Goal: Task Accomplishment & Management: Manage account settings

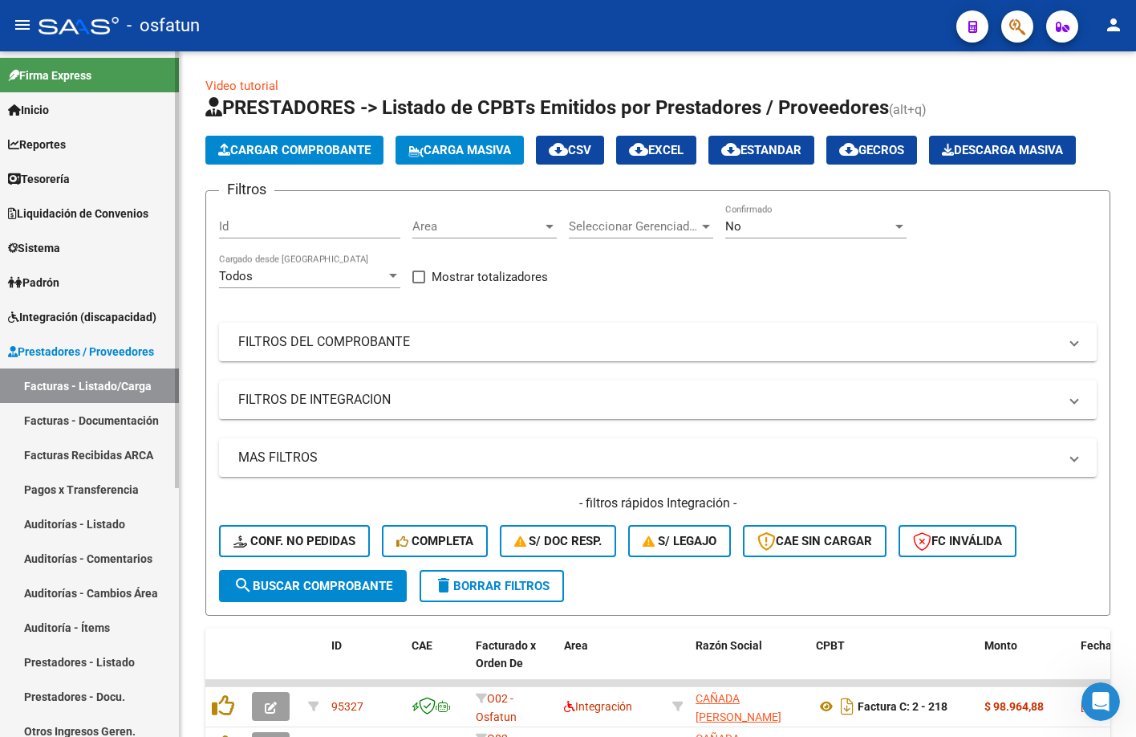
click at [127, 311] on span "Integración (discapacidad)" at bounding box center [82, 317] width 148 height 18
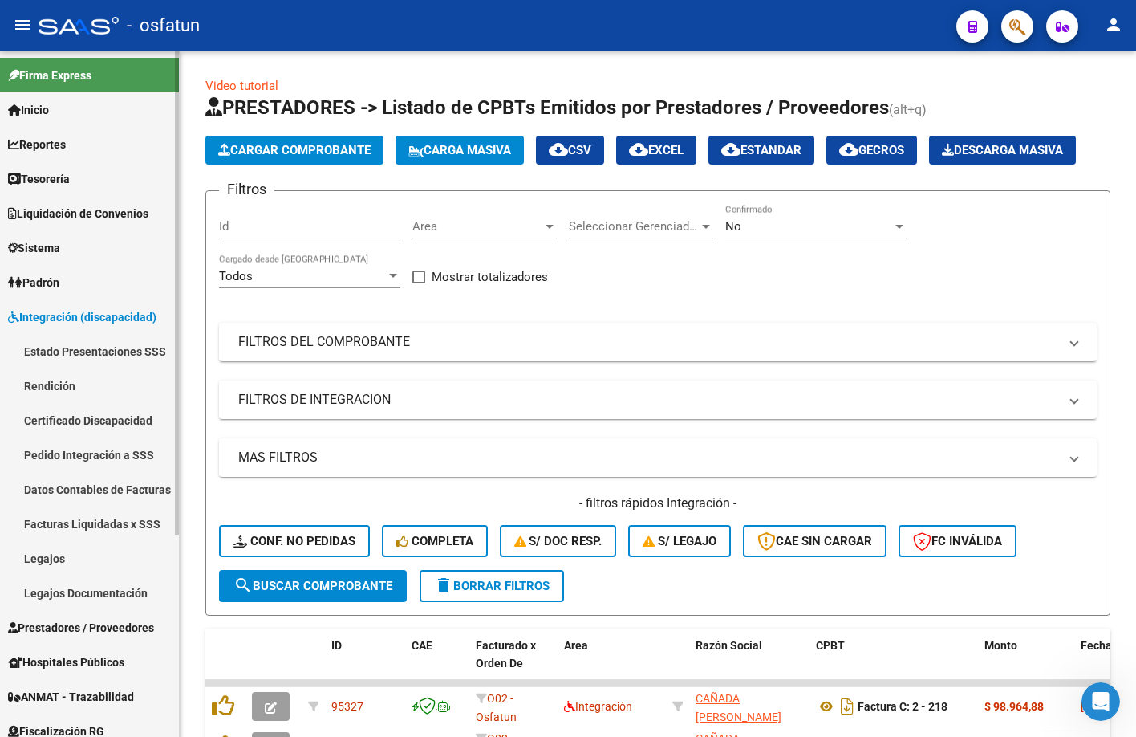
click at [124, 376] on link "Rendición" at bounding box center [89, 385] width 179 height 35
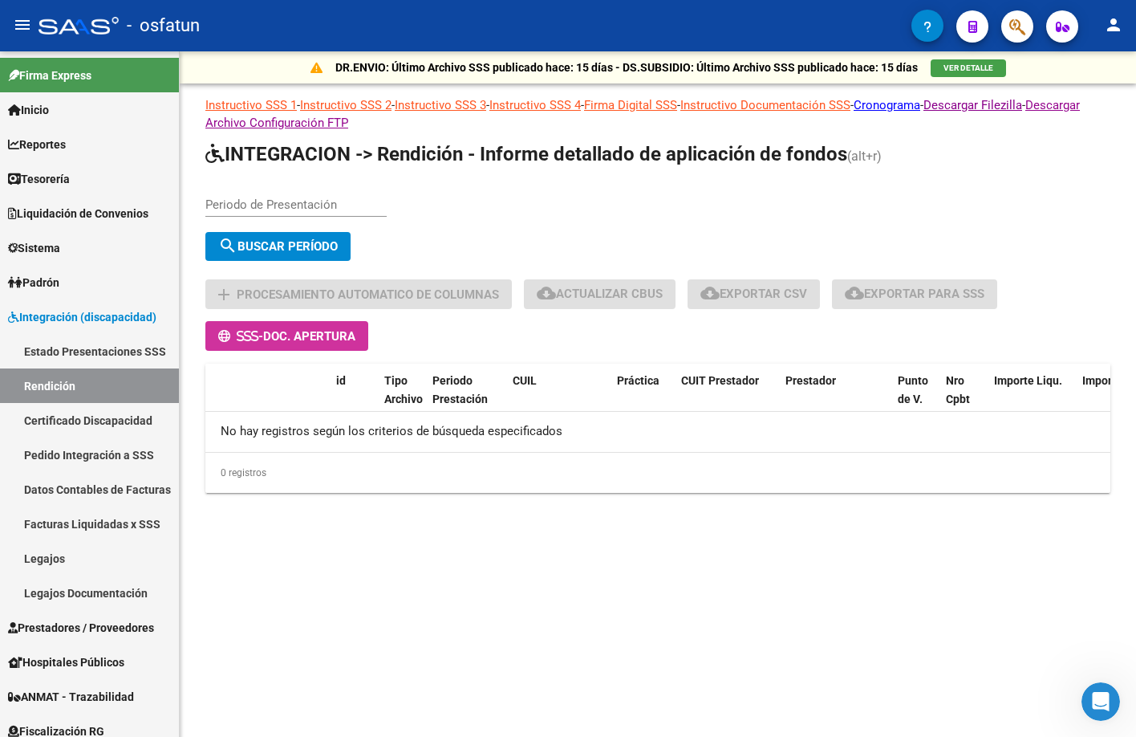
click at [324, 209] on input "Periodo de Presentación" at bounding box center [295, 204] width 181 height 14
type input "202507"
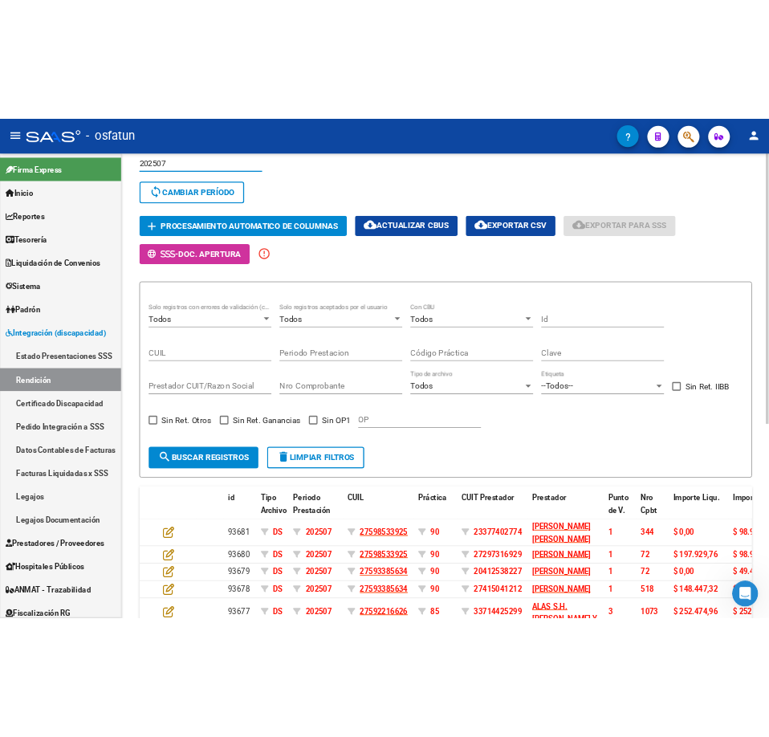
scroll to position [187, 0]
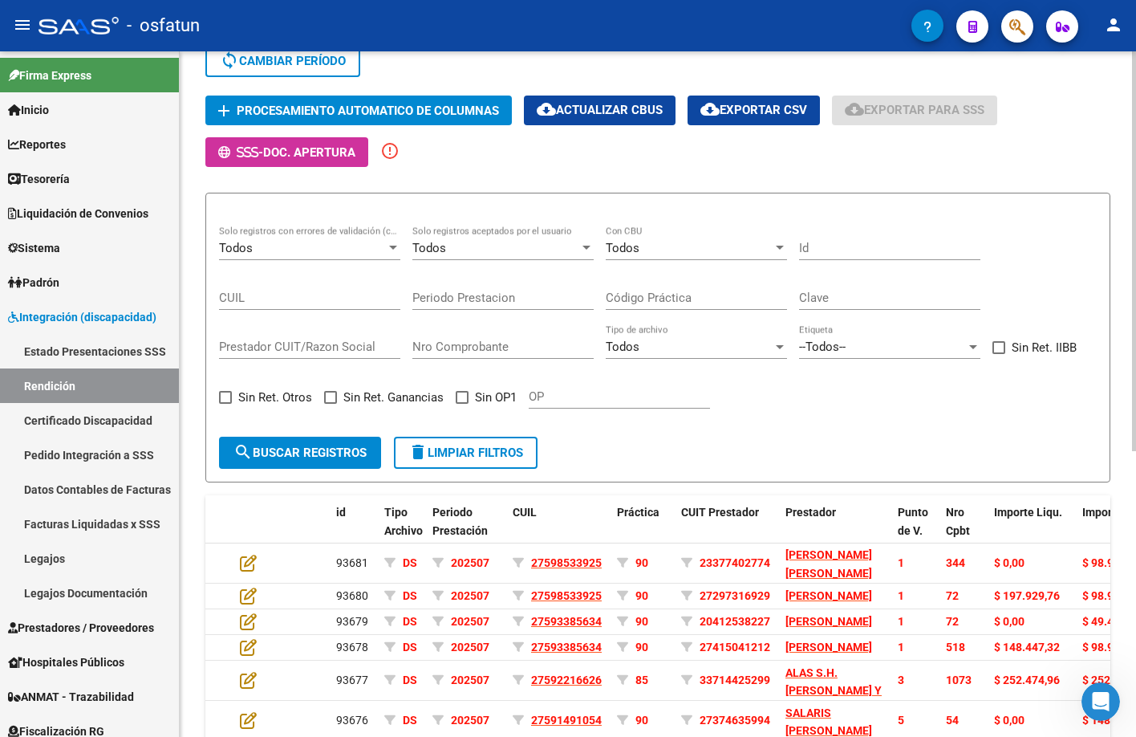
click at [432, 116] on span "Procesamiento automatico de columnas" at bounding box center [368, 111] width 262 height 14
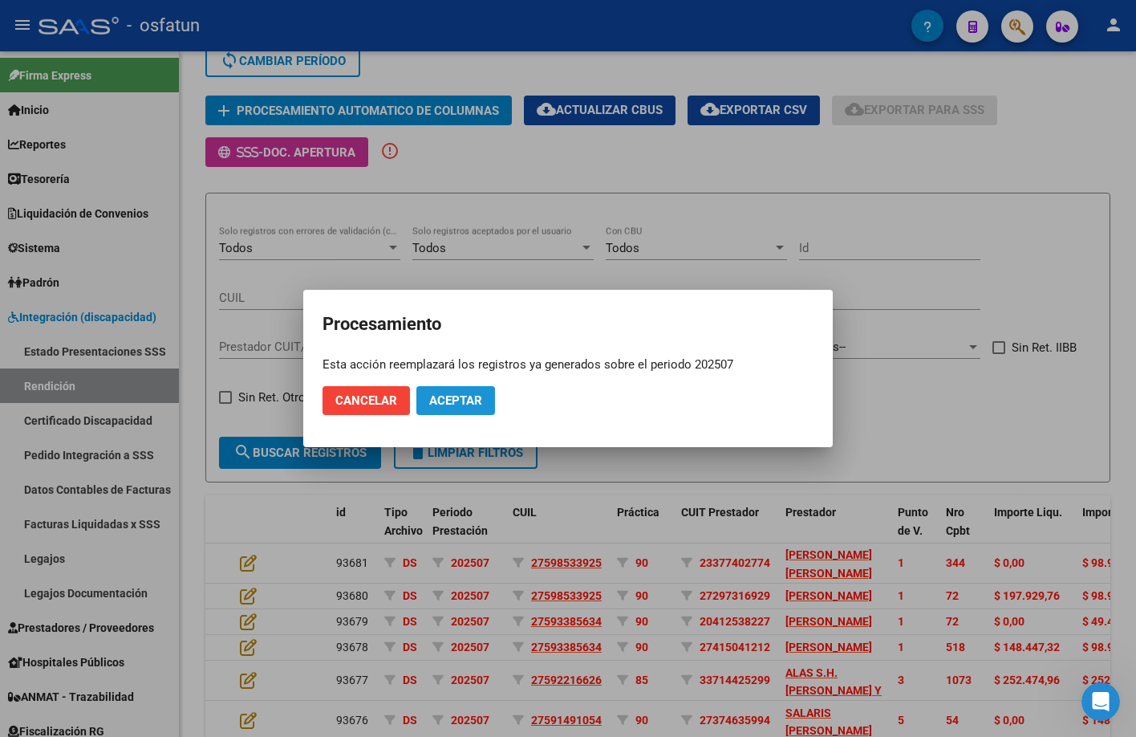
click at [462, 395] on span "Aceptar" at bounding box center [455, 400] width 53 height 14
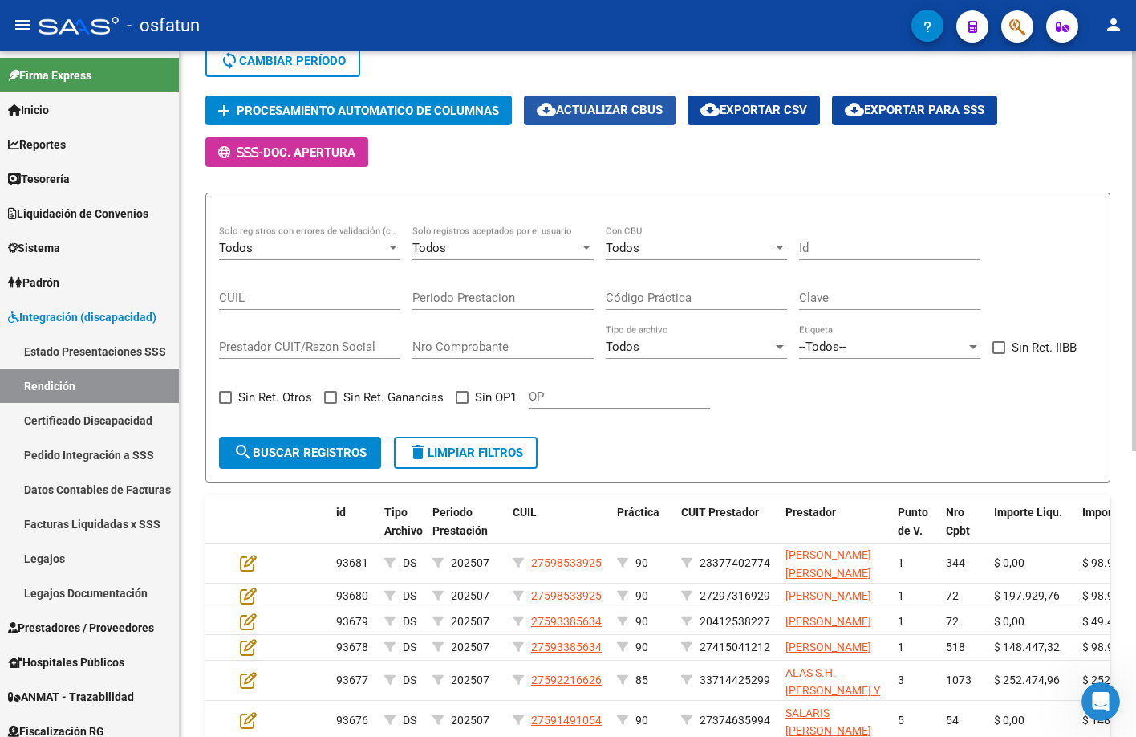
click at [631, 115] on span "cloud_download Actualizar CBUs" at bounding box center [600, 110] width 126 height 14
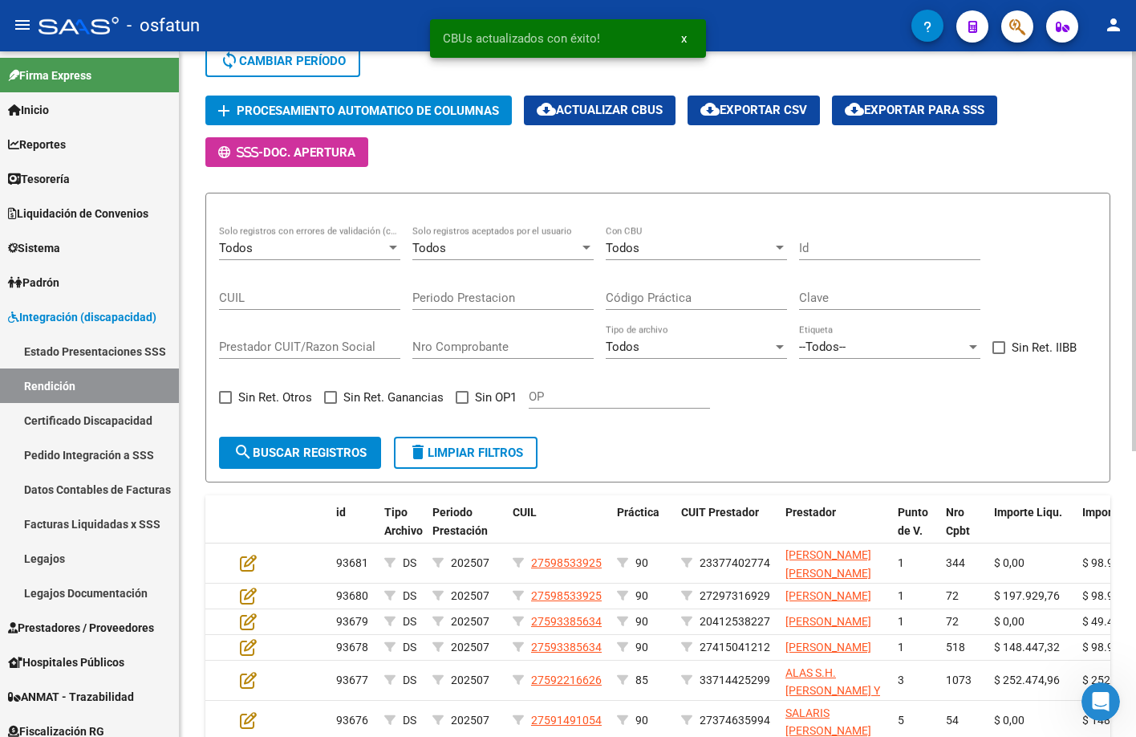
click at [851, 105] on mat-icon "cloud_download" at bounding box center [854, 108] width 19 height 19
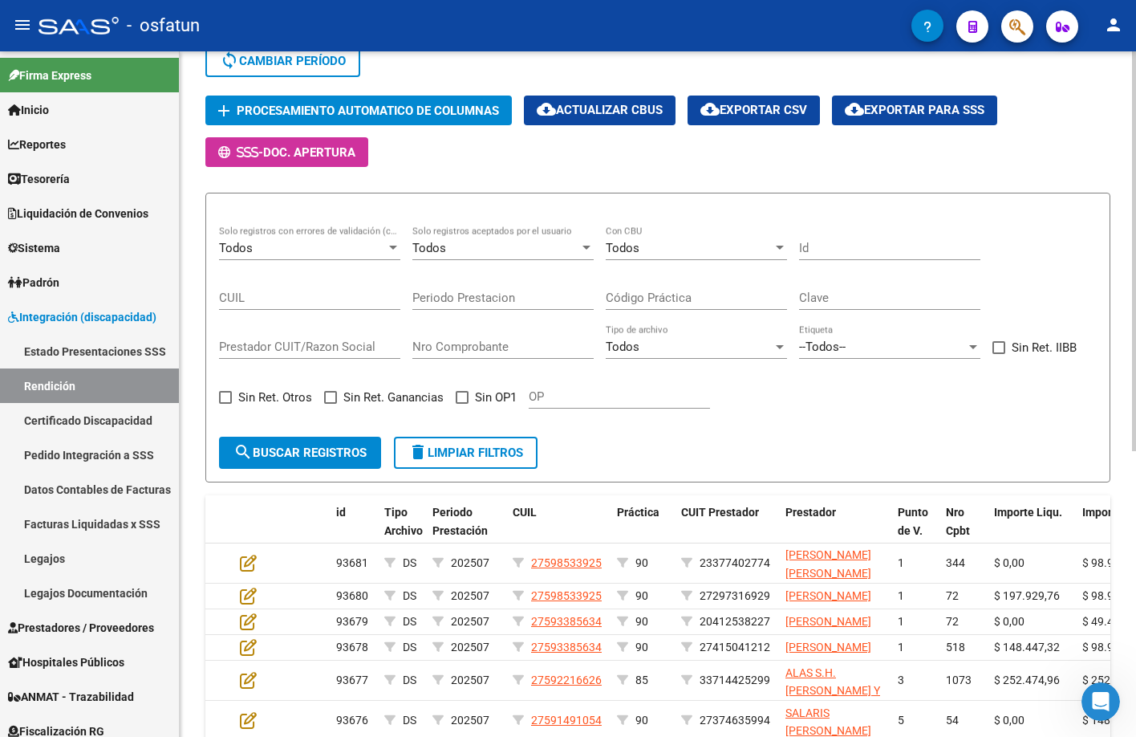
click at [739, 101] on button "cloud_download Exportar CSV" at bounding box center [754, 110] width 132 height 30
click at [929, 99] on button "cloud_download Exportar para SSS" at bounding box center [914, 110] width 165 height 30
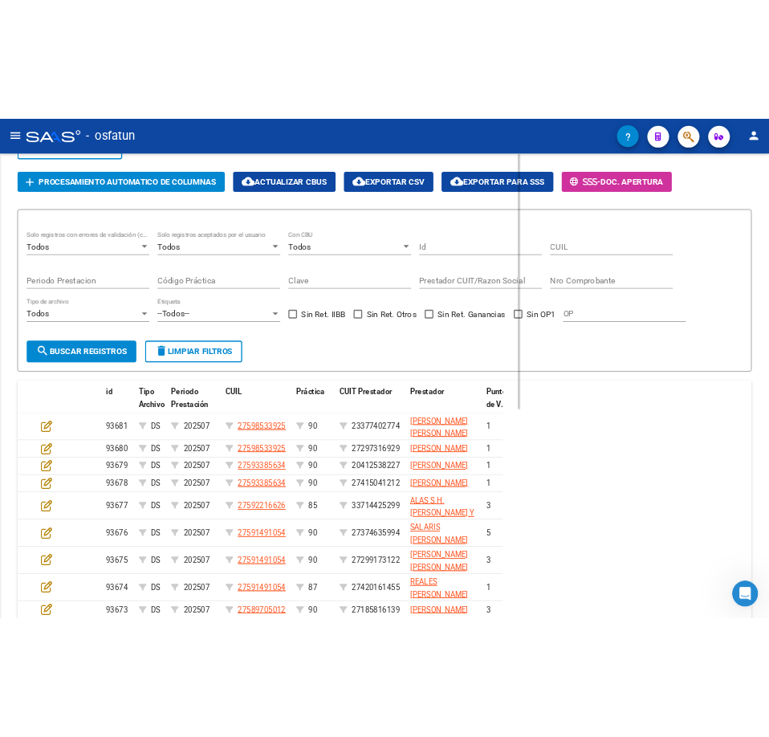
scroll to position [170, 0]
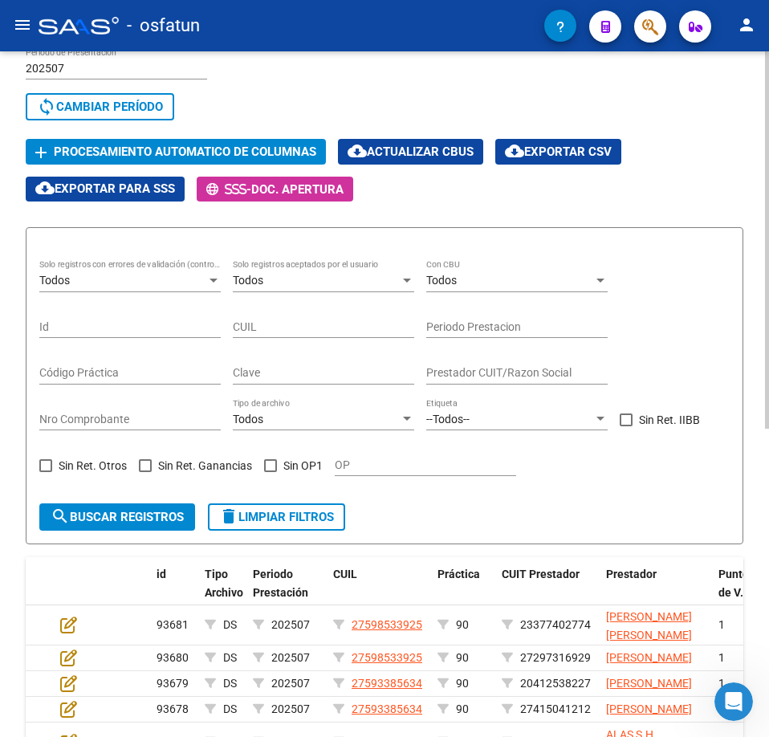
click at [456, 85] on div "202507 Periodo de Presentación search Buscar Período sync Cambiar Período" at bounding box center [384, 86] width 717 height 79
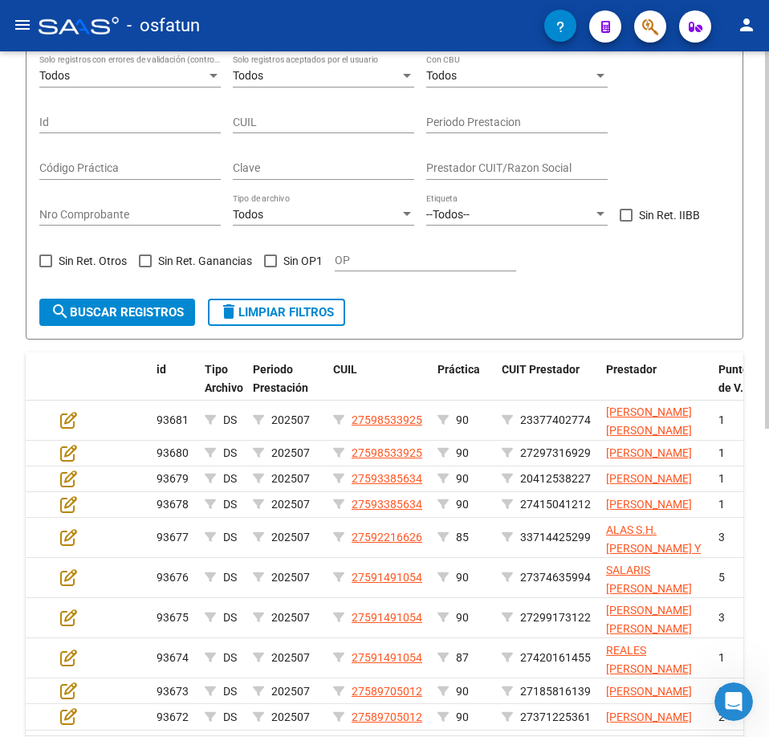
scroll to position [187, 0]
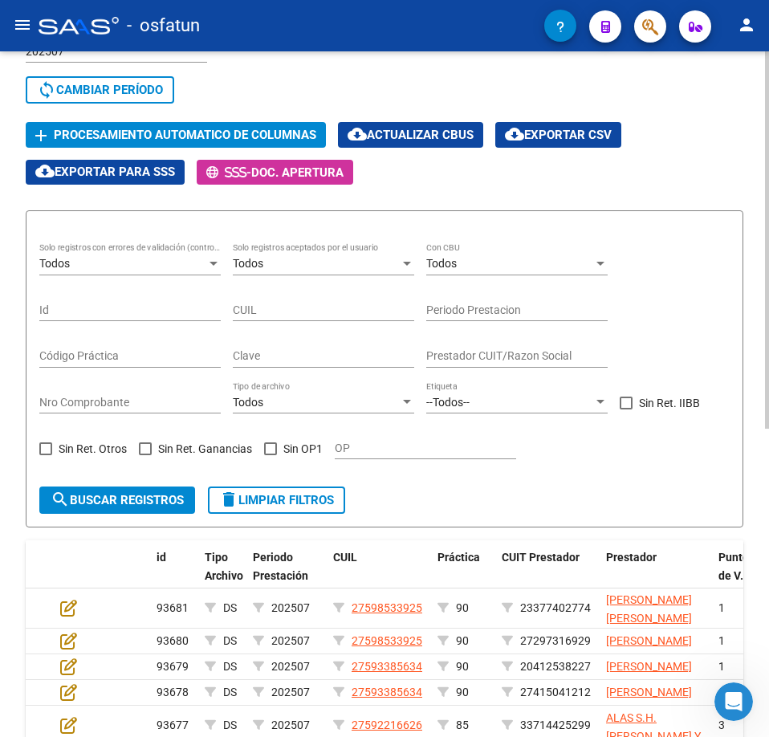
click at [670, 177] on div "202507 Periodo de Presentación search Buscar Período sync Cambiar Período add P…" at bounding box center [384, 107] width 717 height 154
click at [530, 477] on form "Todos Solo registros con errores de validación (control 623 instructivo de rend…" at bounding box center [384, 368] width 717 height 317
click at [548, 554] on span "CUIT Prestador" at bounding box center [540, 556] width 78 height 13
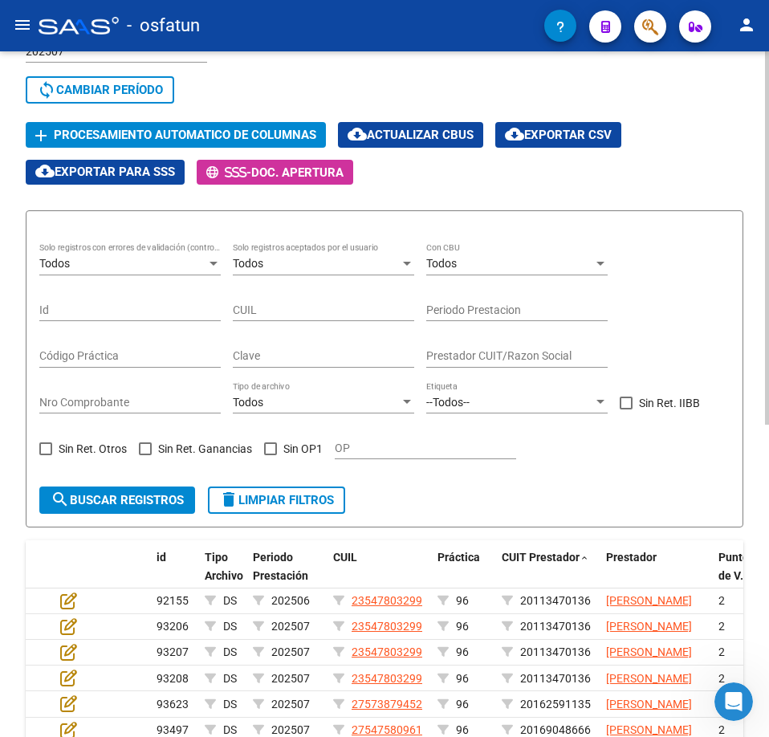
click at [611, 168] on div "202507 Periodo de Presentación search Buscar Período sync Cambiar Período add P…" at bounding box center [384, 107] width 717 height 154
click at [704, 363] on div "Todos Solo registros con errores de validación (control 623 instructivo de rend…" at bounding box center [384, 358] width 690 height 230
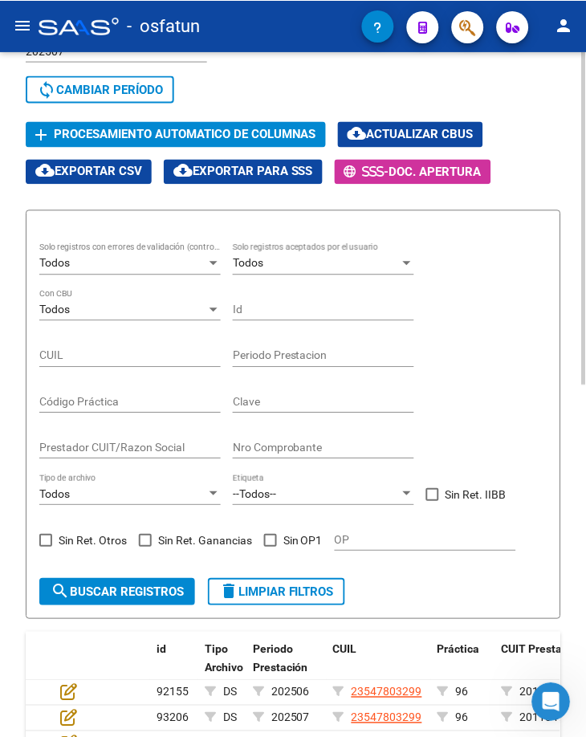
scroll to position [246, 0]
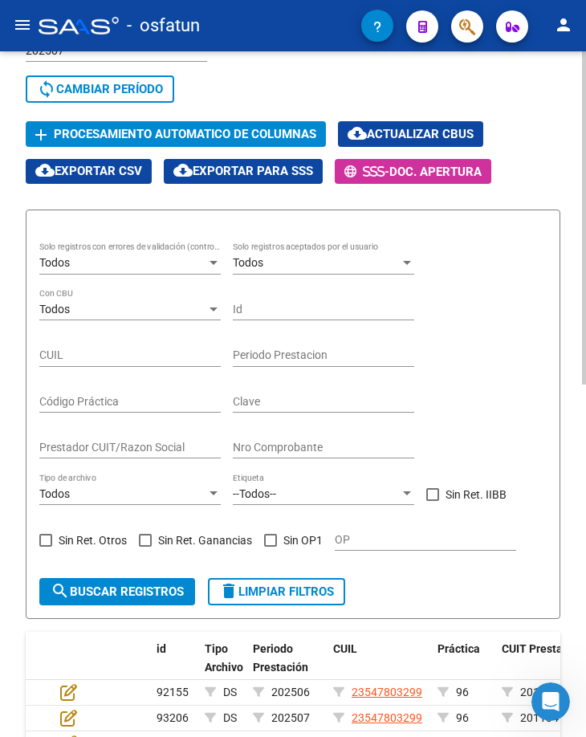
click at [501, 333] on div "Todos Solo registros con errores de validación (control 623 instructivo de rend…" at bounding box center [292, 403] width 507 height 323
click at [467, 361] on div "Todos Solo registros con errores de validación (control 623 instructivo de rend…" at bounding box center [292, 403] width 507 height 323
click at [262, 392] on div "Clave" at bounding box center [323, 396] width 181 height 32
paste input "84597611804"
type input "84597611804"
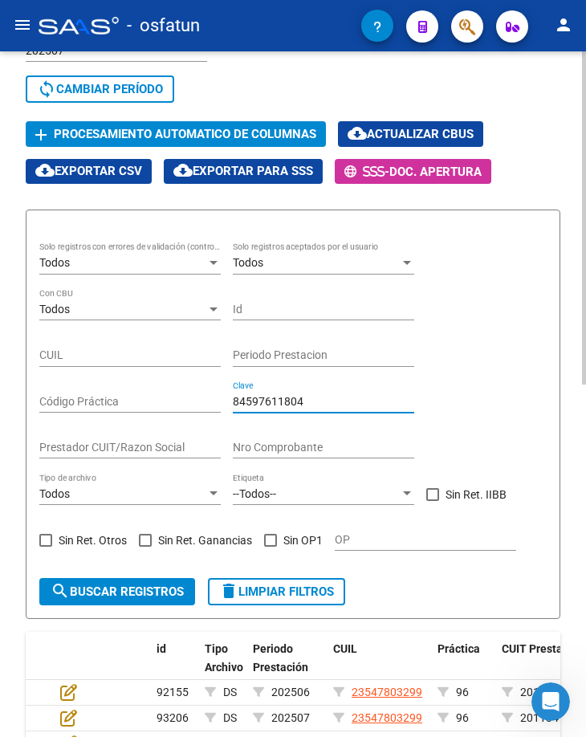
click at [165, 587] on span "search Buscar registros" at bounding box center [117, 591] width 133 height 14
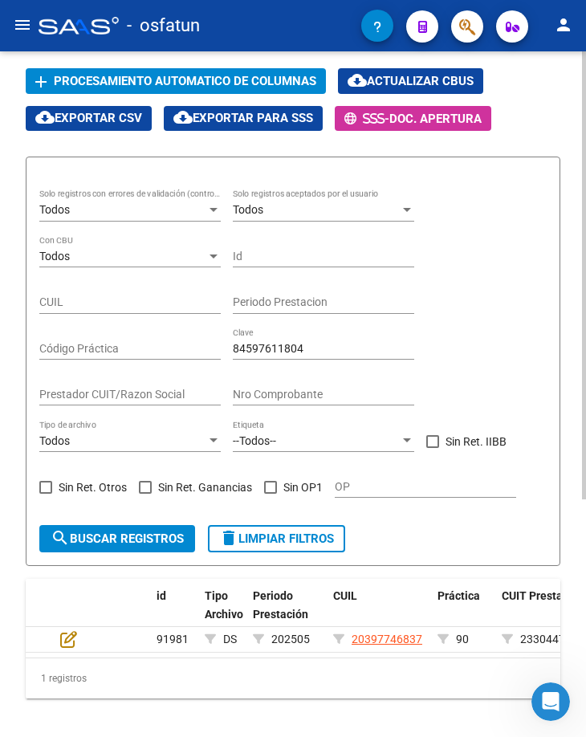
scroll to position [364, 0]
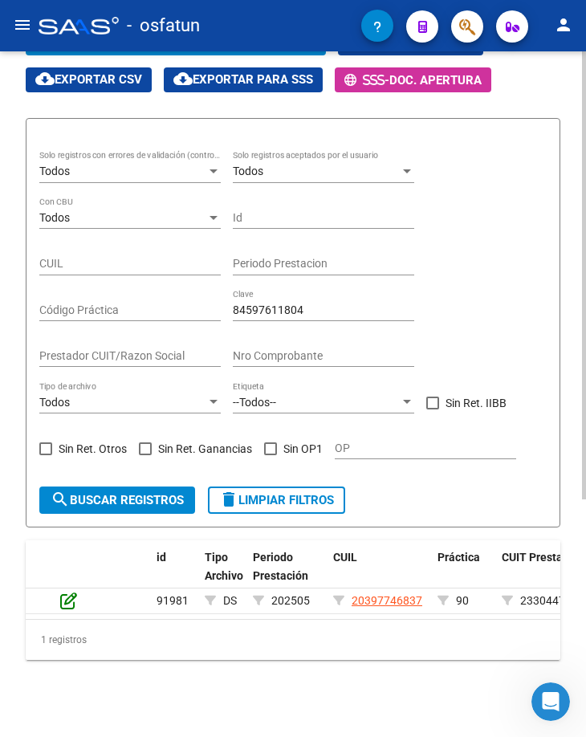
click at [71, 591] on icon at bounding box center [68, 600] width 17 height 18
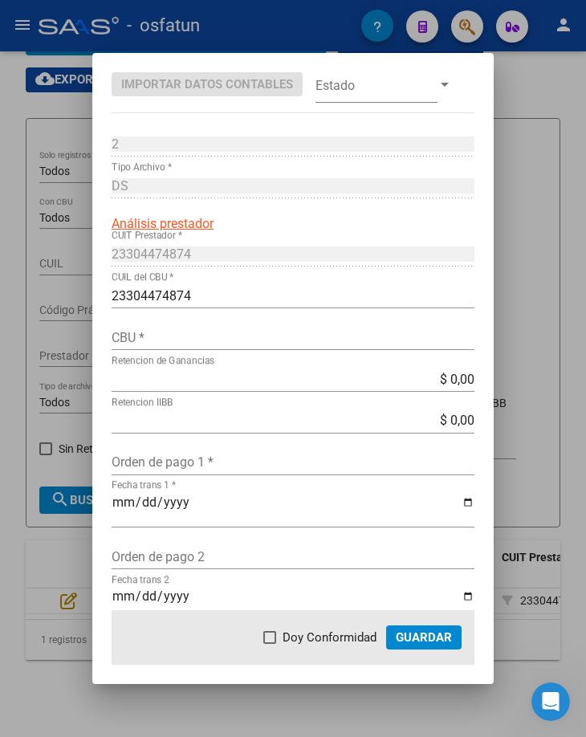
click at [337, 213] on div "DS Tipo Archivo *" at bounding box center [293, 194] width 363 height 42
click at [273, 67] on mat-dialog-container "Importar Datos Contables Estado 2 Punto de Venta * DS Tipo Archivo * Análisis p…" at bounding box center [292, 368] width 401 height 631
click at [294, 306] on div "23304474874 CUIL del CBU *" at bounding box center [293, 295] width 363 height 26
click at [229, 330] on input "CBU *" at bounding box center [293, 337] width 363 height 15
paste input "0720207288000036003372"
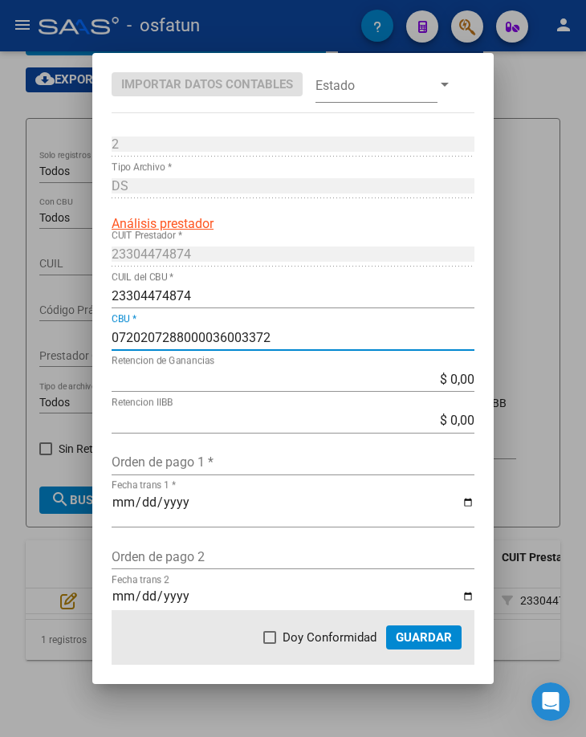
type input "0720207288000036003372"
click at [448, 644] on span "Guardar" at bounding box center [424, 637] width 56 height 14
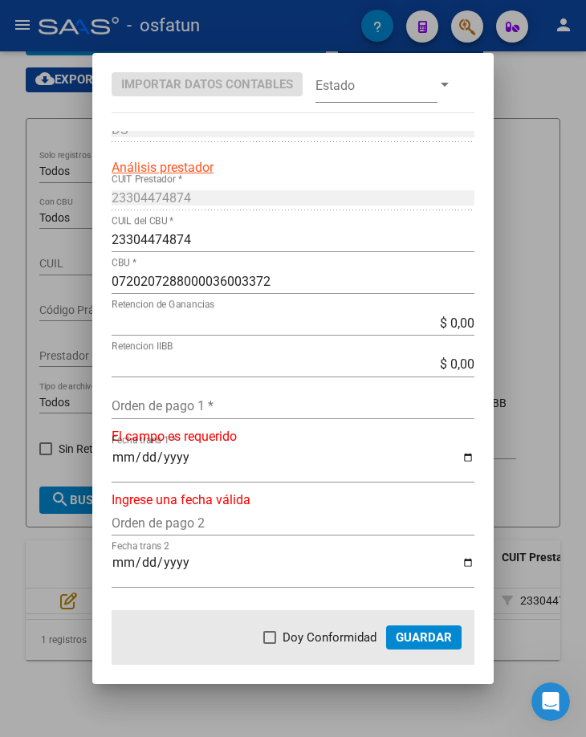
scroll to position [0, 0]
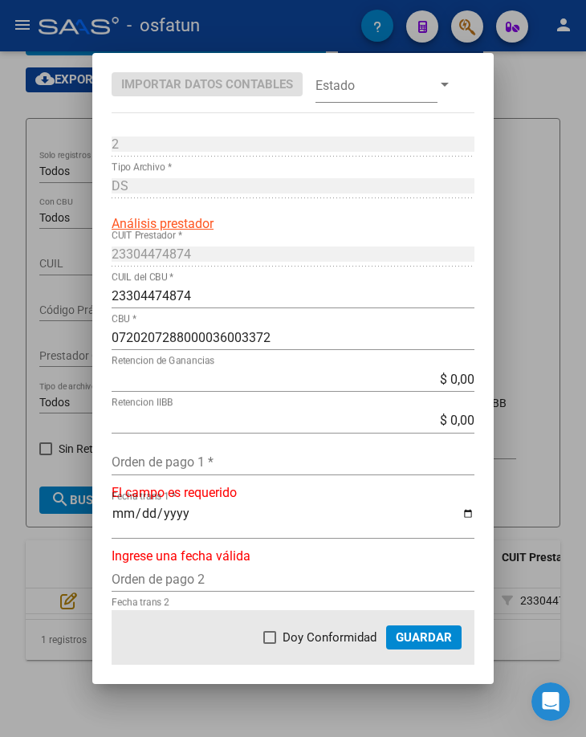
click at [428, 627] on button "Guardar" at bounding box center [423, 637] width 75 height 24
click at [195, 464] on input "Orden de pago 1 *" at bounding box center [293, 461] width 363 height 15
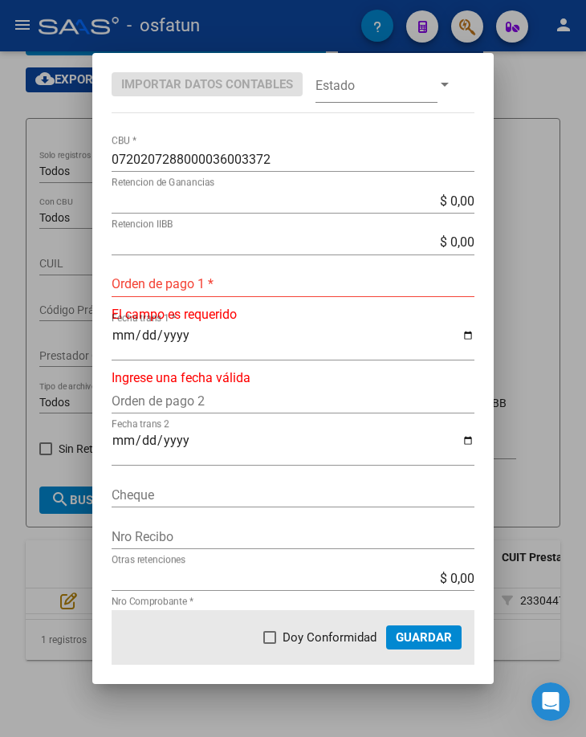
scroll to position [187, 0]
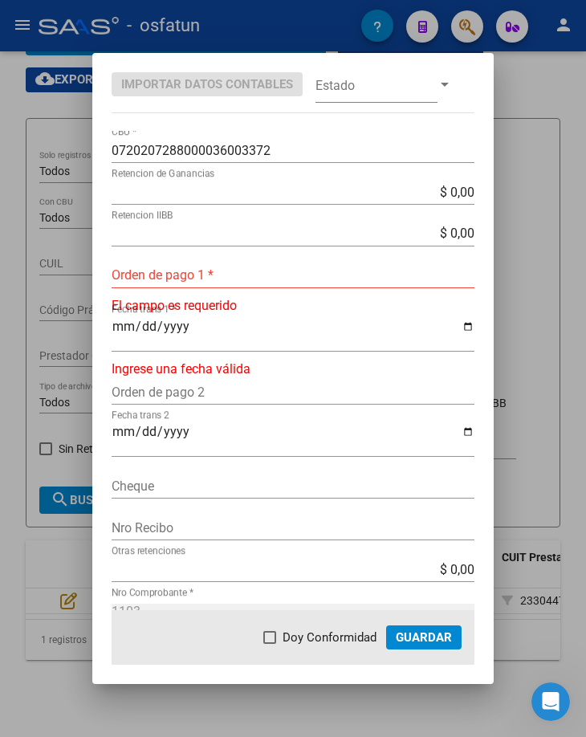
click at [257, 327] on input "Fecha trans 1 *" at bounding box center [293, 332] width 363 height 27
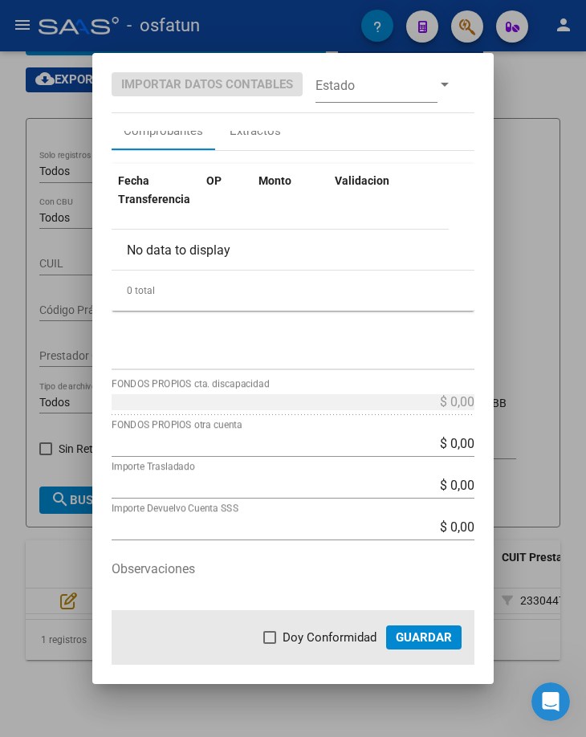
scroll to position [1069, 0]
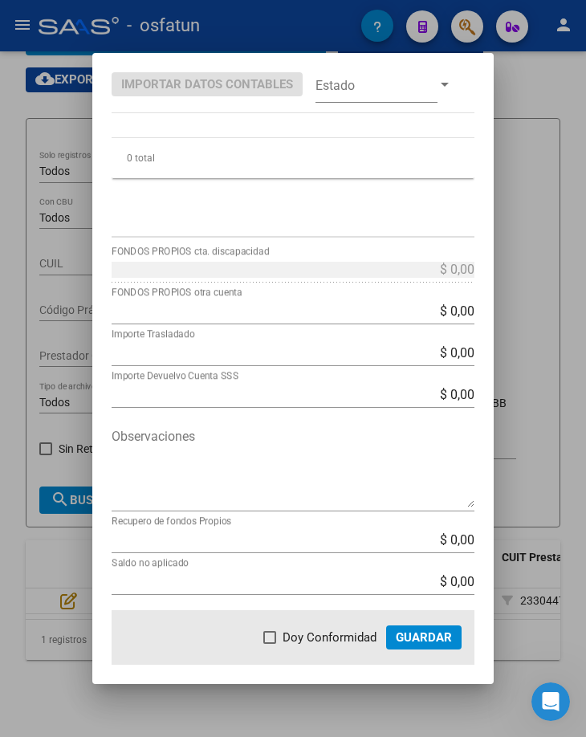
click at [558, 465] on div at bounding box center [293, 368] width 586 height 737
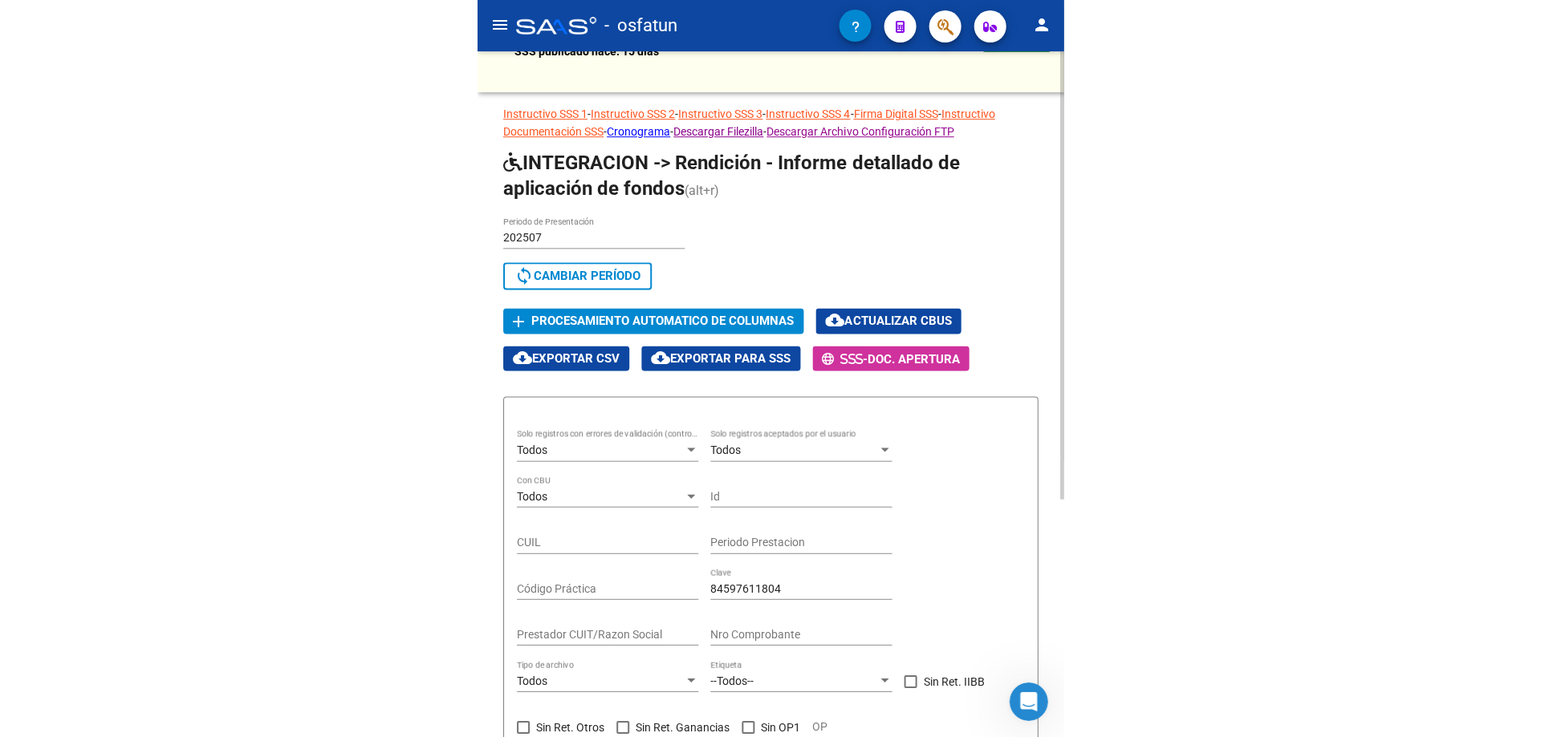
scroll to position [0, 0]
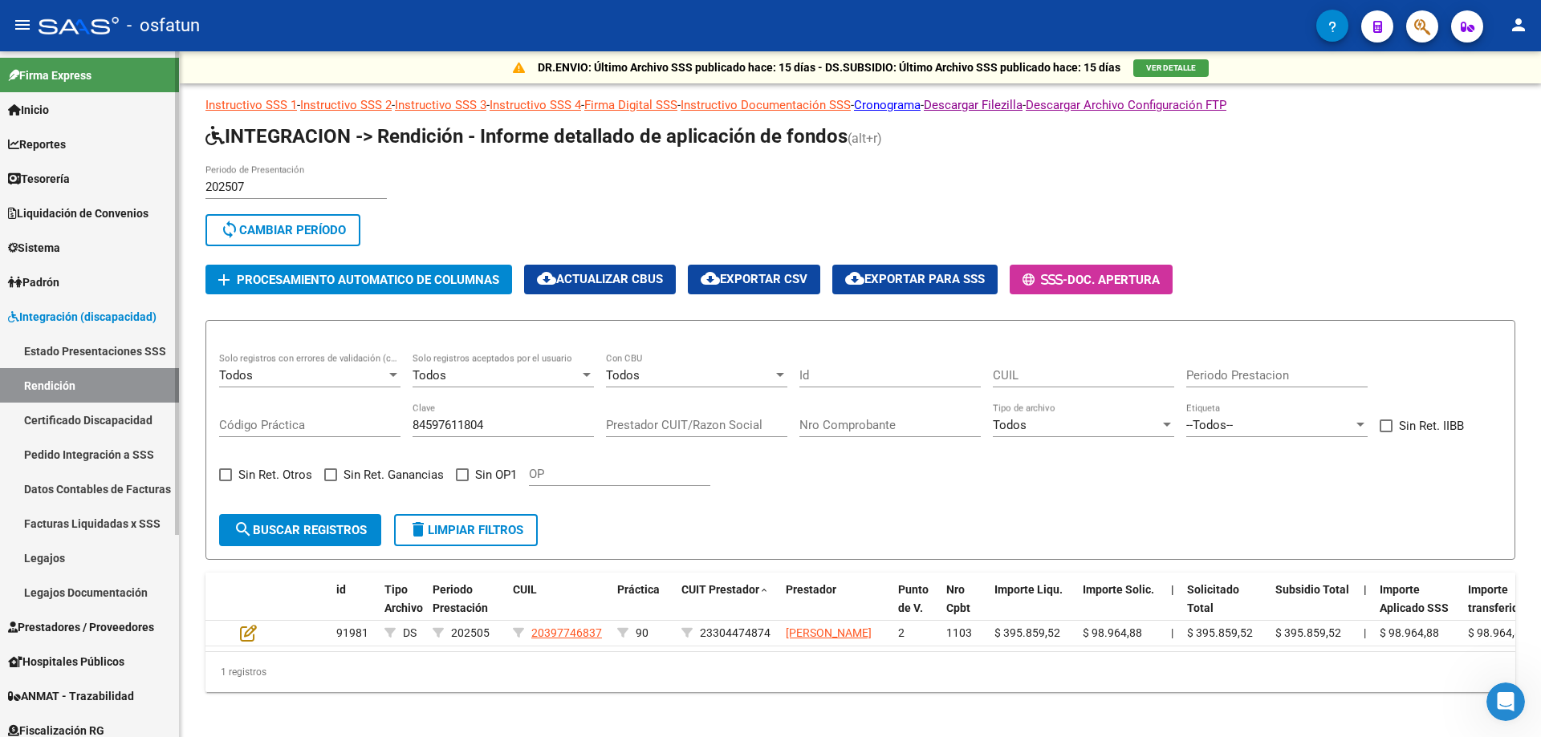
click at [135, 390] on link "Rendición" at bounding box center [89, 385] width 179 height 35
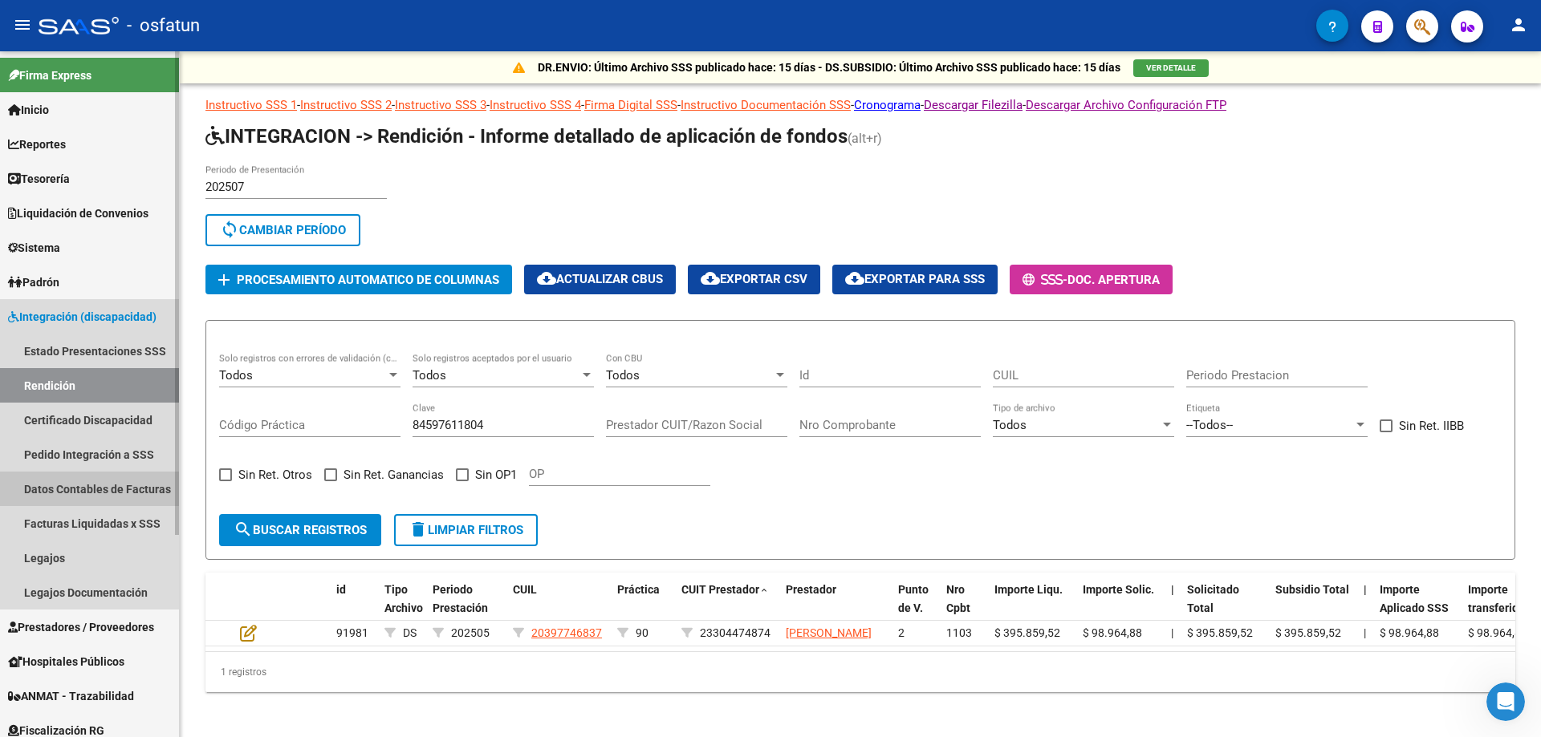
click at [118, 494] on link "Datos Contables de Facturas" at bounding box center [89, 489] width 179 height 35
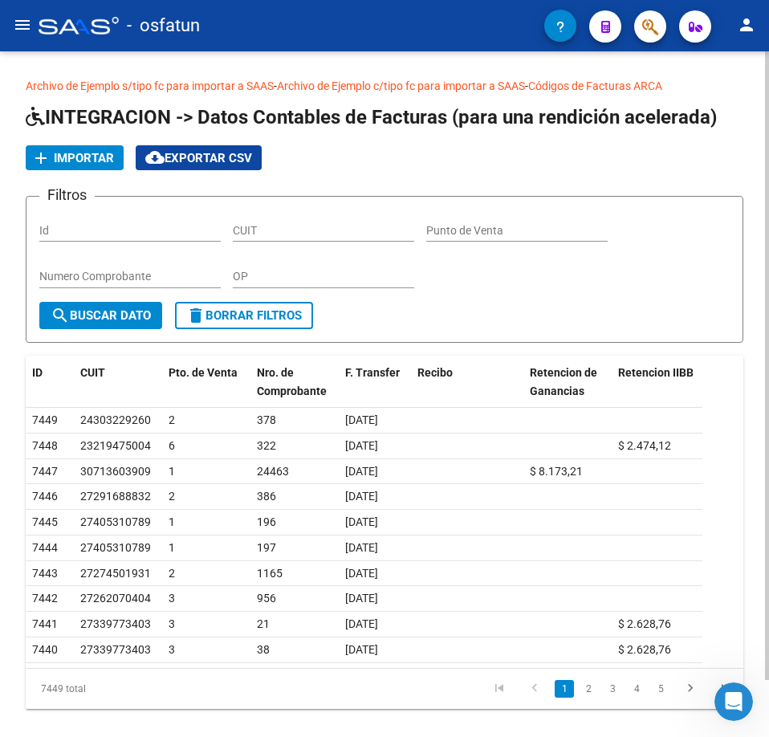
click at [530, 279] on div "Filtros Id CUIT Punto de Venta Numero Comprobante OP" at bounding box center [384, 255] width 690 height 92
click at [307, 233] on input "CUIT" at bounding box center [323, 231] width 181 height 14
paste input "23-30447487-4"
type input "23-30447487-4"
click at [128, 316] on span "search Buscar Dato" at bounding box center [101, 315] width 100 height 14
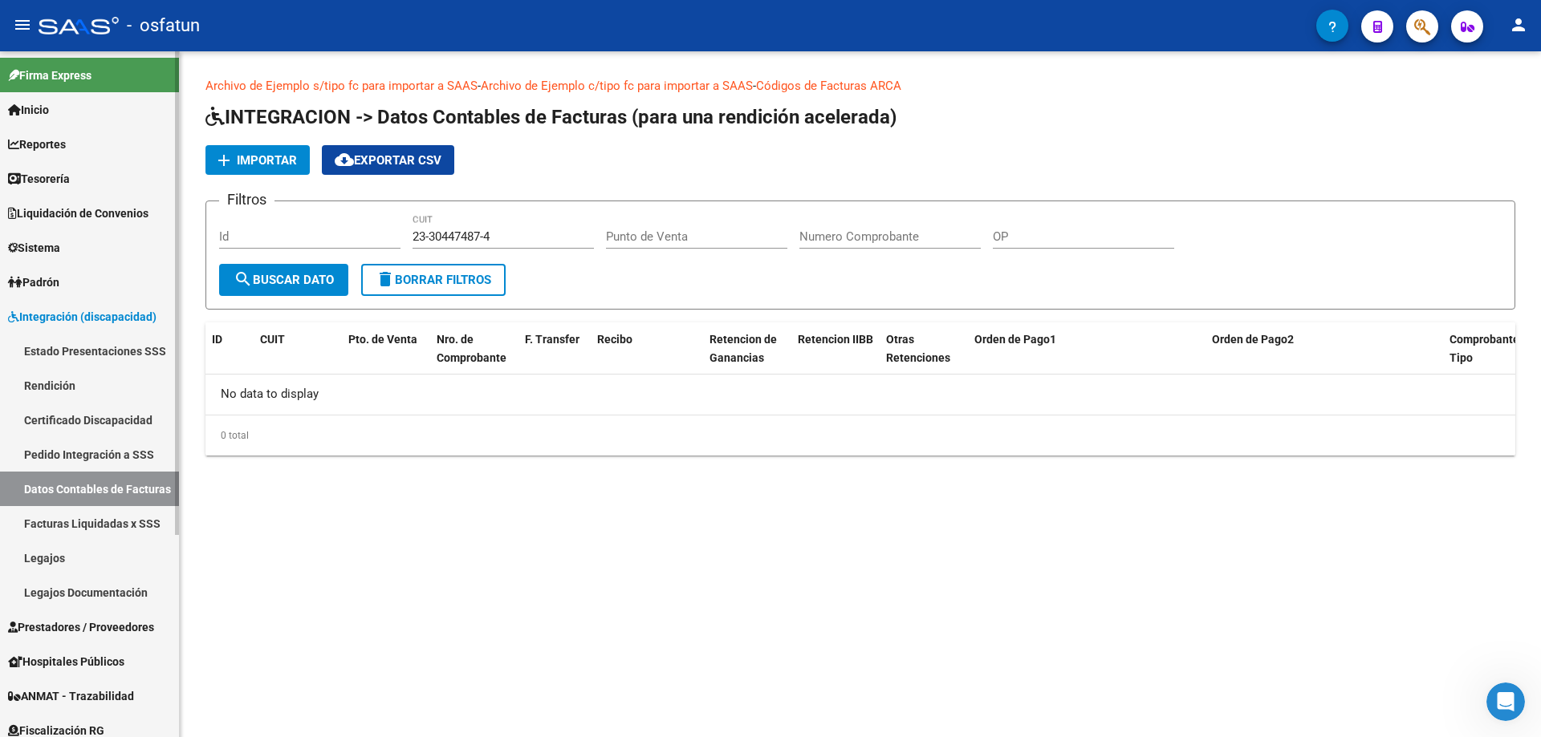
scroll to position [187, 0]
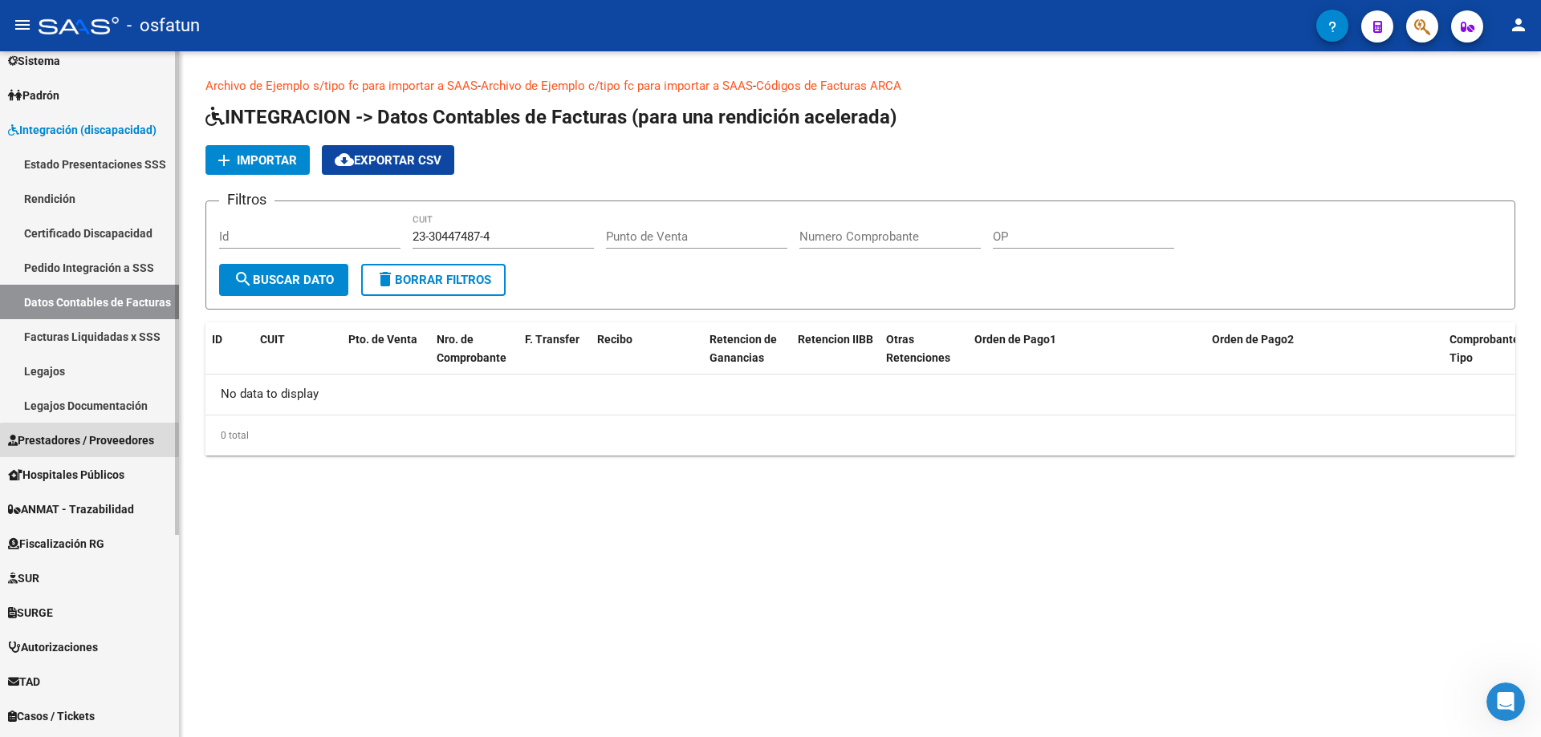
click at [124, 449] on link "Prestadores / Proveedores" at bounding box center [89, 440] width 179 height 35
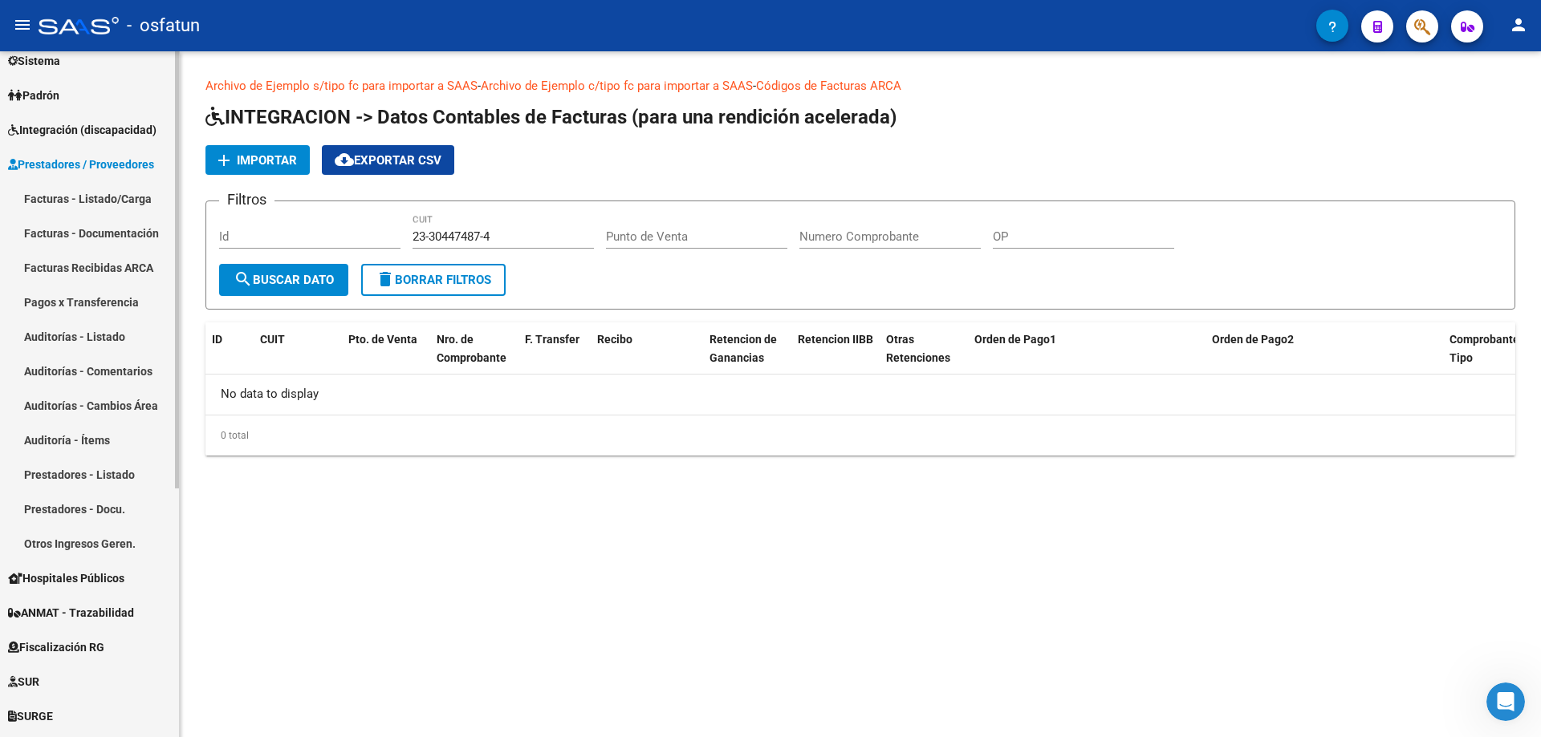
click at [105, 206] on link "Facturas - Listado/Carga" at bounding box center [89, 198] width 179 height 35
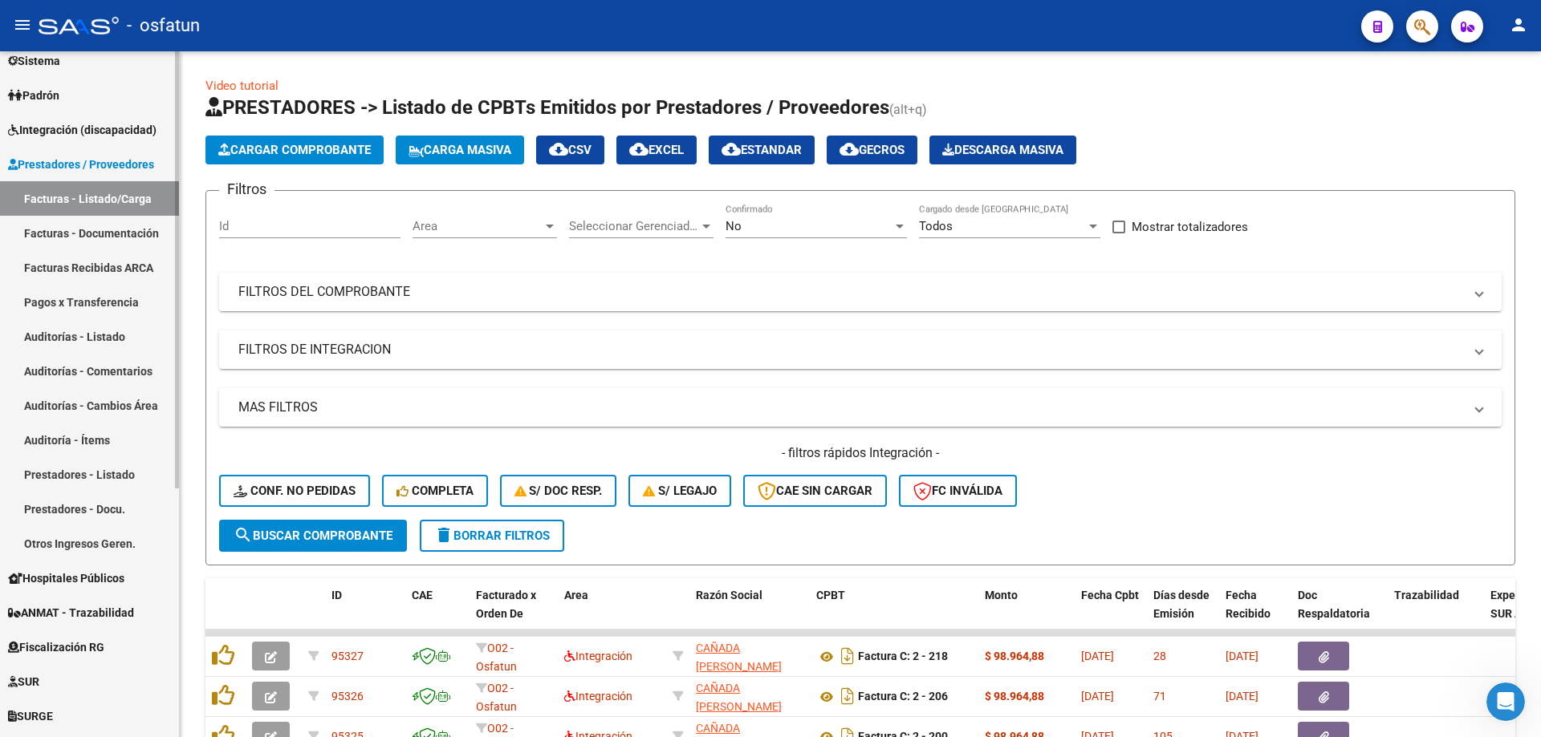
click at [105, 228] on link "Facturas - Documentación" at bounding box center [89, 233] width 179 height 35
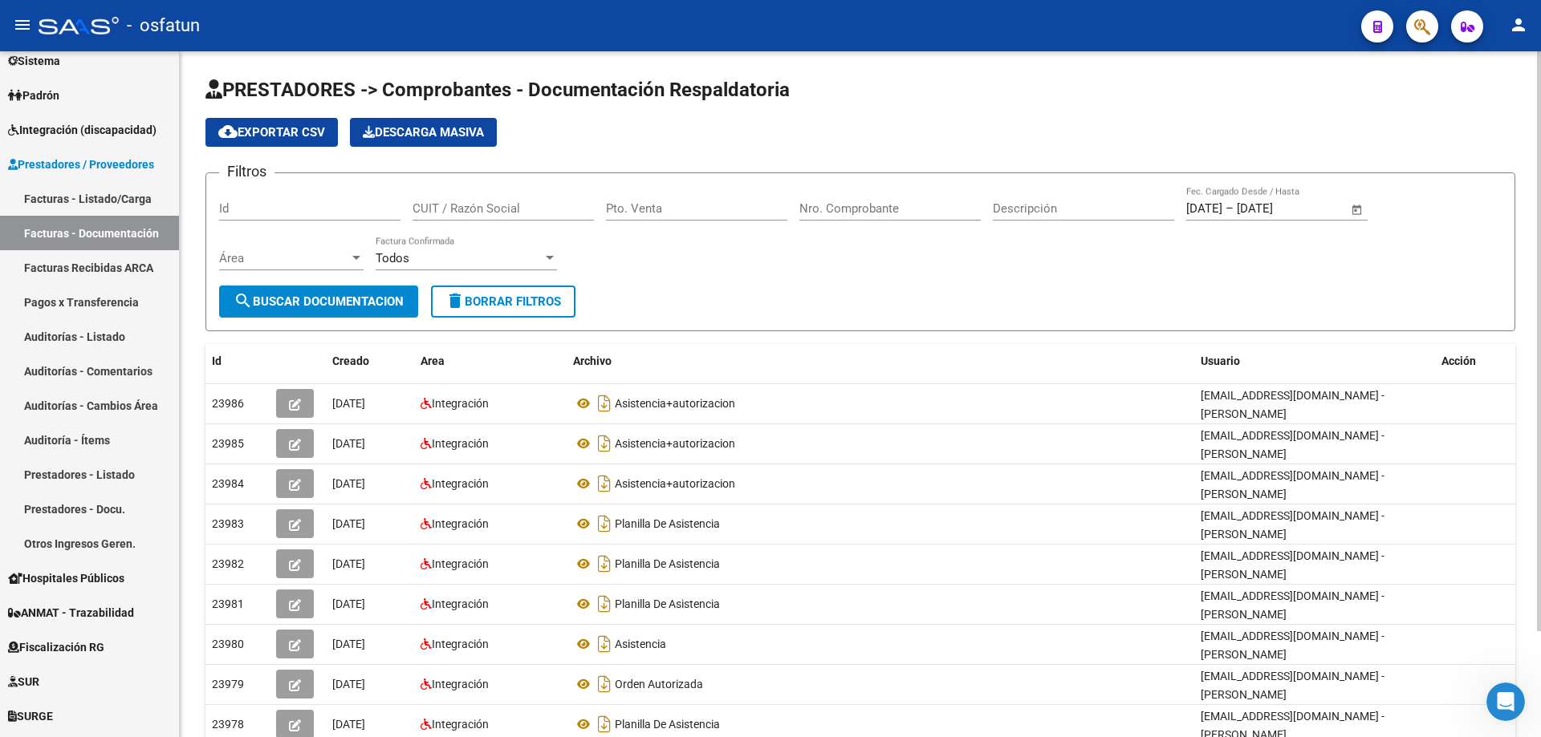
click at [485, 209] on input "CUIT / Razón Social" at bounding box center [502, 208] width 181 height 14
paste input "23304474874"
type input "23304474874"
click at [304, 316] on button "search Buscar Documentacion" at bounding box center [318, 302] width 199 height 32
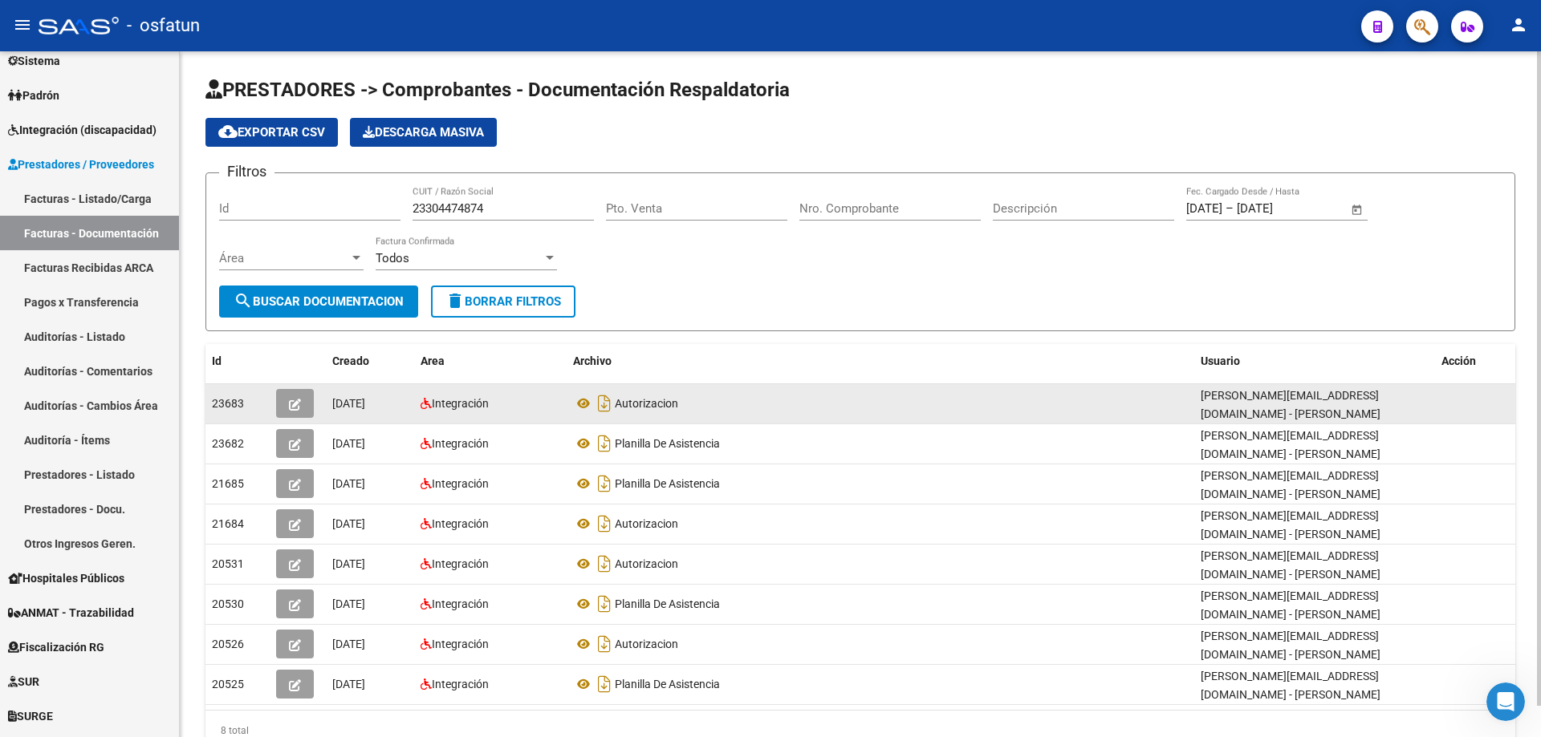
click at [287, 406] on button "button" at bounding box center [295, 403] width 38 height 29
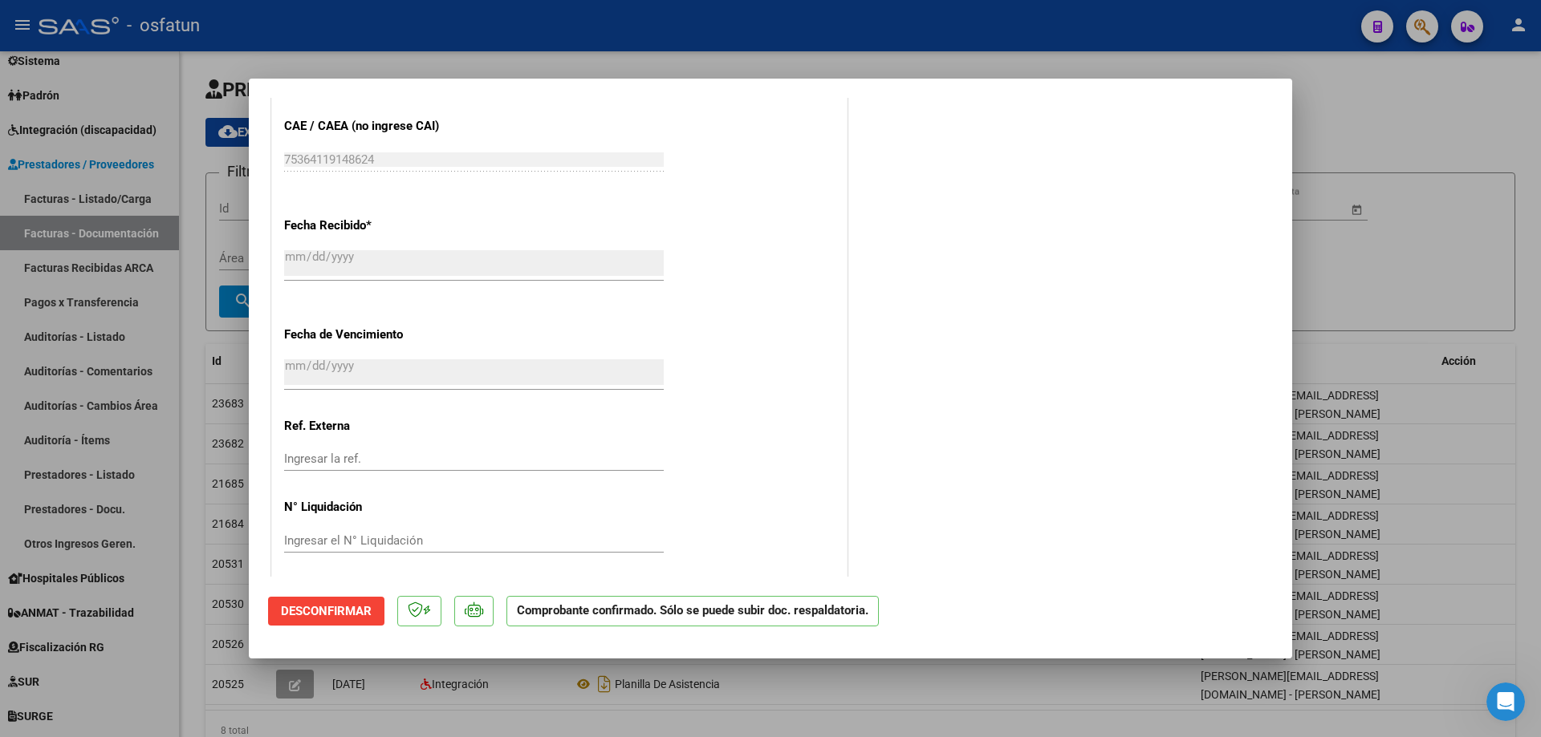
scroll to position [971, 0]
click at [1135, 311] on div at bounding box center [770, 368] width 1541 height 737
type input "$ 0,00"
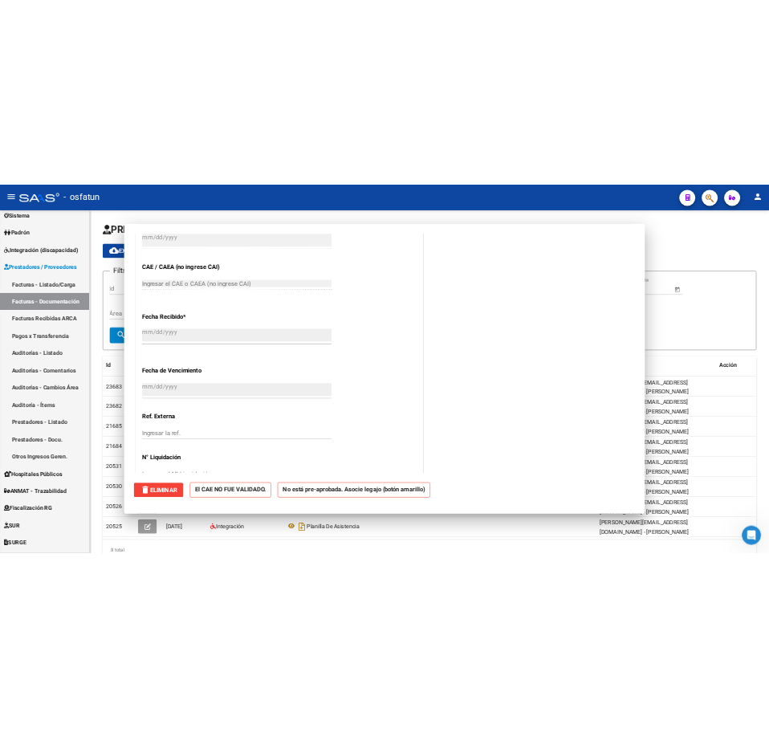
scroll to position [0, 0]
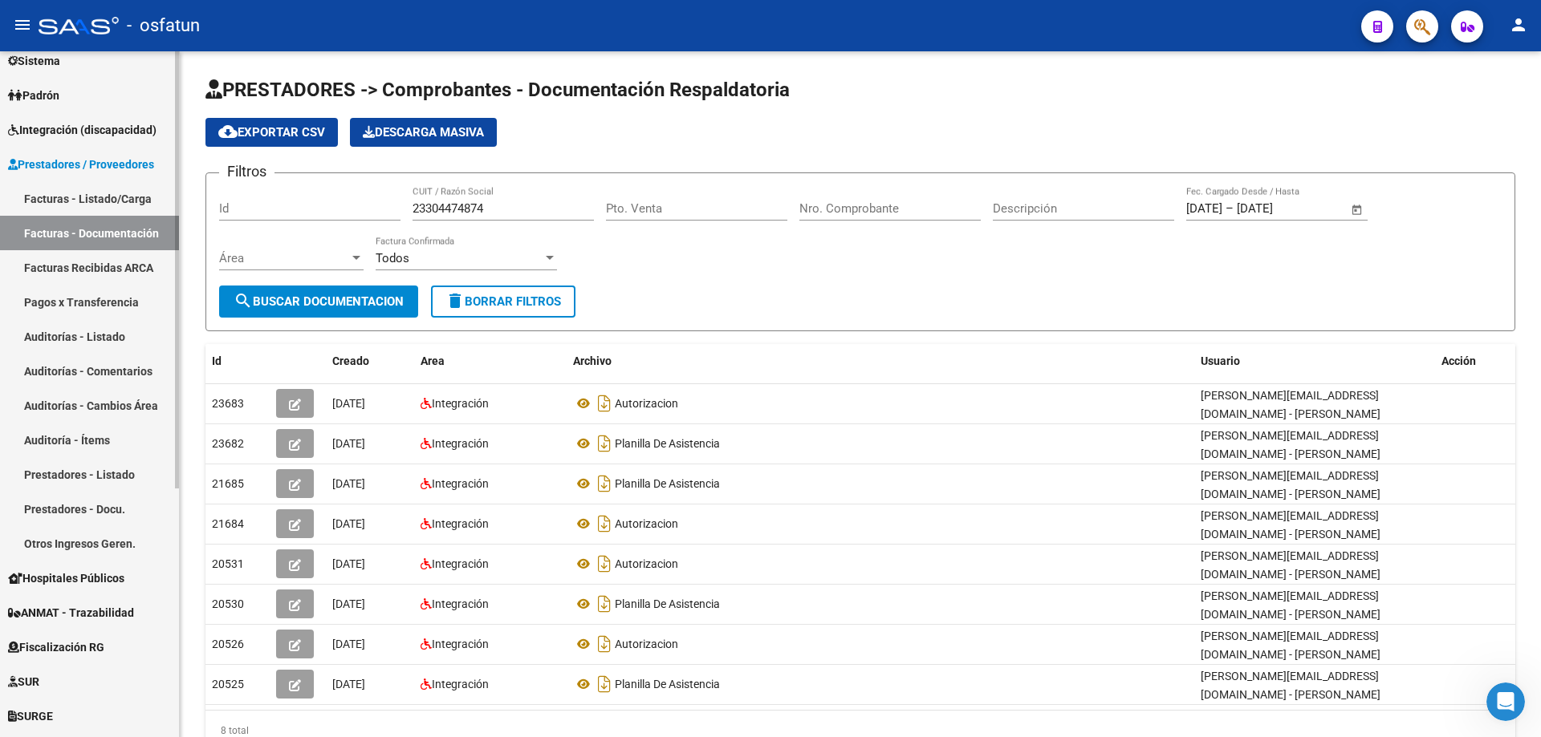
click at [95, 191] on link "Facturas - Listado/Carga" at bounding box center [89, 198] width 179 height 35
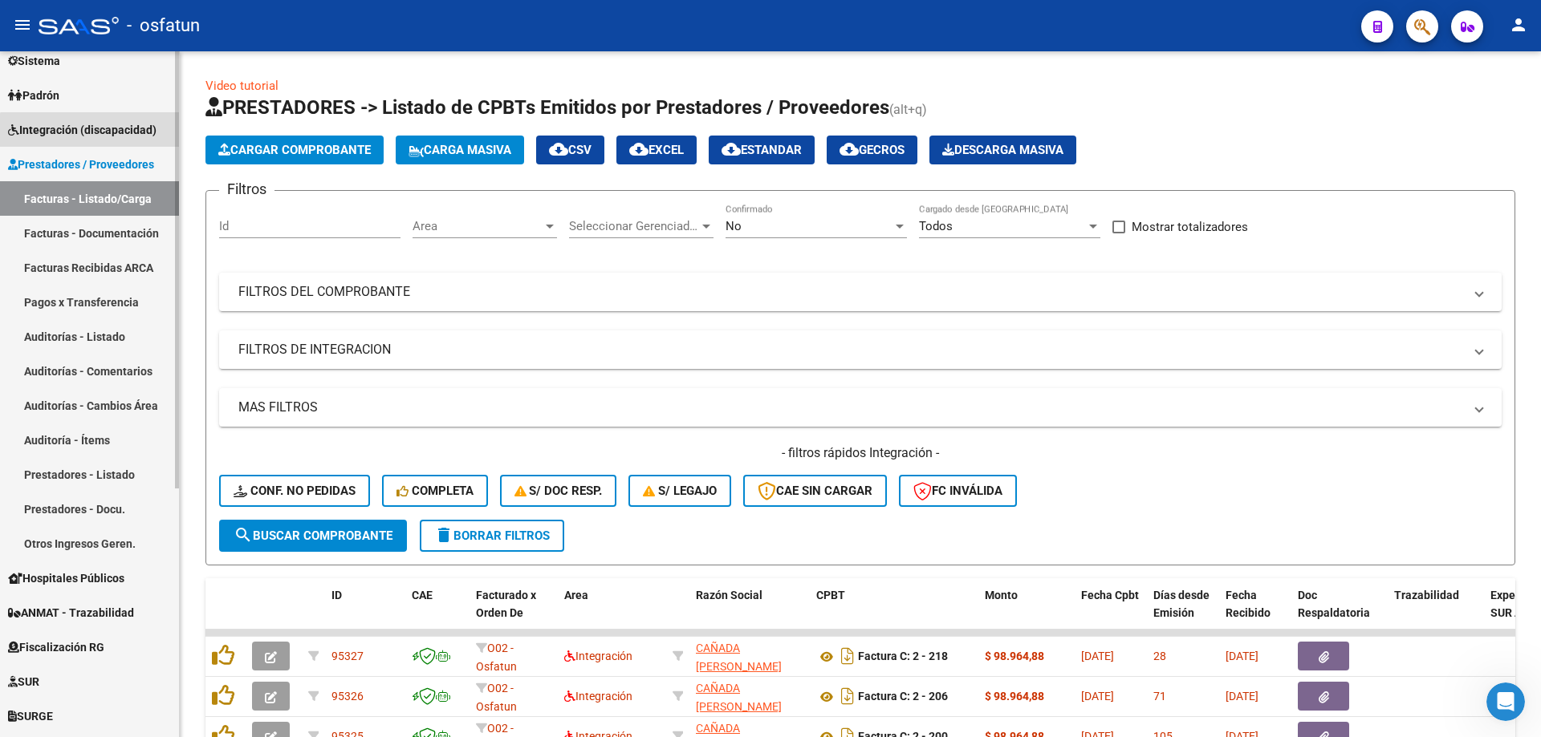
click at [100, 139] on link "Integración (discapacidad)" at bounding box center [89, 129] width 179 height 35
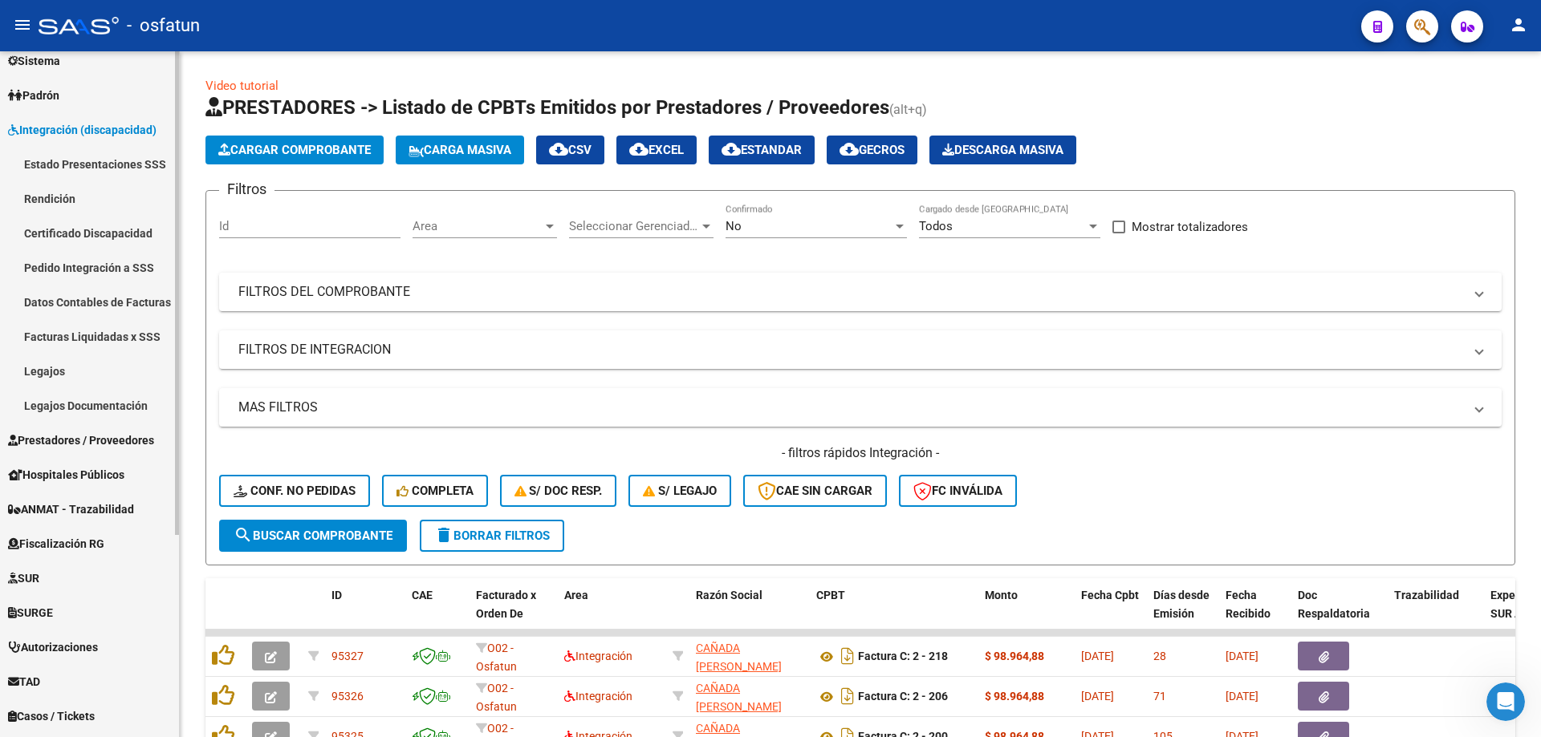
click at [88, 199] on link "Rendición" at bounding box center [89, 198] width 179 height 35
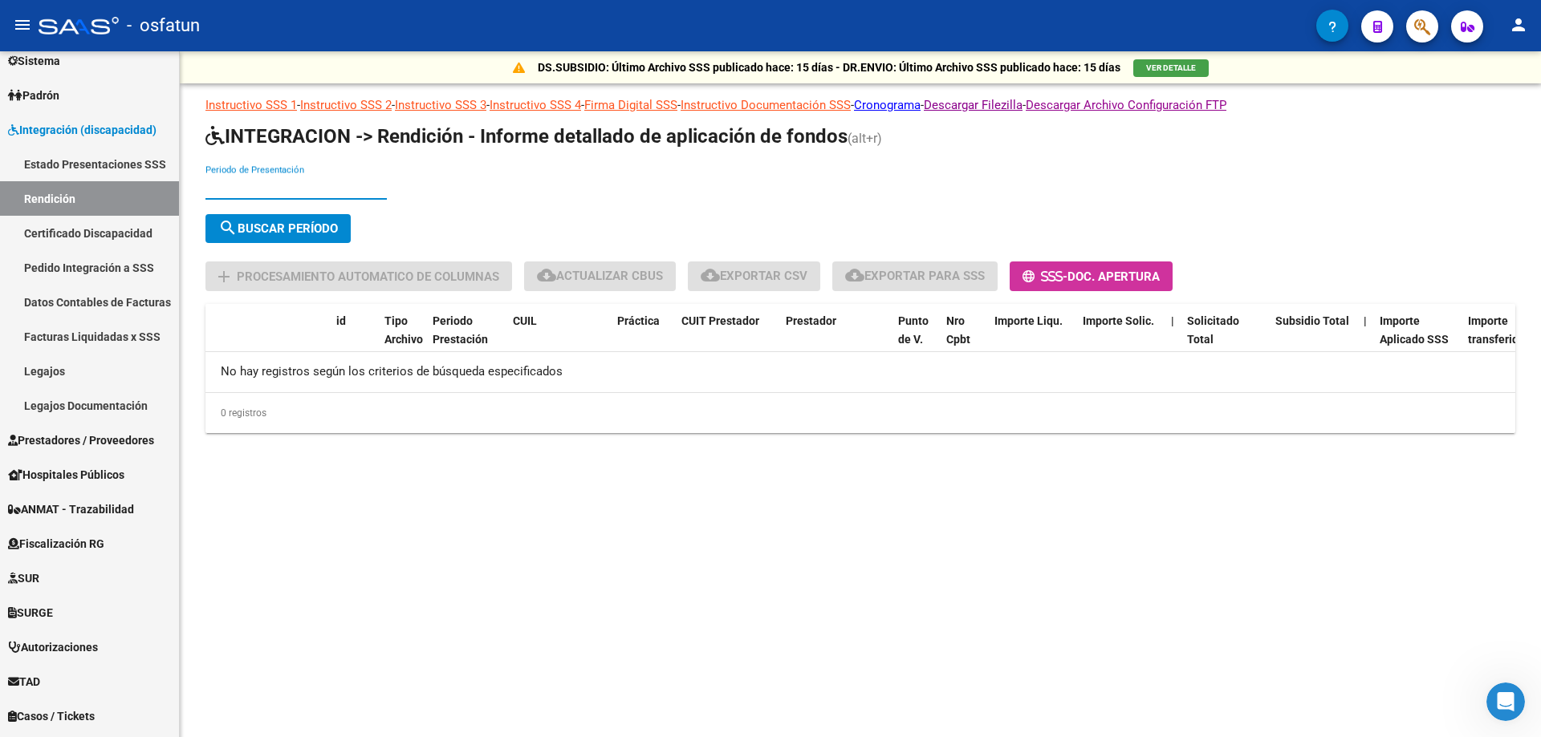
click at [356, 193] on input "Periodo de Presentación" at bounding box center [295, 187] width 181 height 14
type input "202507"
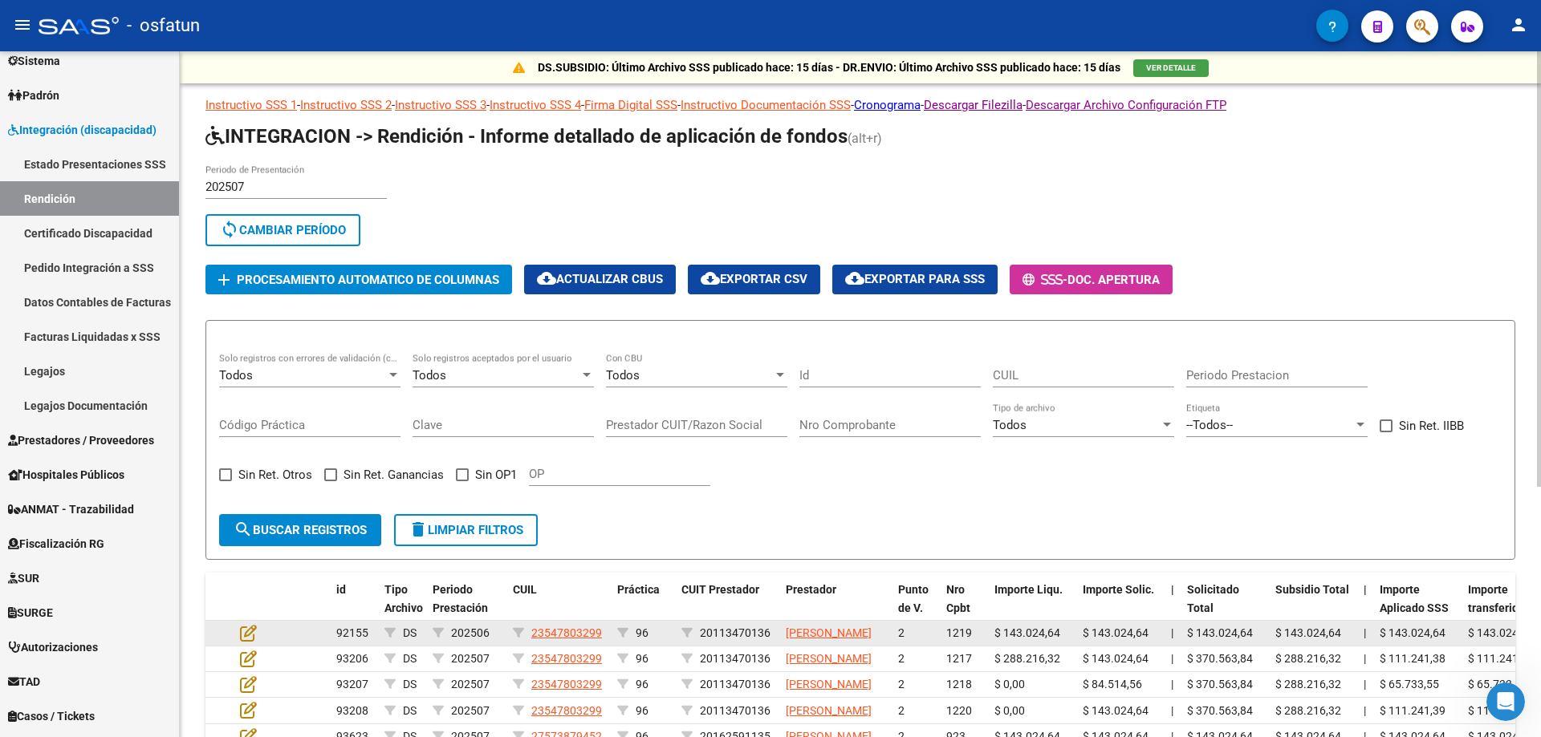
click at [250, 628] on datatable-body-cell at bounding box center [261, 633] width 56 height 25
click at [254, 642] on icon at bounding box center [248, 633] width 17 height 18
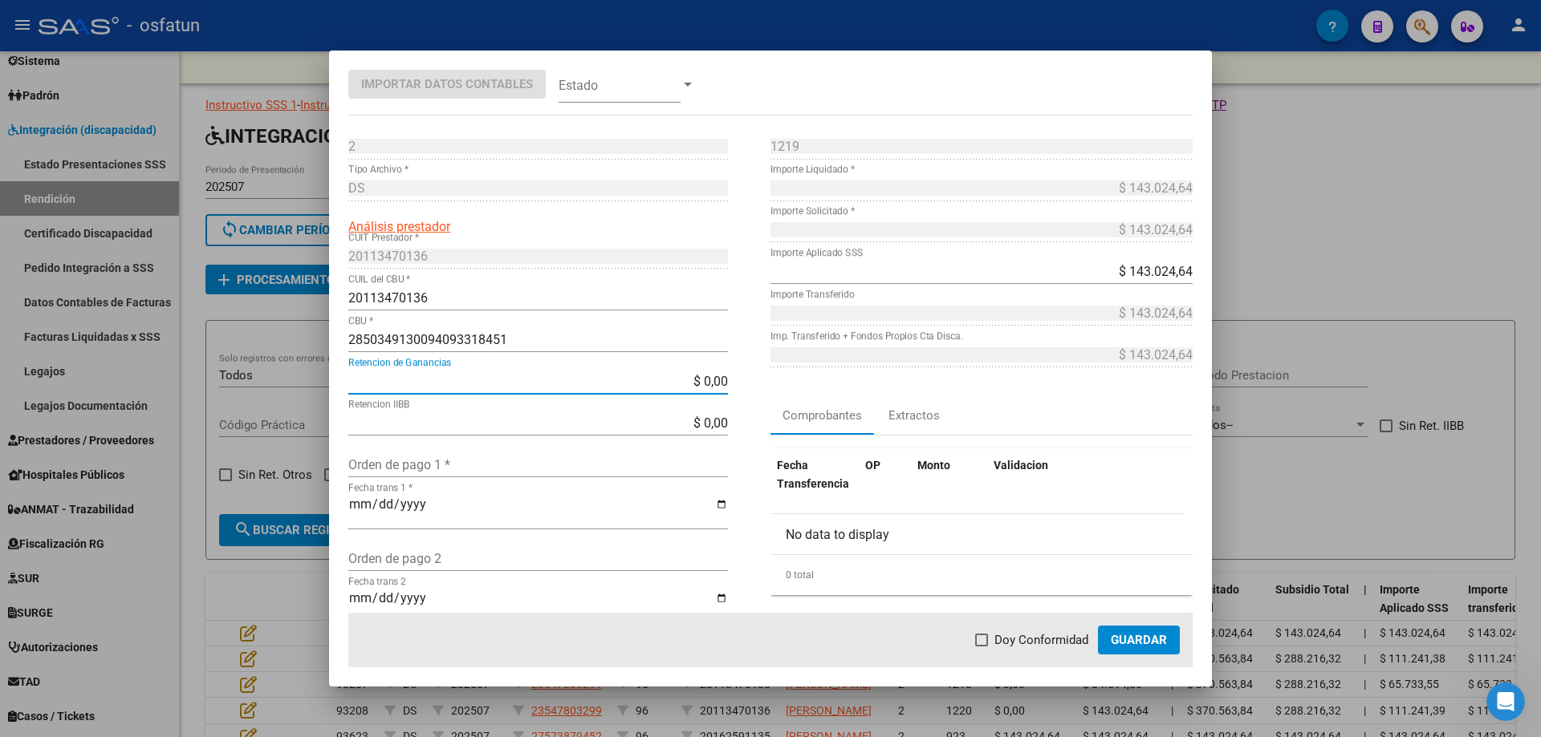
click at [529, 387] on input "$ 0,00" at bounding box center [538, 381] width 380 height 15
click at [1135, 499] on div at bounding box center [770, 368] width 1541 height 737
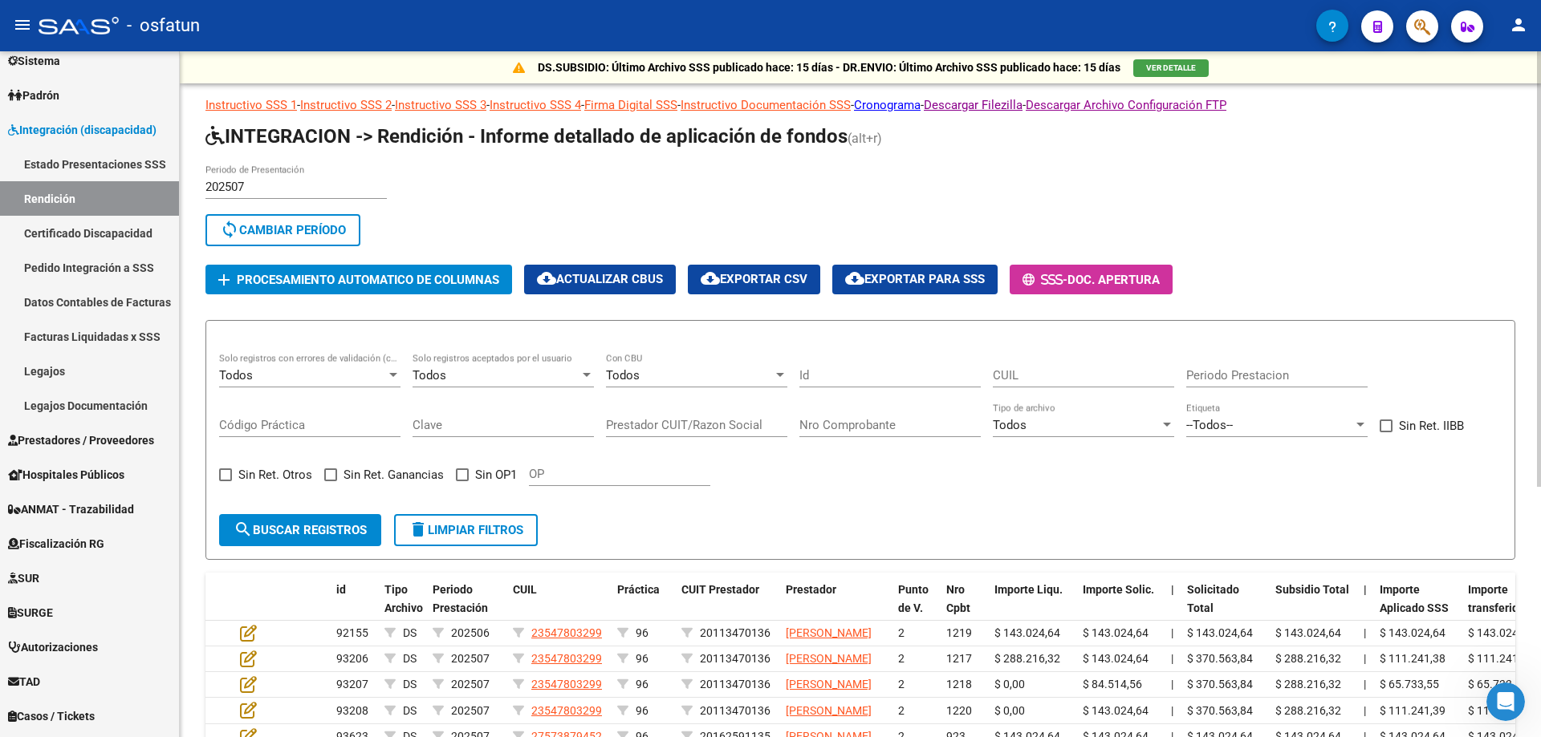
click at [652, 271] on button "cloud_download Actualizar CBUs" at bounding box center [600, 280] width 152 height 30
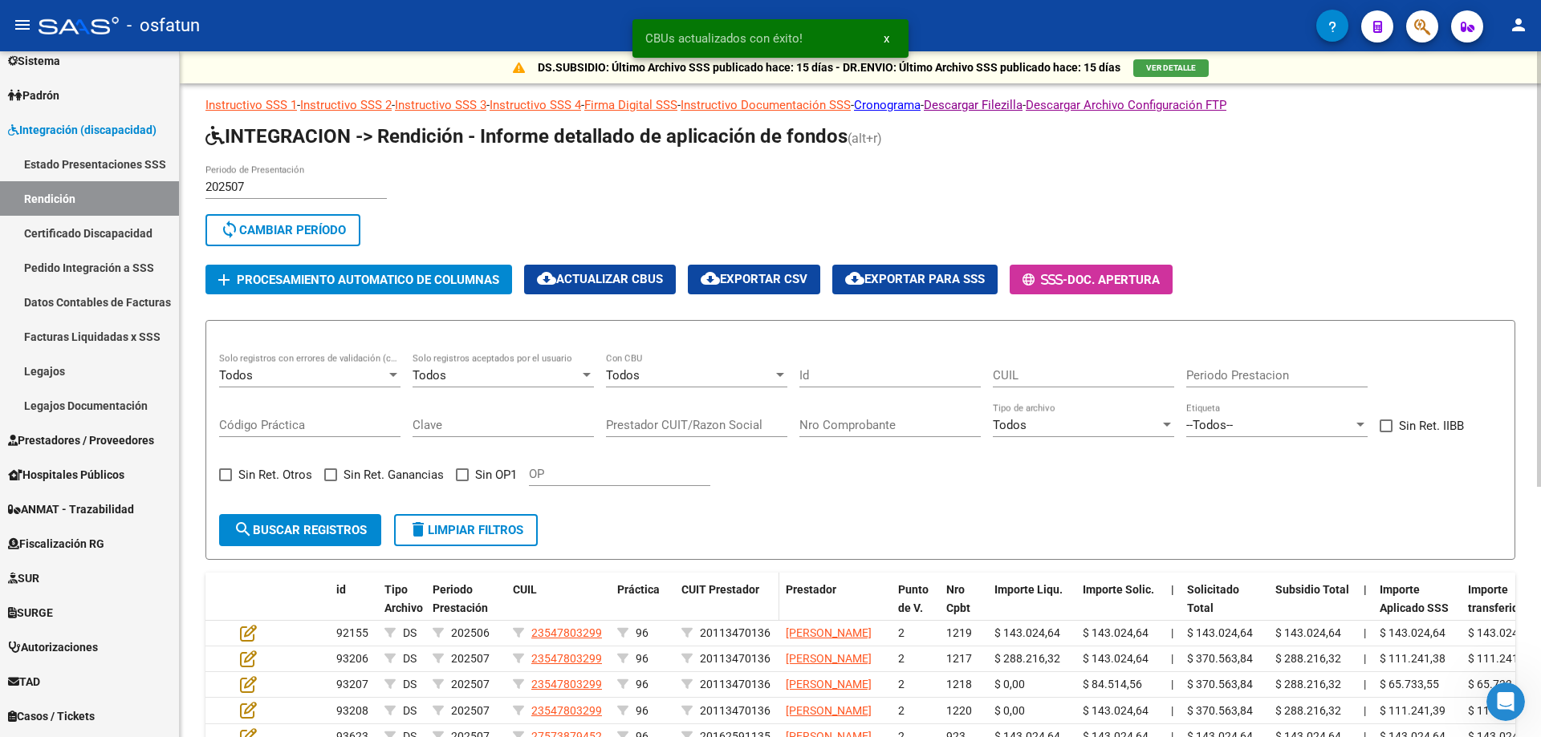
click at [755, 587] on span "CUIT Prestador" at bounding box center [720, 589] width 78 height 13
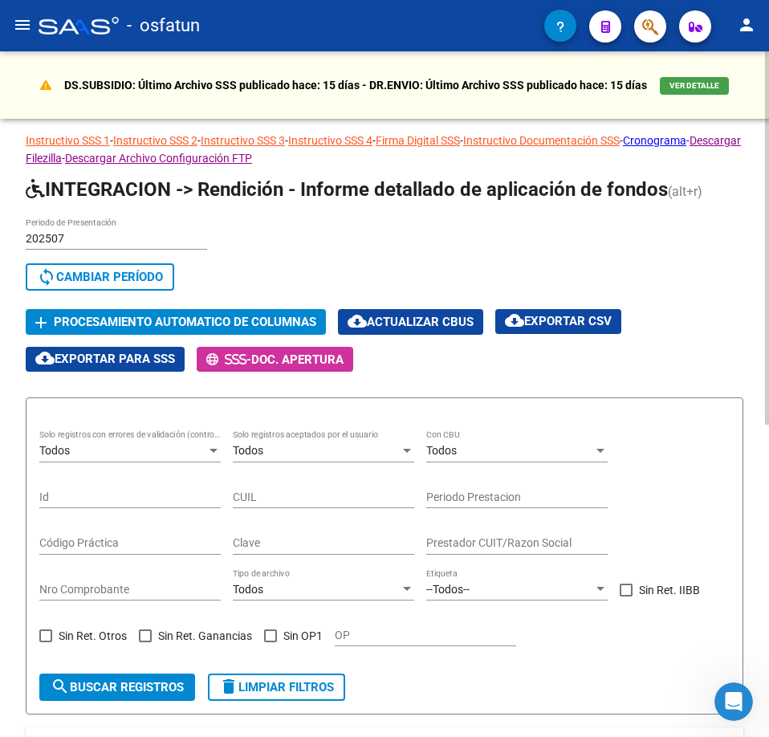
click at [185, 501] on input "Id" at bounding box center [129, 497] width 181 height 14
paste input "84597611804"
type input "84597611804"
click at [160, 680] on span "search Buscar registros" at bounding box center [117, 687] width 133 height 14
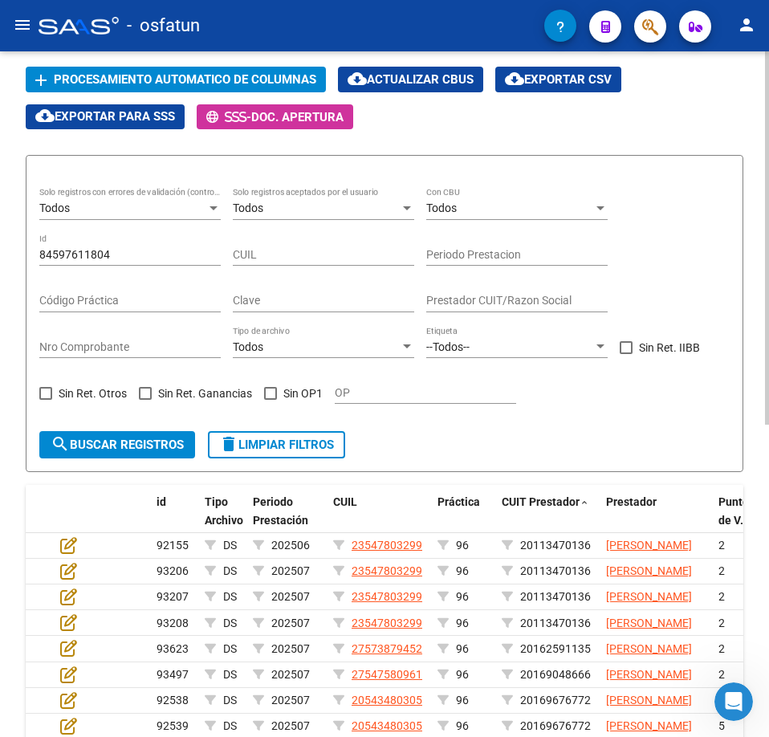
scroll to position [187, 0]
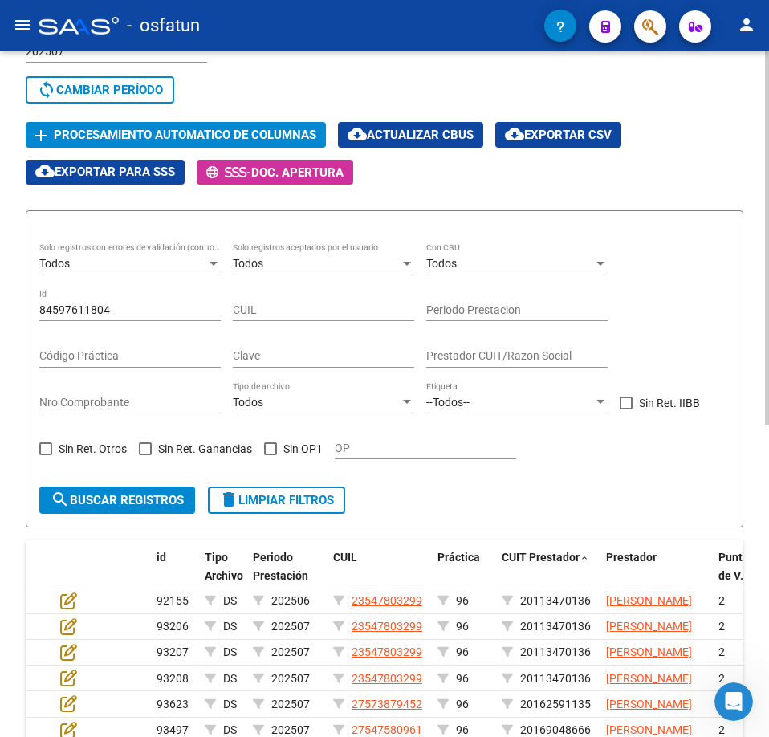
click at [126, 476] on form "Todos Solo registros con errores de validación (control 623 instructivo de rend…" at bounding box center [384, 368] width 717 height 317
click at [126, 493] on span "search Buscar registros" at bounding box center [117, 500] width 133 height 14
drag, startPoint x: 149, startPoint y: 311, endPoint x: -148, endPoint y: 323, distance: 297.1
click at [0, 323] on html "menu - osfatun person Firma Express Inicio Calendario SSS Instructivos Contacto…" at bounding box center [384, 368] width 769 height 737
click at [266, 343] on div "Clave" at bounding box center [323, 351] width 181 height 32
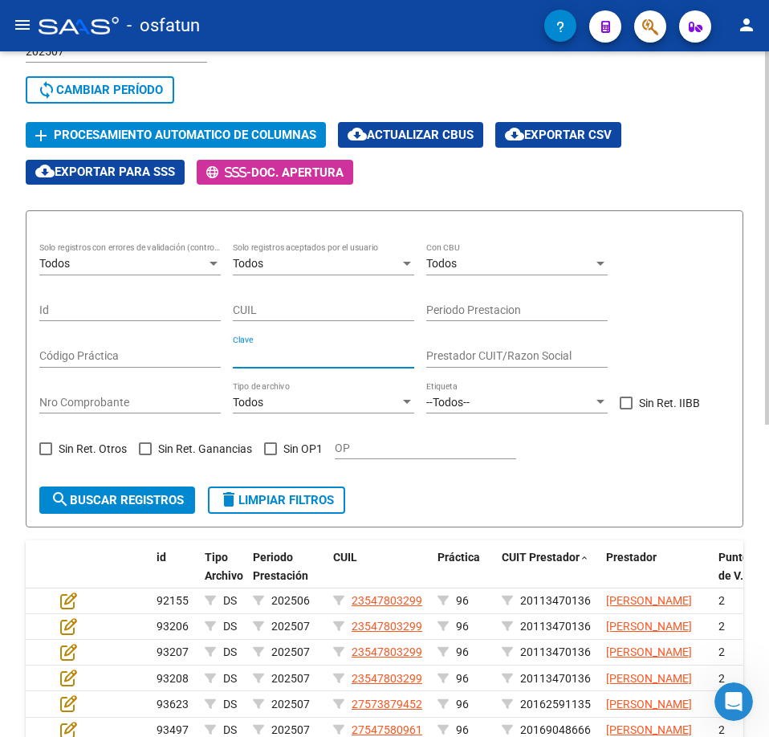
click at [274, 350] on input "Clave" at bounding box center [323, 356] width 181 height 14
paste input "84597611804"
type input "84597611804"
click at [112, 493] on span "search Buscar registros" at bounding box center [117, 500] width 133 height 14
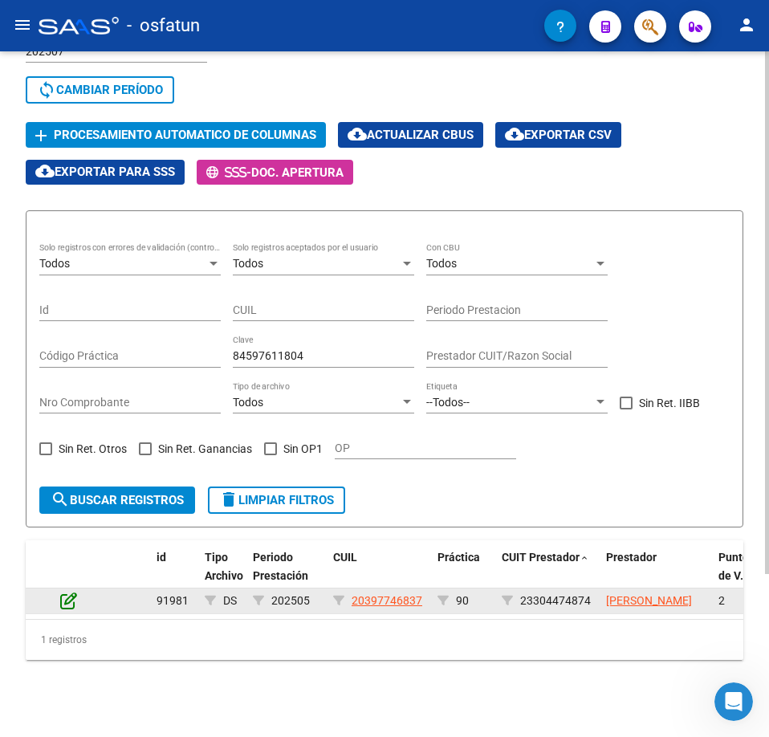
click at [74, 605] on icon at bounding box center [68, 600] width 17 height 18
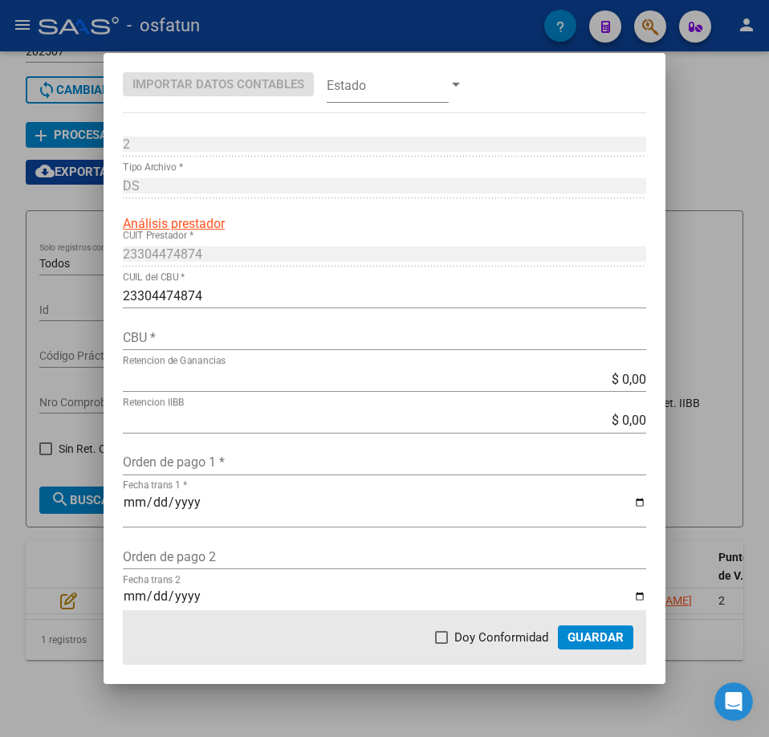
click at [487, 95] on mat-dialog-container "Importar Datos Contables Estado 2 Punto de Venta * DS Tipo Archivo * Análisis p…" at bounding box center [385, 368] width 562 height 631
click at [222, 343] on input "CBU *" at bounding box center [384, 337] width 523 height 15
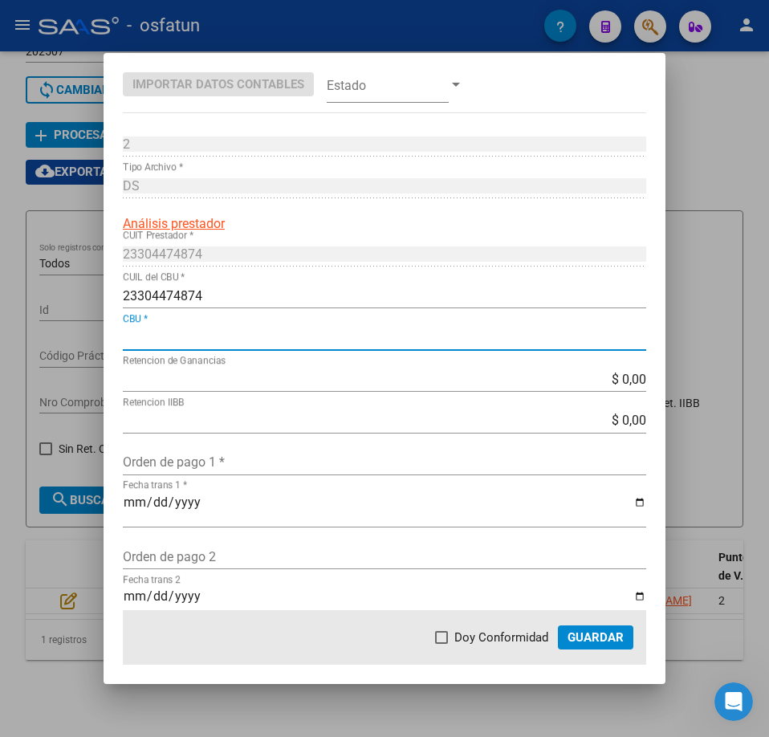
click at [223, 341] on input "CBU *" at bounding box center [384, 337] width 523 height 15
paste input "0720207288000036003372"
type input "0720207288000036003372"
click at [578, 634] on span "Guardar" at bounding box center [595, 637] width 56 height 14
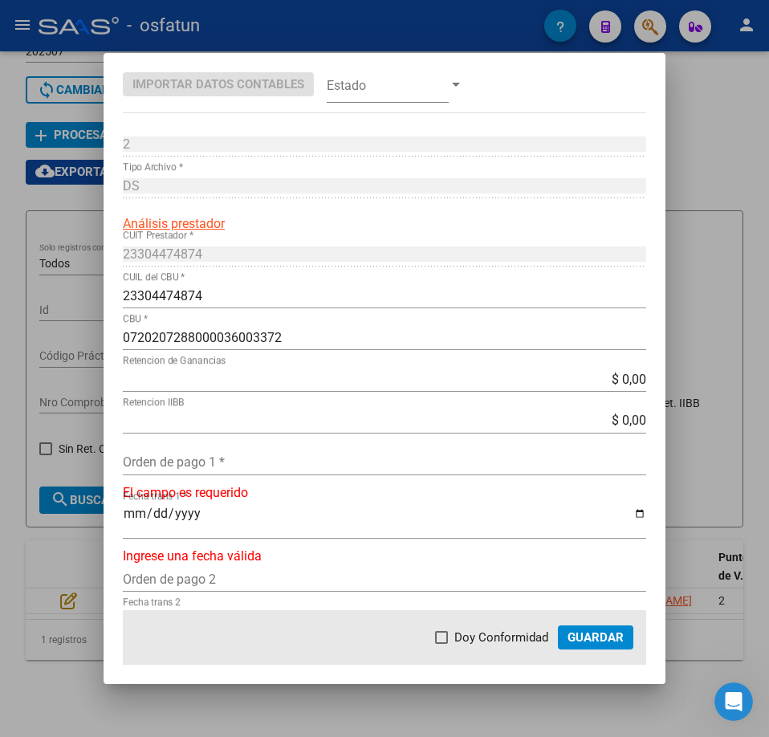
click at [526, 623] on mat-dialog-actions "Doy Conformidad Guardar" at bounding box center [384, 637] width 523 height 55
click at [490, 639] on span "Doy Conformidad" at bounding box center [501, 636] width 94 height 19
click at [441, 644] on input "Doy Conformidad" at bounding box center [441, 644] width 1 height 1
checkbox input "true"
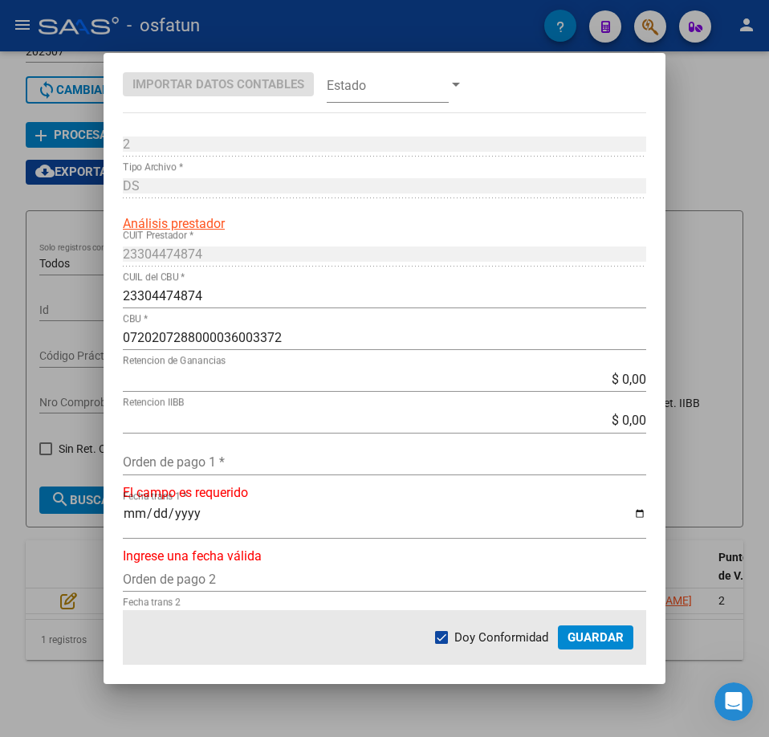
click at [601, 644] on span "Guardar" at bounding box center [595, 637] width 56 height 14
click at [602, 644] on span "Guardar" at bounding box center [595, 637] width 56 height 14
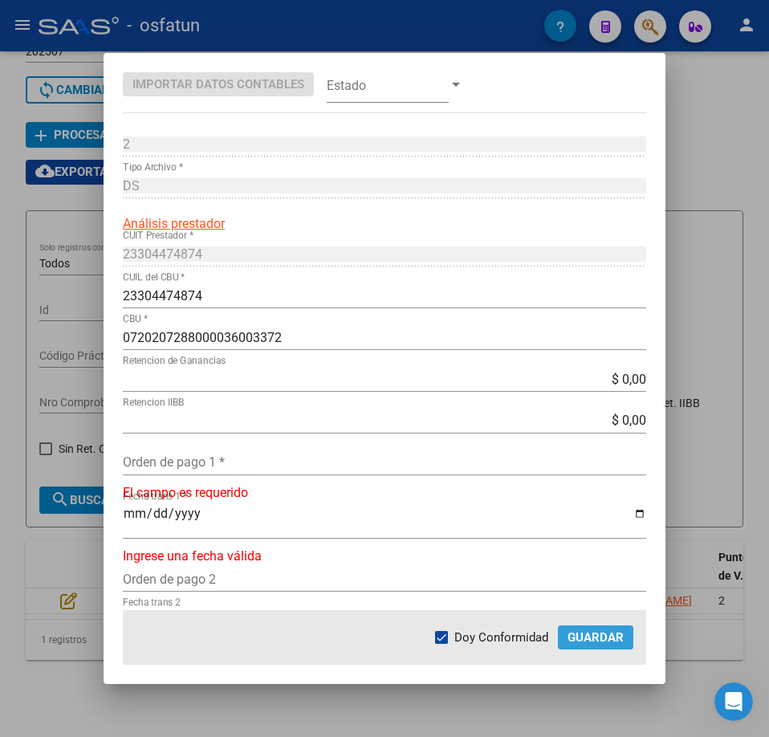
click at [602, 644] on span "Guardar" at bounding box center [595, 637] width 56 height 14
drag, startPoint x: 602, startPoint y: 644, endPoint x: 611, endPoint y: 606, distance: 39.5
click at [602, 644] on span "Guardar" at bounding box center [595, 637] width 56 height 14
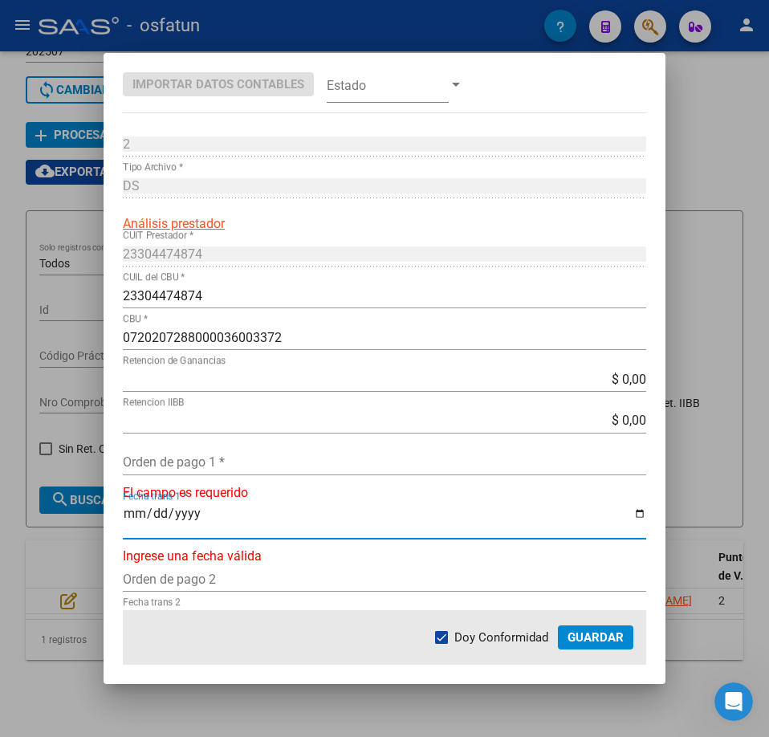
click at [632, 519] on input "Fecha trans 1 *" at bounding box center [384, 519] width 523 height 27
click at [629, 513] on input "Fecha trans 1 *" at bounding box center [384, 519] width 523 height 27
click at [624, 512] on input "Fecha trans 1 *" at bounding box center [384, 519] width 523 height 27
drag, startPoint x: 624, startPoint y: 512, endPoint x: 563, endPoint y: 283, distance: 236.7
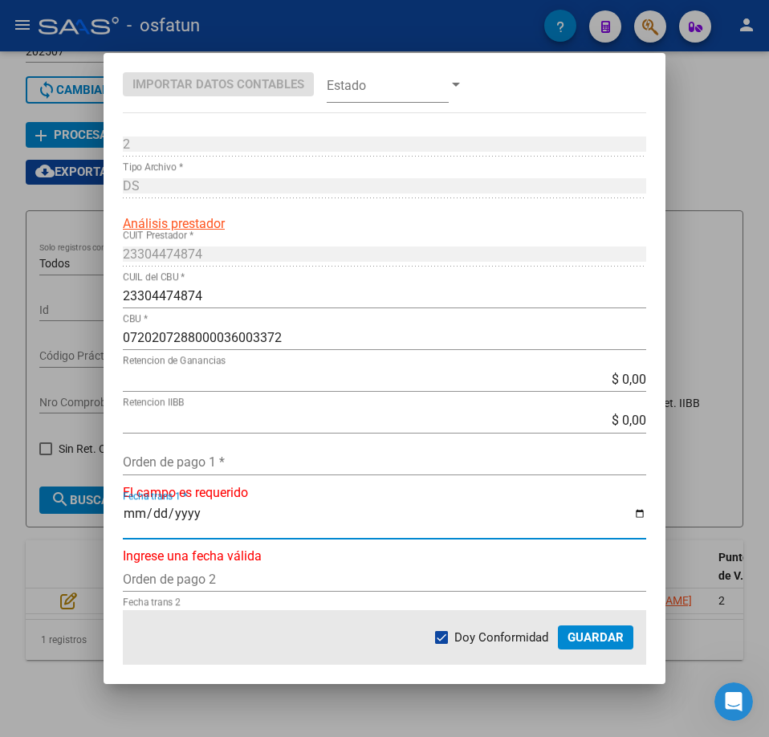
click at [624, 512] on input "Fecha trans 1 *" at bounding box center [384, 519] width 523 height 27
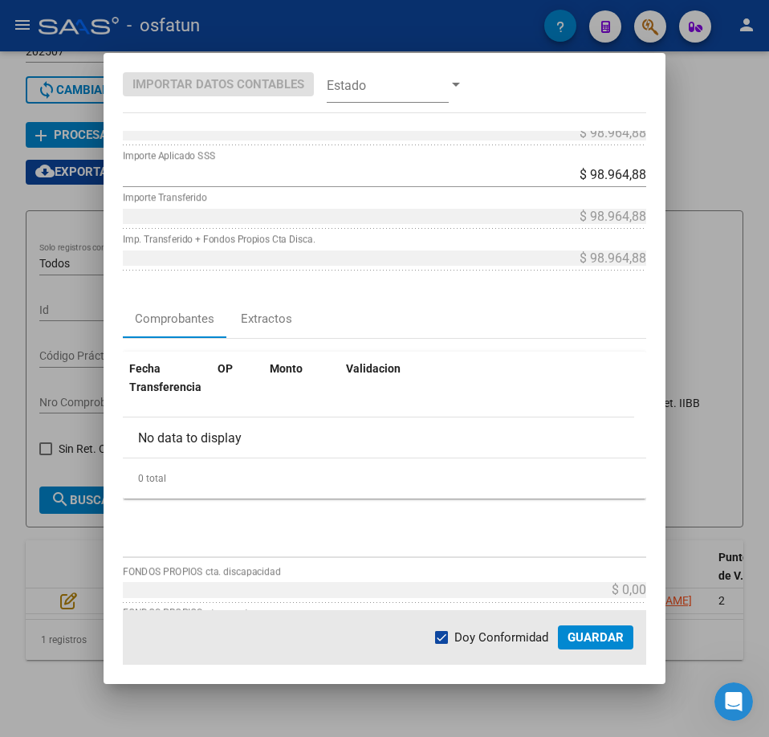
scroll to position [1069, 0]
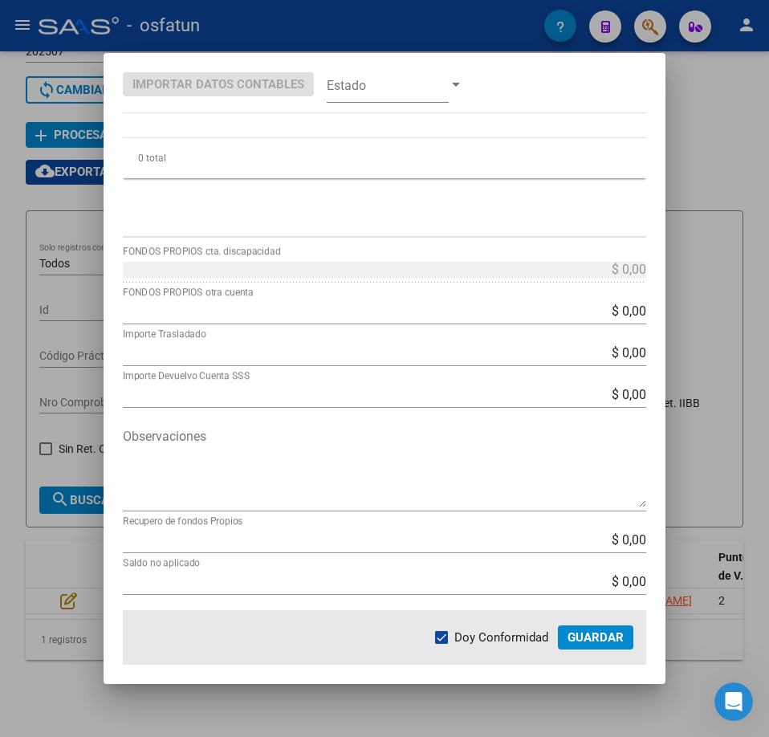
click at [79, 569] on div at bounding box center [384, 368] width 769 height 737
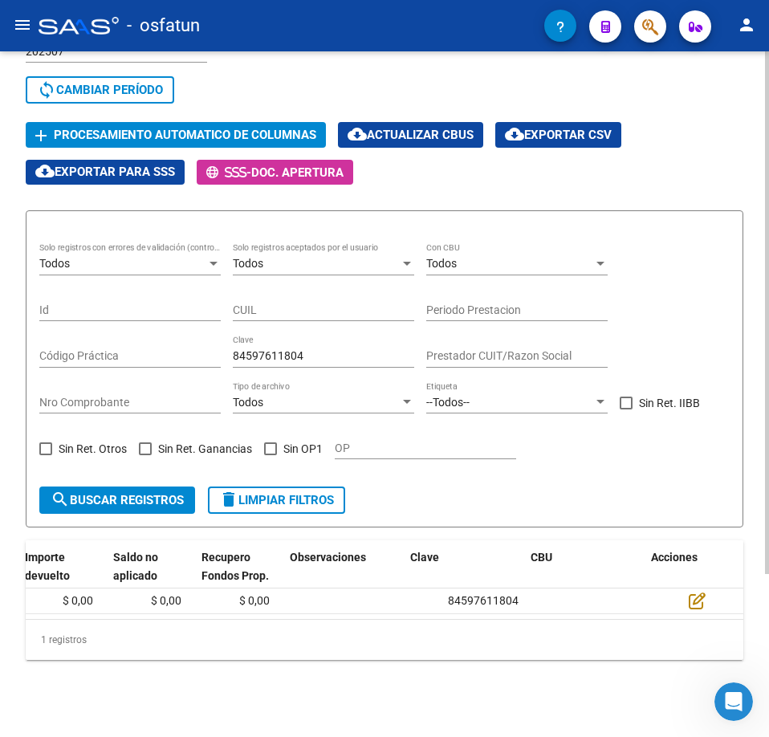
scroll to position [0, 2011]
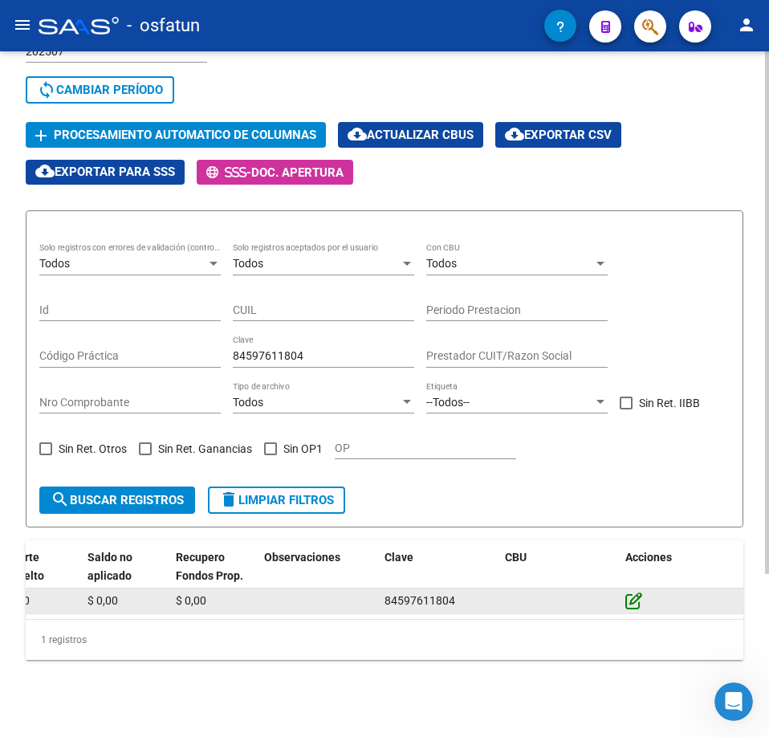
click at [627, 607] on icon at bounding box center [633, 600] width 17 height 18
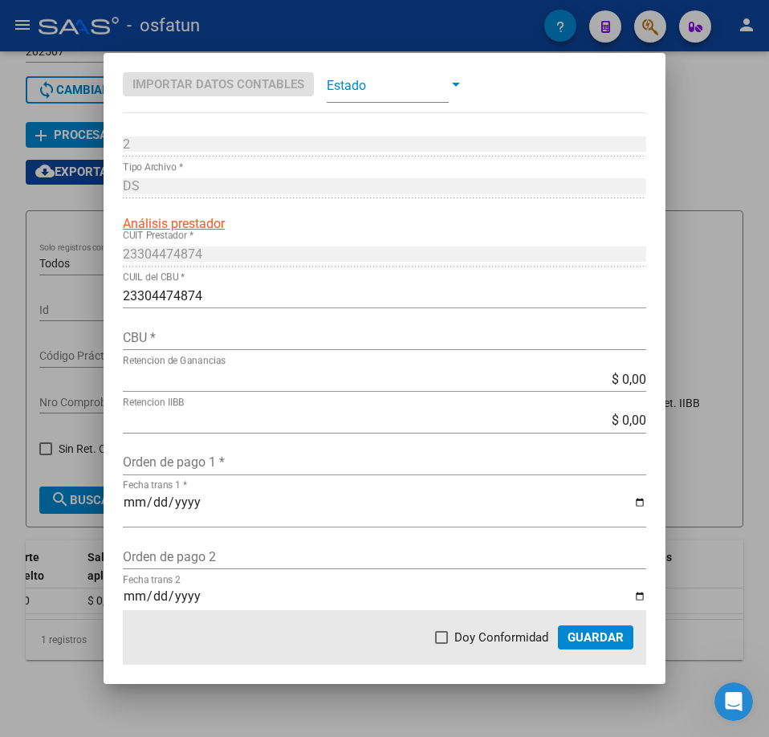
click at [242, 339] on input "CBU *" at bounding box center [384, 337] width 523 height 15
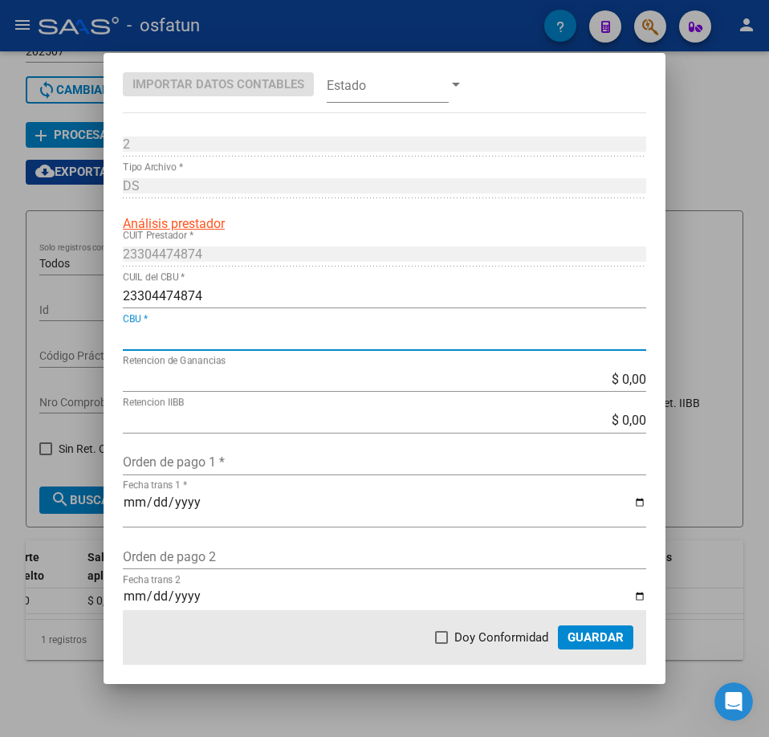
paste input "0720207288000036003372"
type input "0720207288000036003372"
click at [613, 623] on mat-dialog-actions "Doy Conformidad Guardar" at bounding box center [384, 637] width 523 height 55
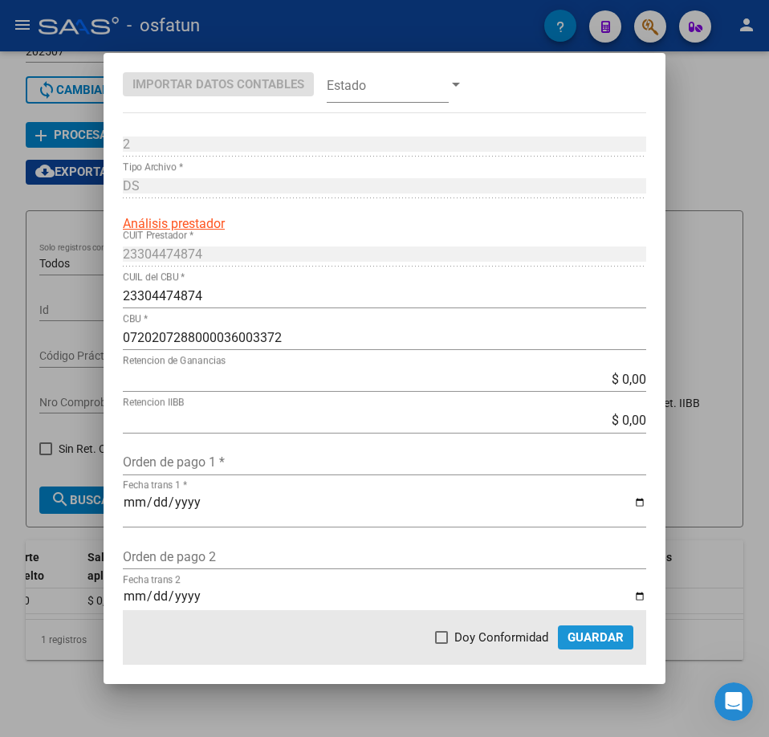
click at [606, 628] on button "Guardar" at bounding box center [595, 637] width 75 height 24
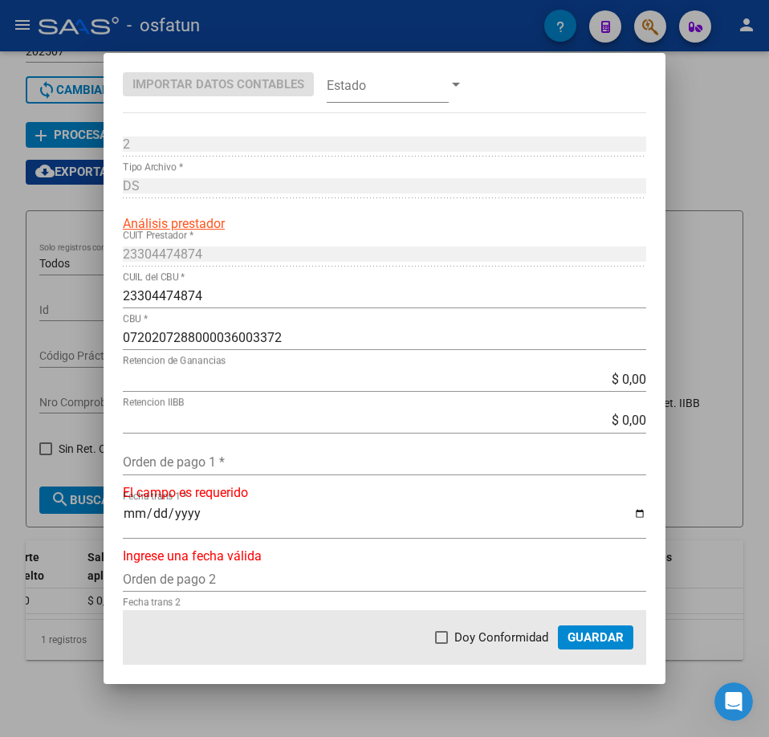
click at [59, 631] on div at bounding box center [384, 368] width 769 height 737
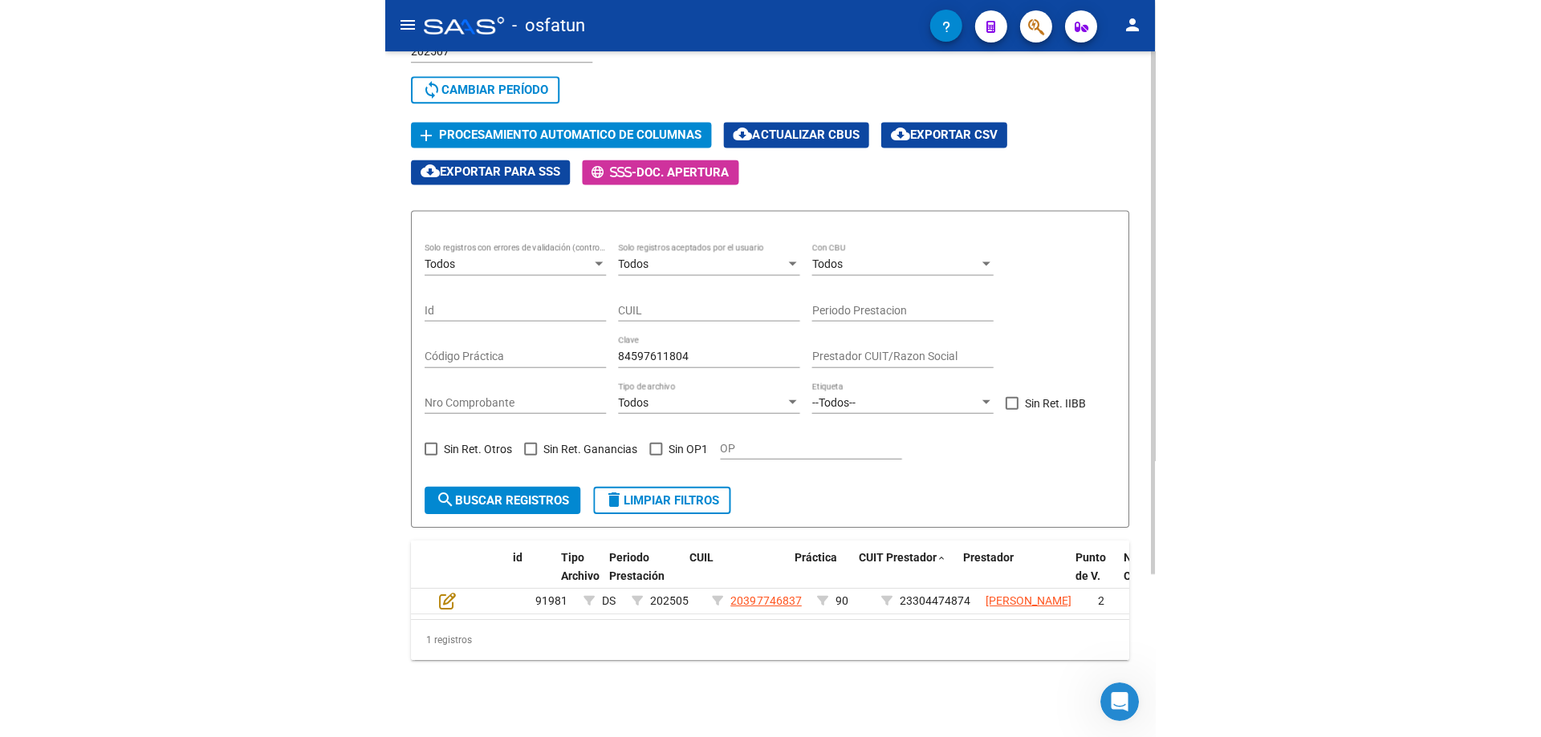
scroll to position [0, 0]
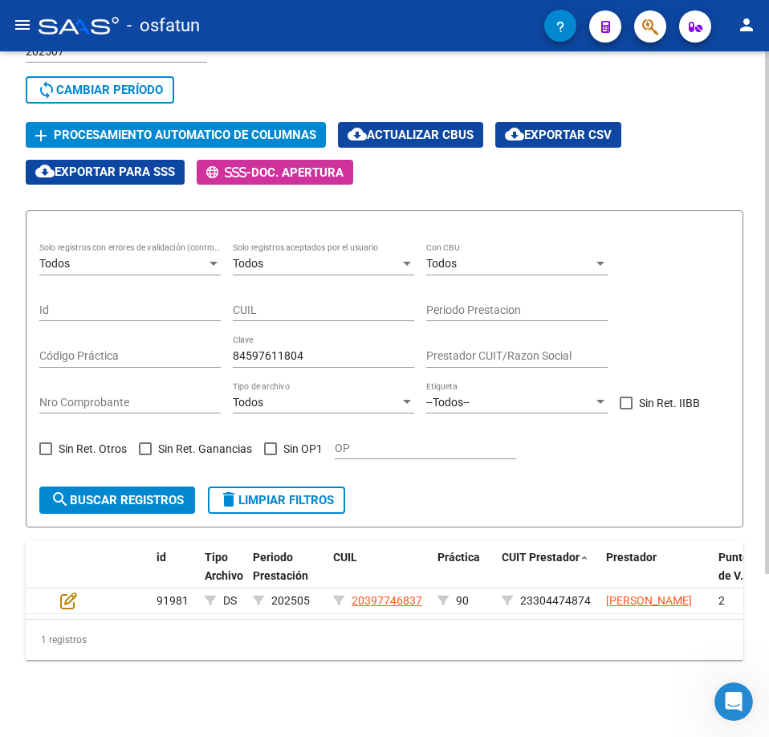
click at [493, 250] on div "Todos Con CBU" at bounding box center [516, 259] width 181 height 32
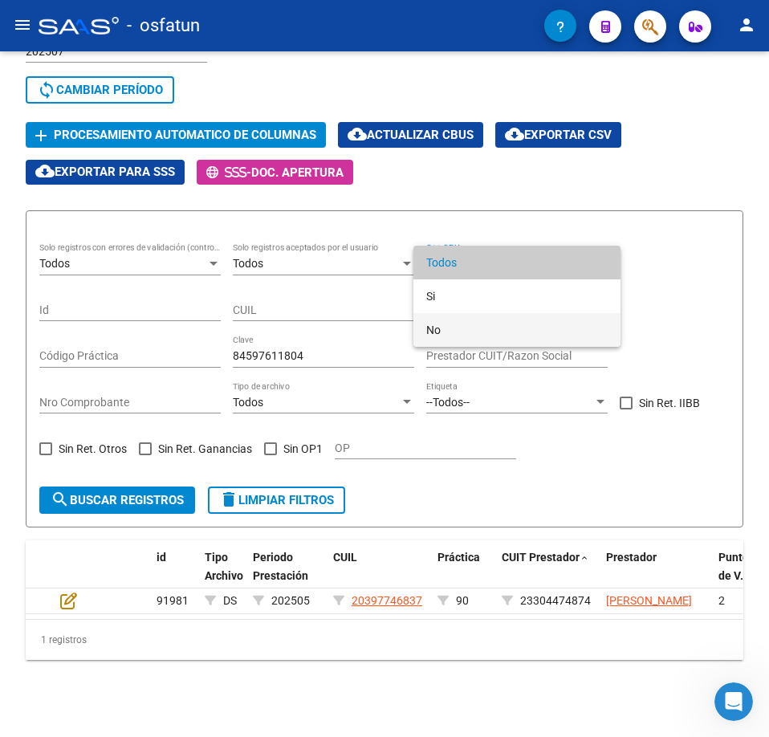
click at [473, 323] on span "No" at bounding box center [516, 330] width 181 height 34
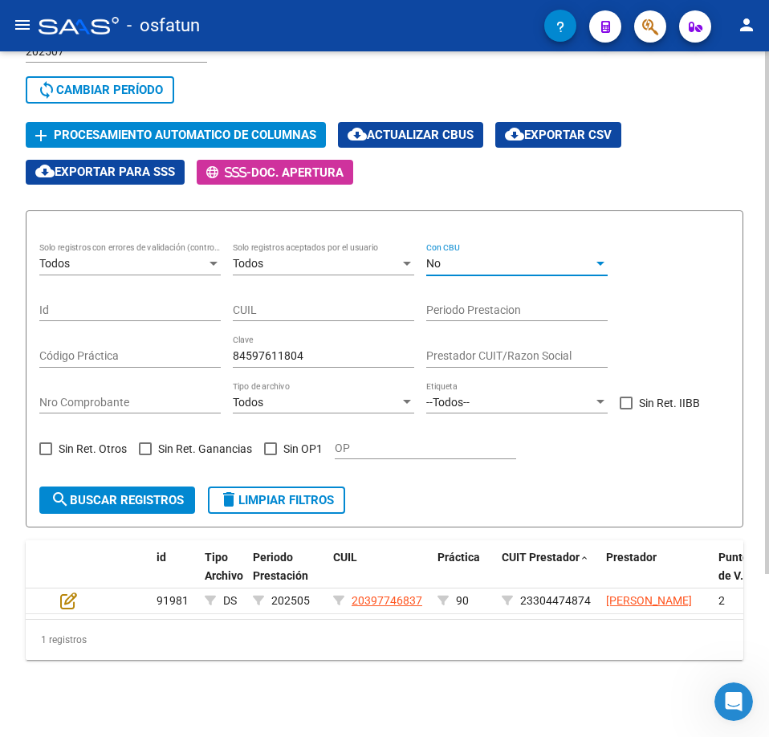
click at [104, 509] on button "search Buscar registros" at bounding box center [117, 499] width 156 height 27
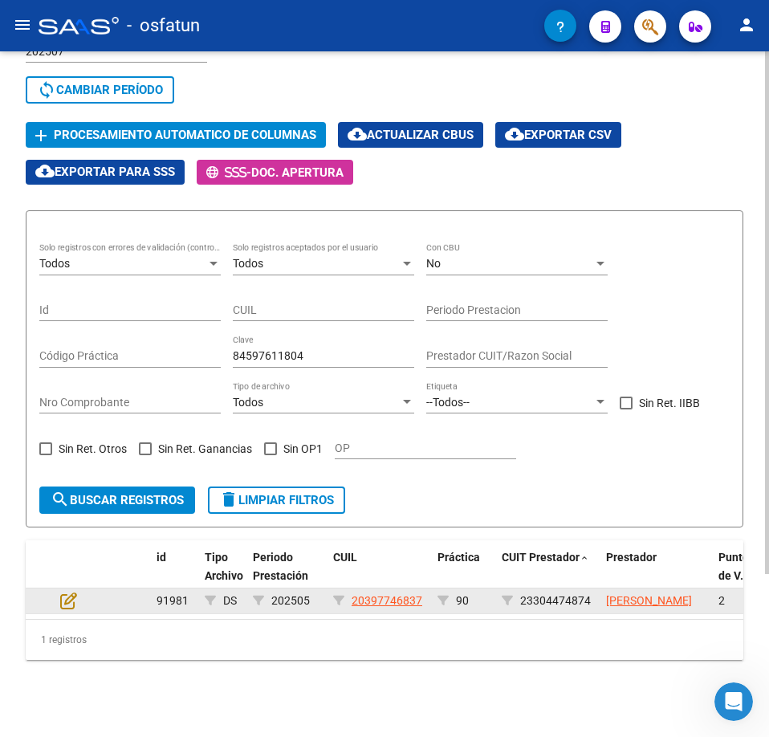
click at [75, 594] on datatable-body-cell at bounding box center [82, 600] width 56 height 25
click at [67, 605] on icon at bounding box center [68, 600] width 17 height 18
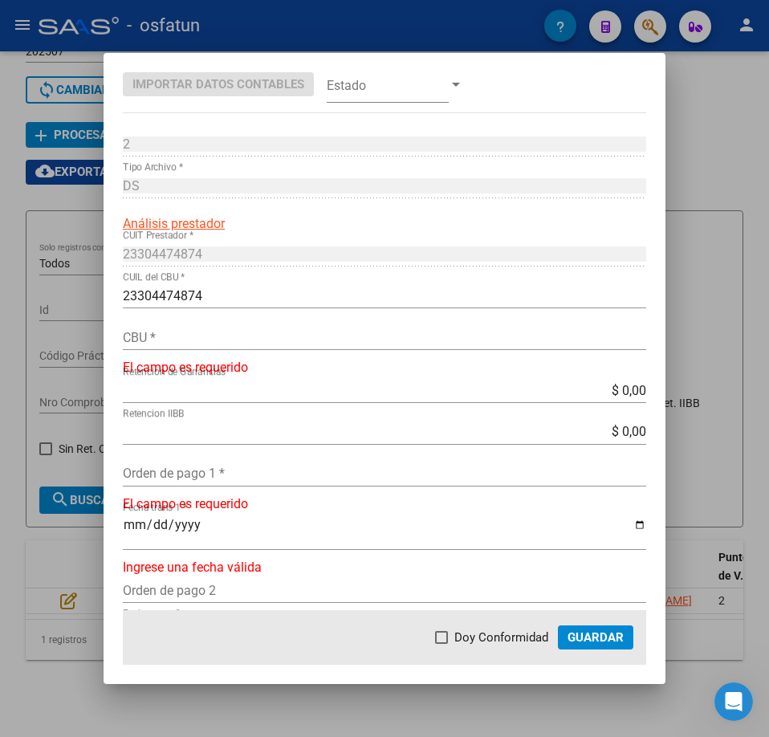
click at [219, 347] on div "CBU *" at bounding box center [384, 337] width 523 height 26
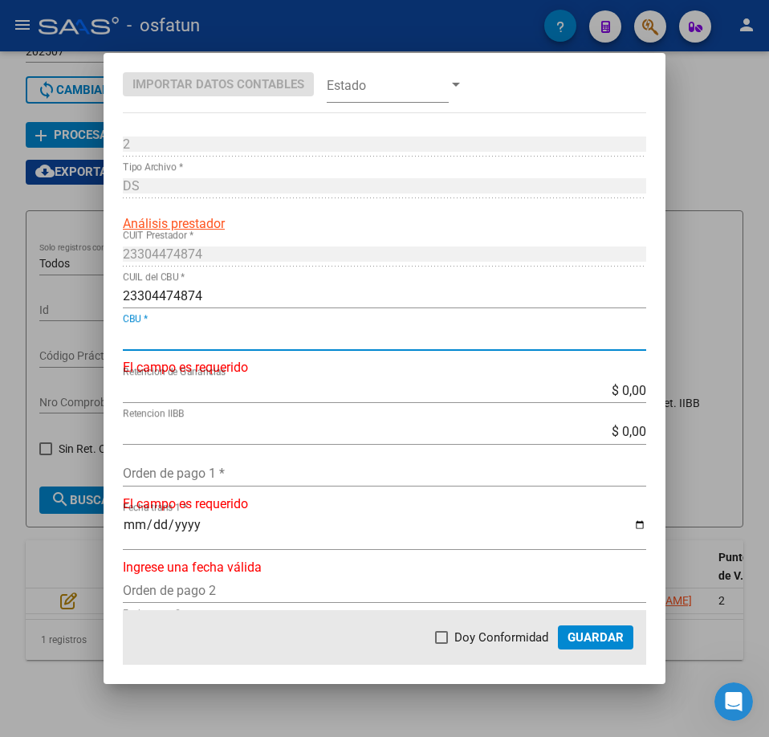
click at [219, 342] on input "CBU *" at bounding box center [384, 337] width 523 height 15
paste input "0720207288000036003372"
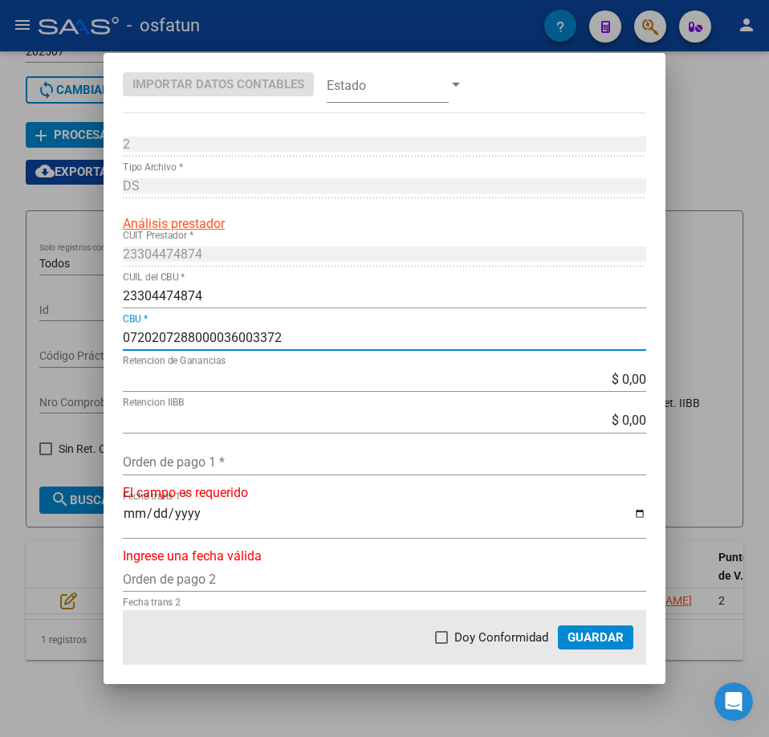
type input "0720207288000036003372"
click at [587, 627] on button "Guardar" at bounding box center [595, 637] width 75 height 24
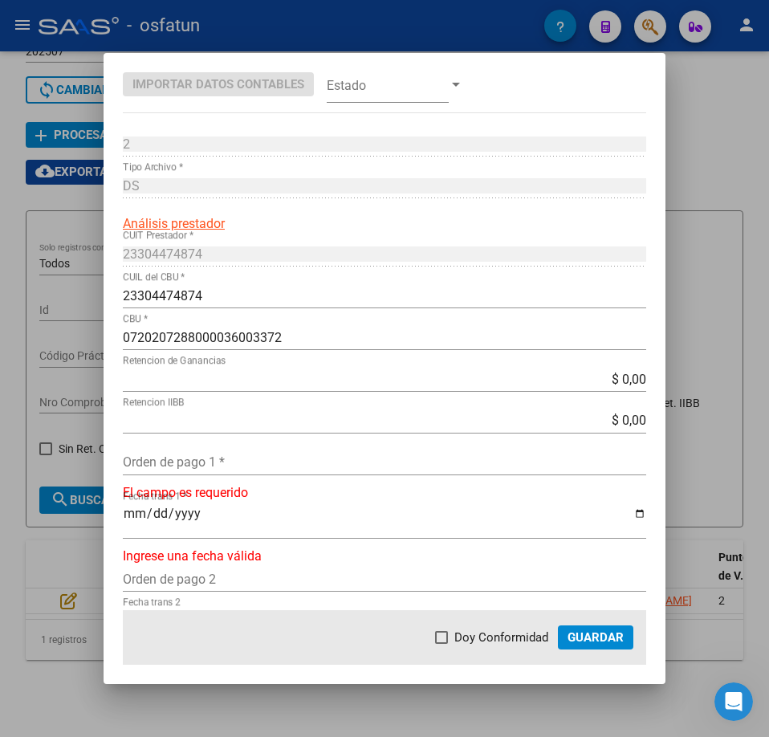
click at [580, 641] on span "Guardar" at bounding box center [595, 637] width 56 height 14
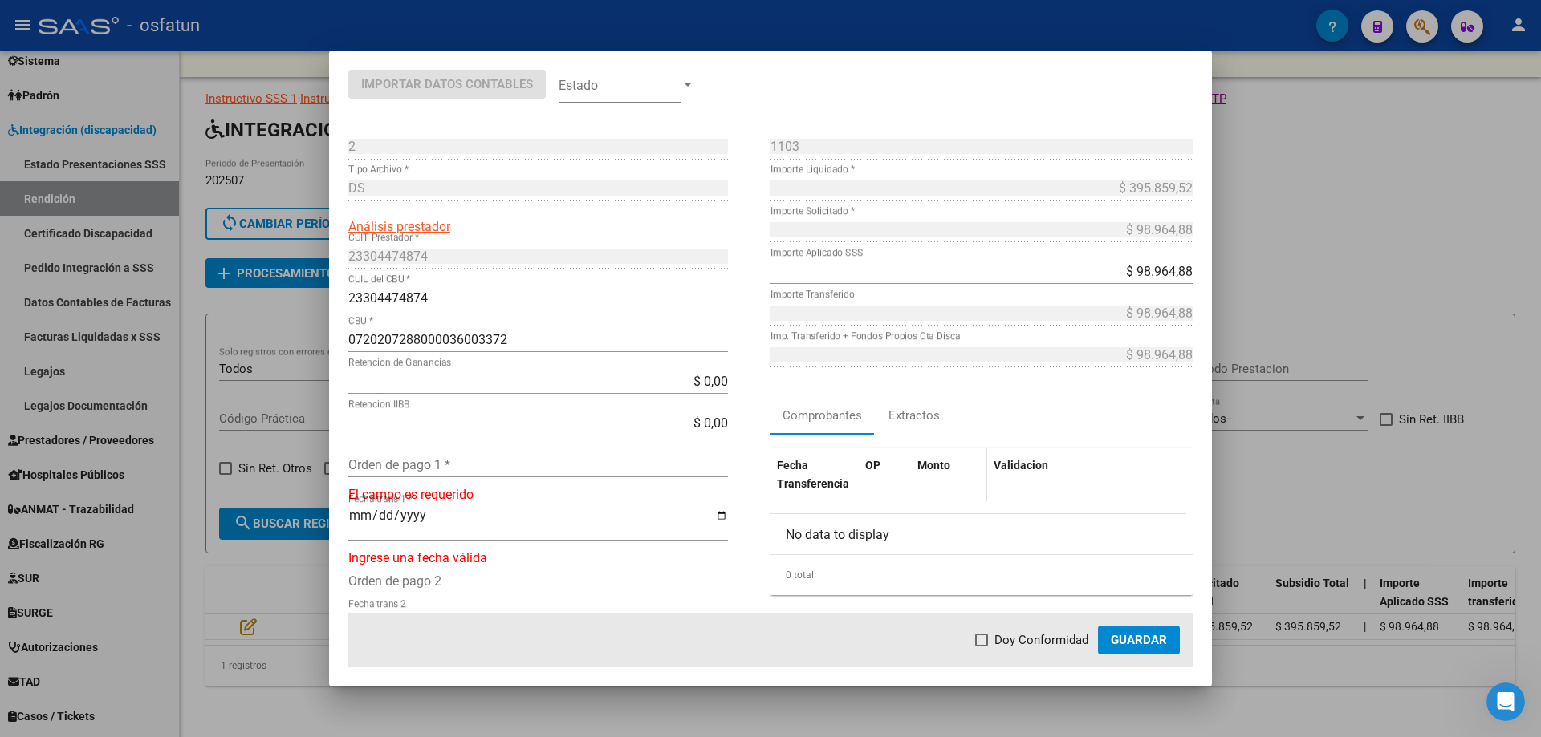
scroll to position [33, 0]
click at [484, 552] on div "Fecha trans 1 *" at bounding box center [538, 531] width 380 height 52
click at [486, 579] on input "Orden de pago 2" at bounding box center [538, 581] width 380 height 15
click at [489, 541] on div "Fecha trans 1 *" at bounding box center [538, 523] width 380 height 36
click at [497, 523] on input "Fecha trans 1 *" at bounding box center [538, 522] width 380 height 27
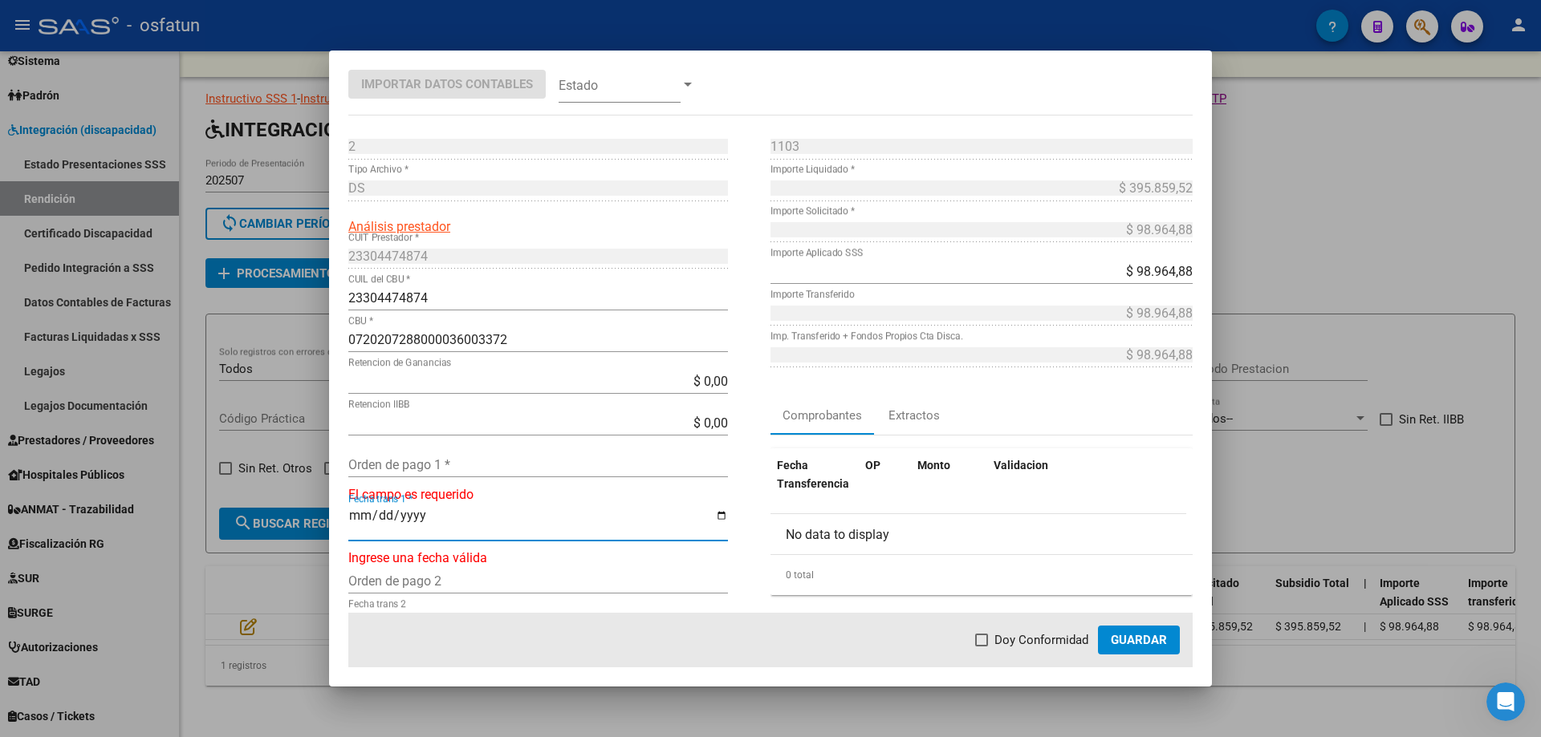
click at [665, 539] on div "Fecha trans 1 *" at bounding box center [538, 523] width 380 height 36
click at [688, 534] on input "Fecha trans 1 *" at bounding box center [538, 522] width 380 height 27
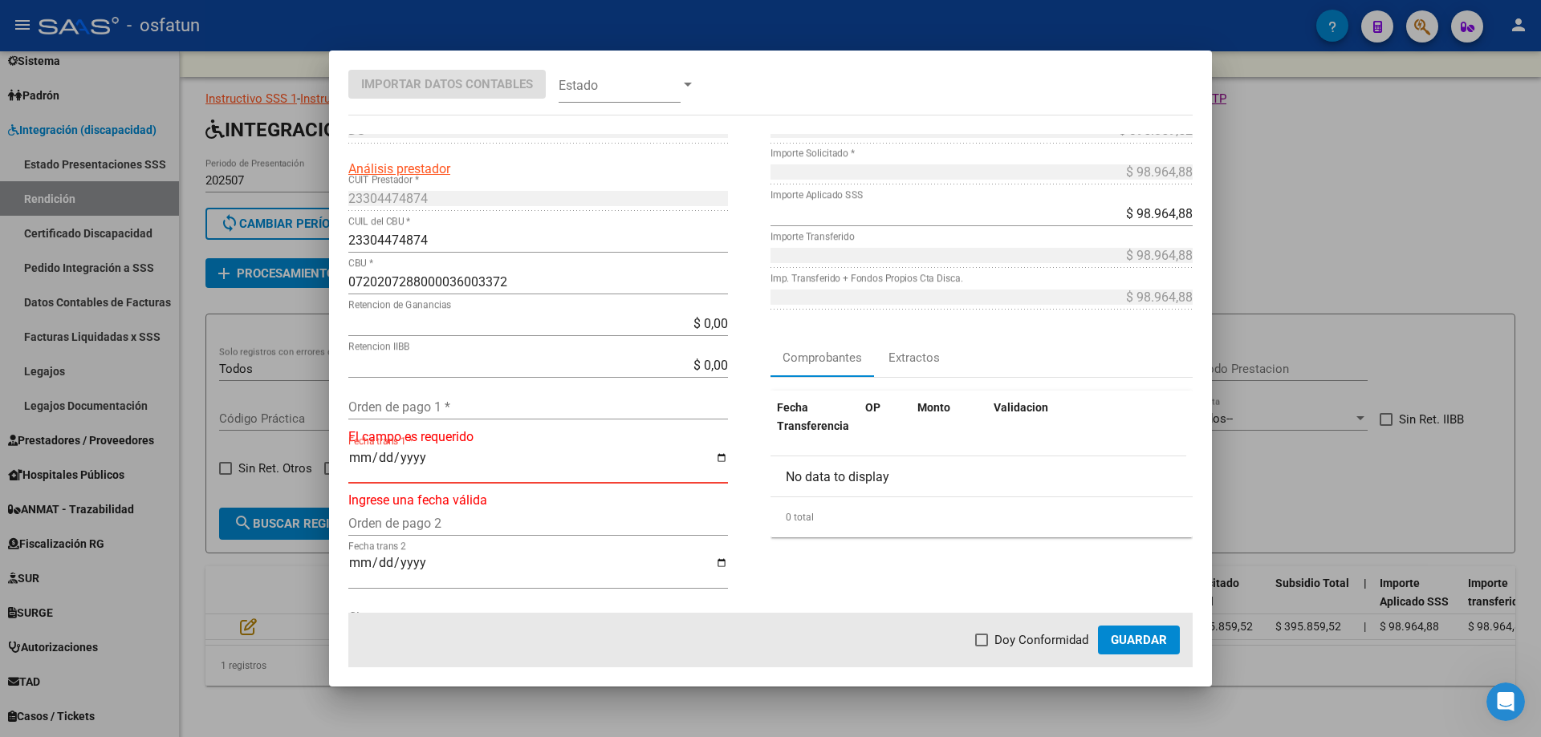
scroll to position [0, 0]
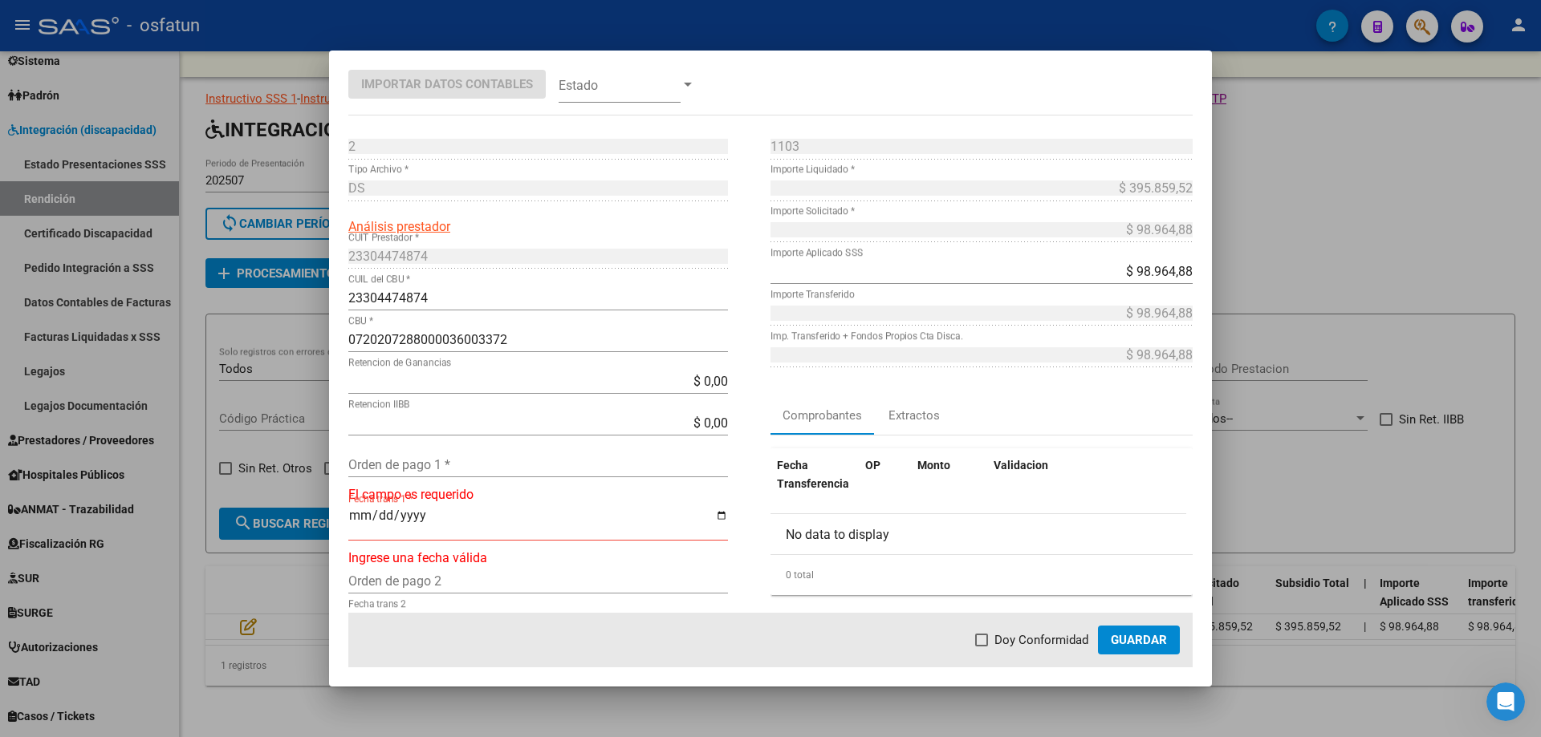
click at [855, 178] on div "$ 395.859,52 Importe Liquidado *" at bounding box center [981, 189] width 422 height 26
click at [513, 305] on input "23304474874" at bounding box center [538, 297] width 380 height 15
click at [495, 301] on input "23304474874" at bounding box center [538, 297] width 380 height 15
click at [505, 266] on div "23304474874 CUIT Prestador *" at bounding box center [538, 256] width 380 height 26
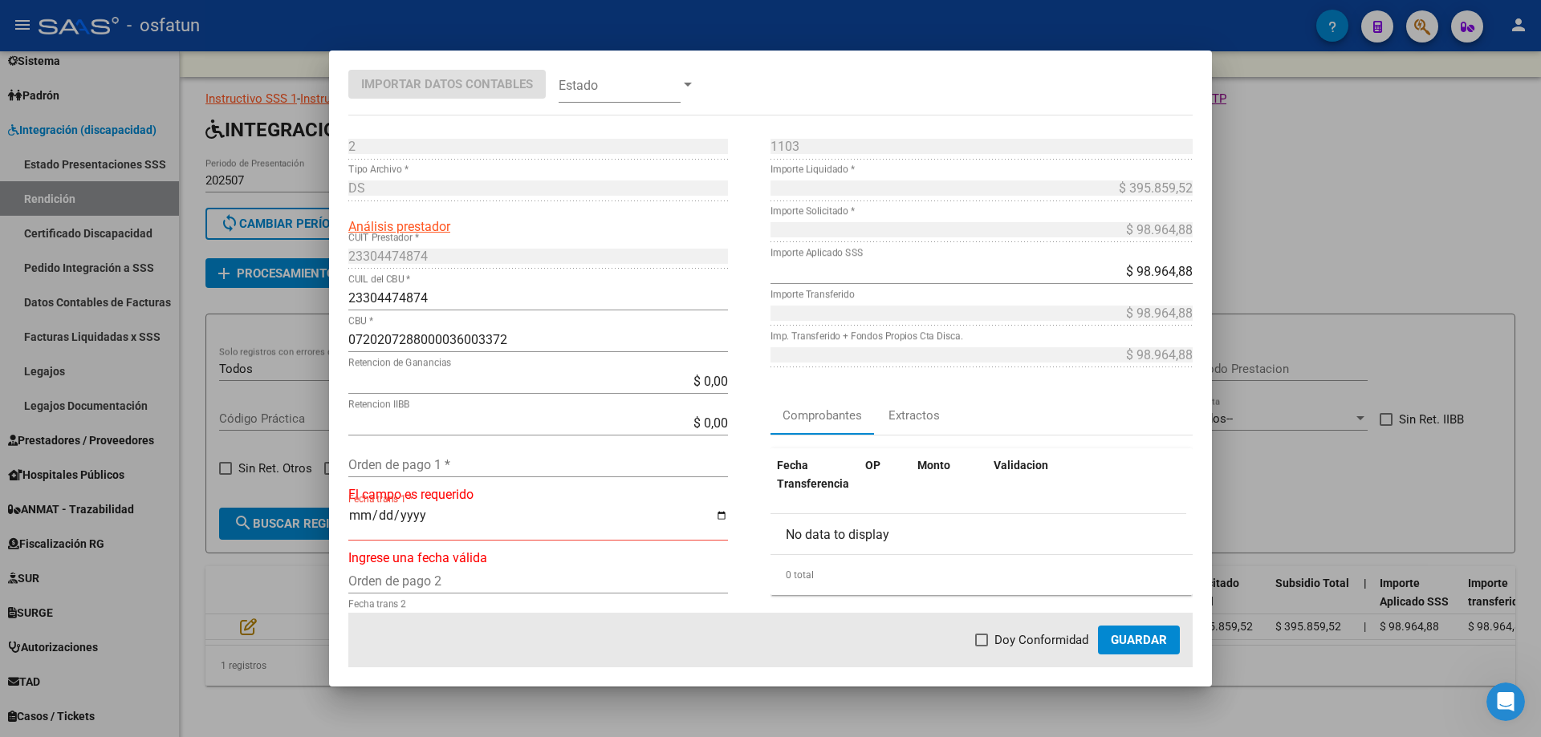
click at [505, 266] on div "23304474874 CUIT Prestador *" at bounding box center [538, 256] width 380 height 26
click at [424, 227] on span "Análisis prestador" at bounding box center [399, 226] width 102 height 15
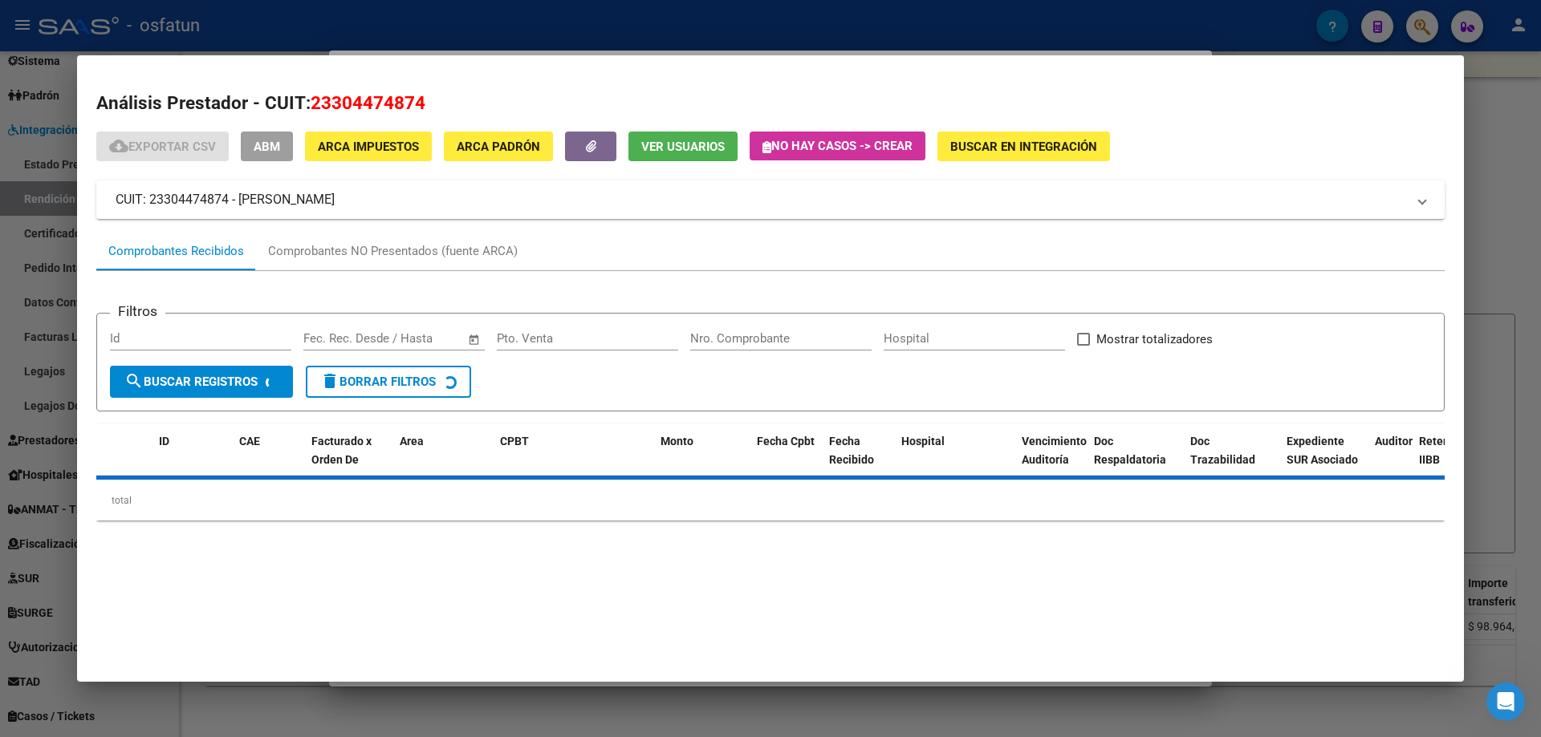
click at [1135, 258] on div at bounding box center [770, 368] width 1541 height 737
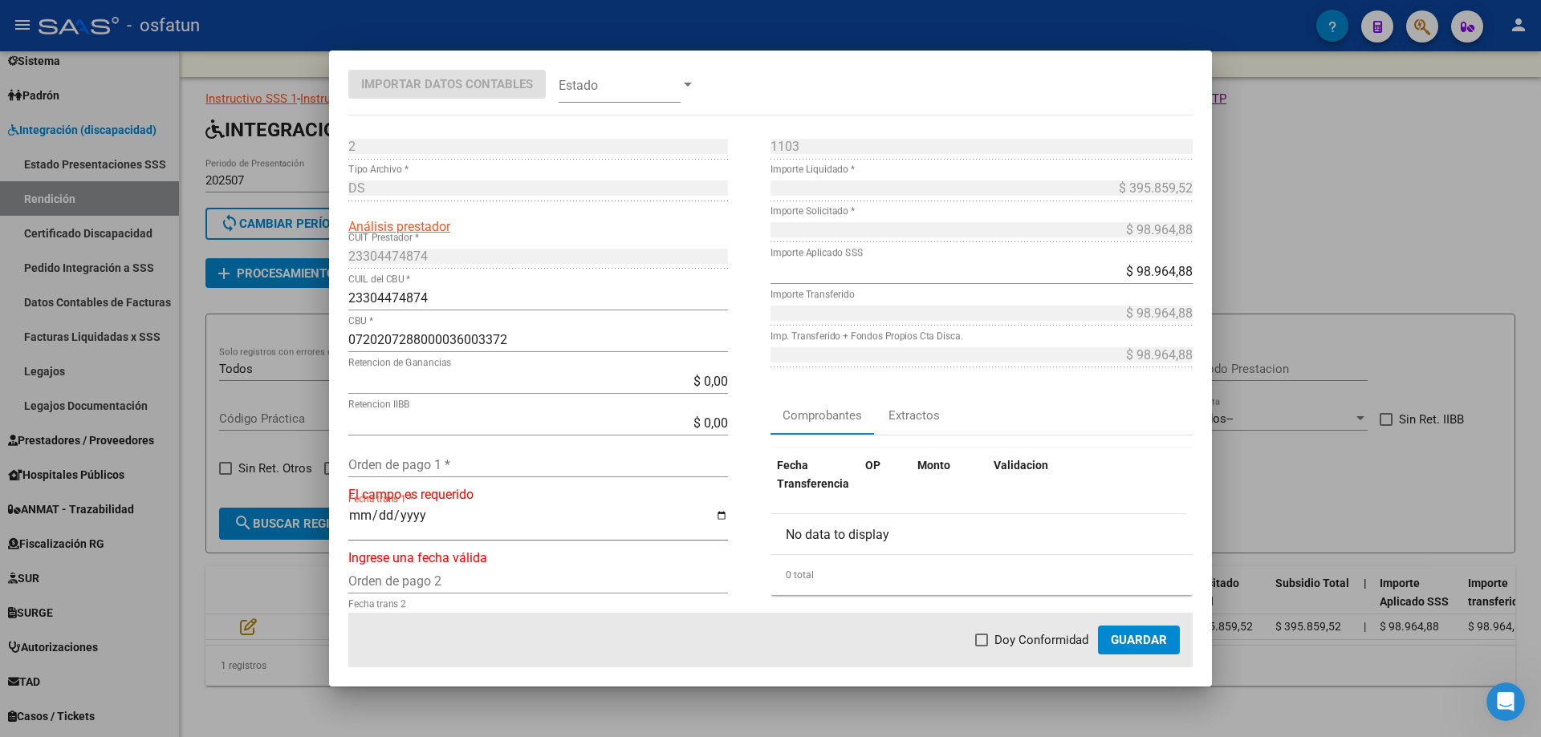
click at [1134, 641] on span "Guardar" at bounding box center [1138, 640] width 56 height 14
click at [1135, 305] on div at bounding box center [770, 368] width 1541 height 737
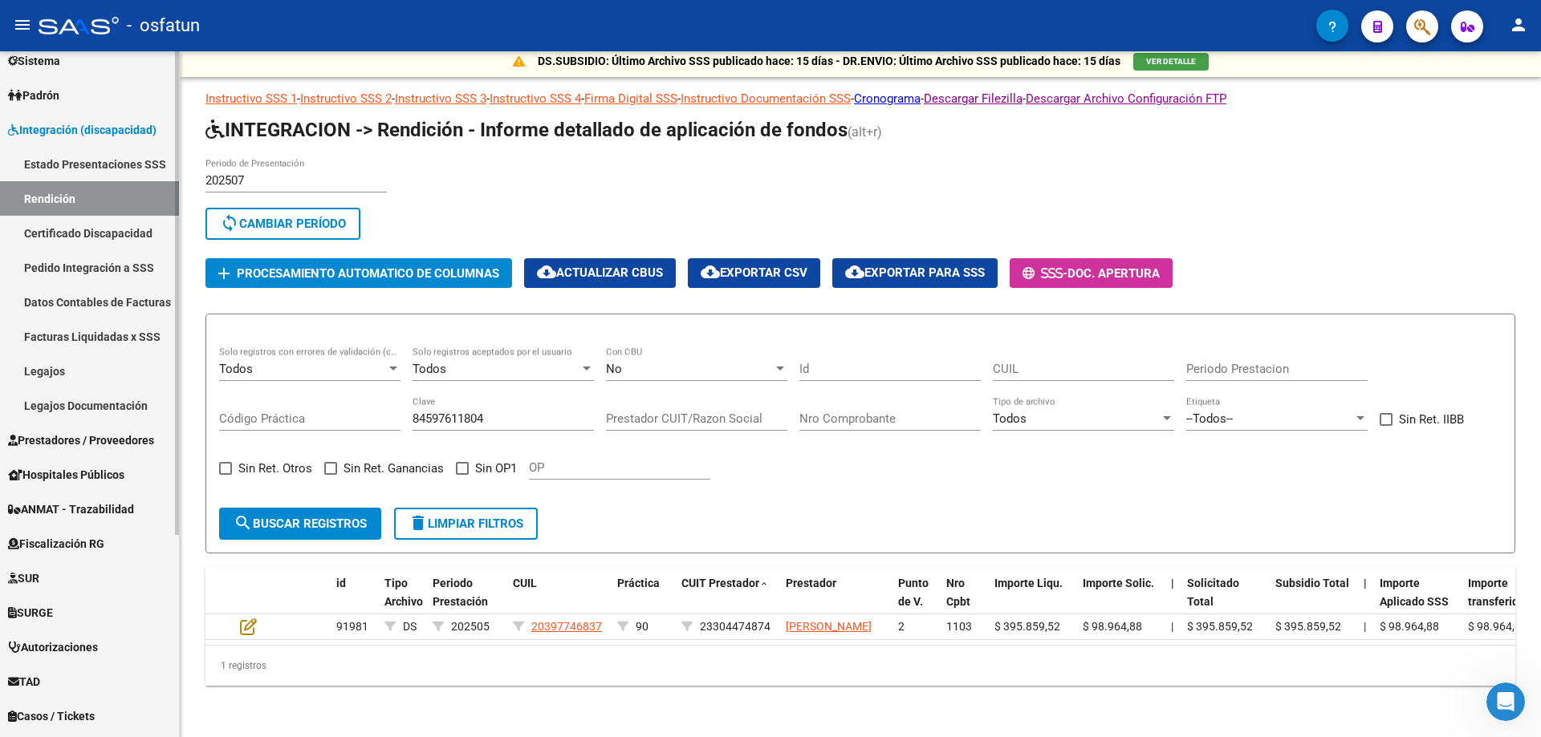
click at [130, 235] on link "Certificado Discapacidad" at bounding box center [89, 233] width 179 height 35
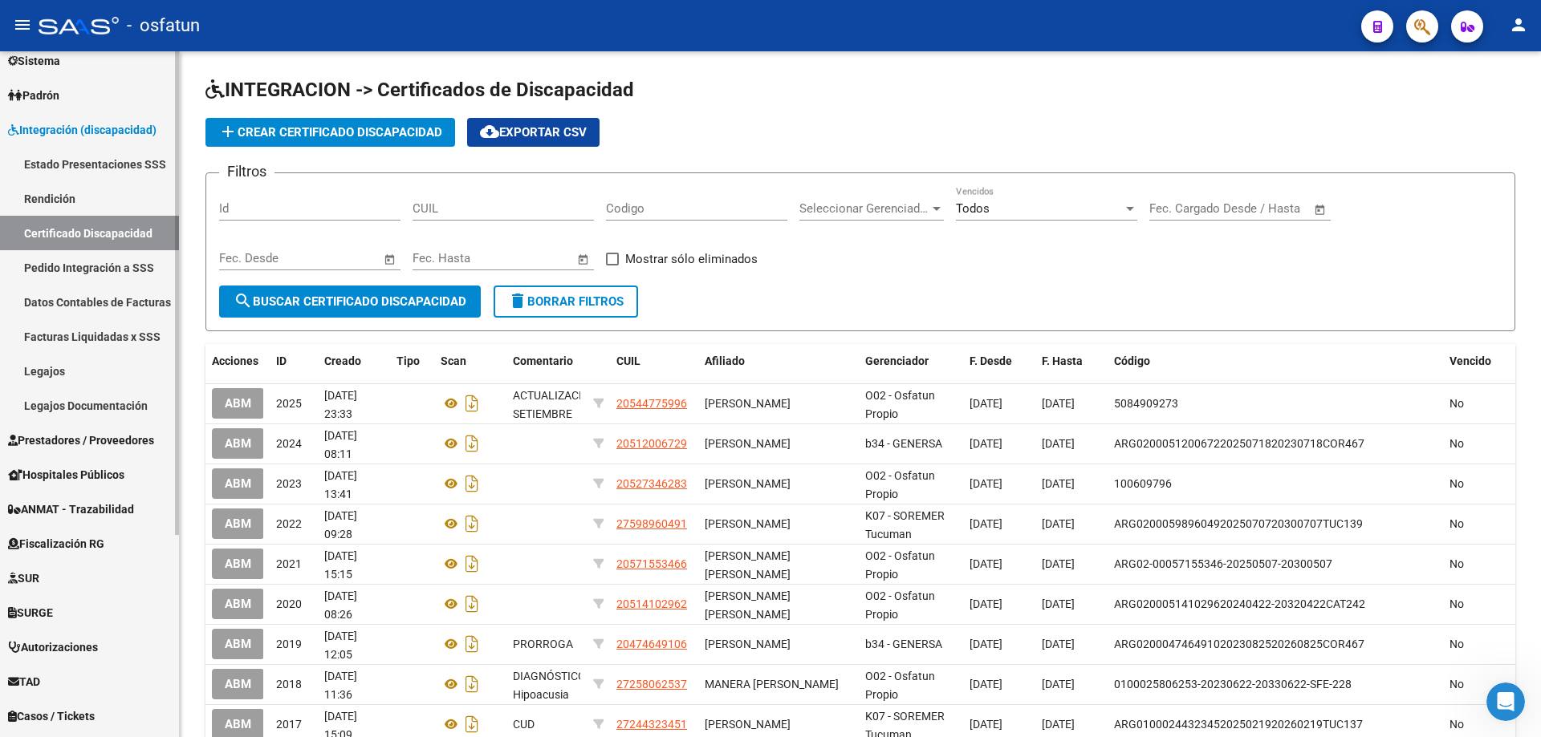
click at [87, 445] on span "Prestadores / Proveedores" at bounding box center [81, 441] width 146 height 18
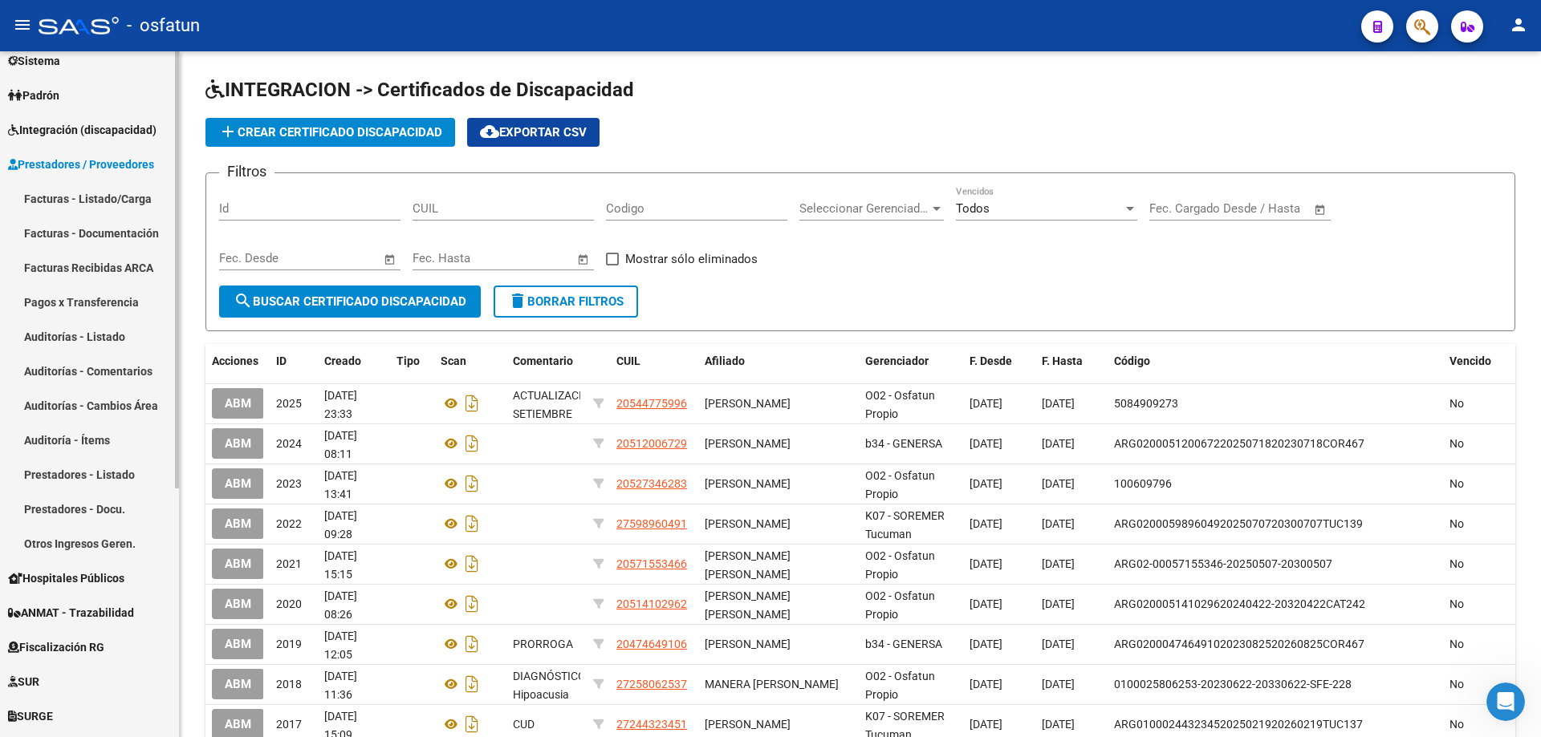
click at [136, 332] on link "Auditorías - Listado" at bounding box center [89, 336] width 179 height 35
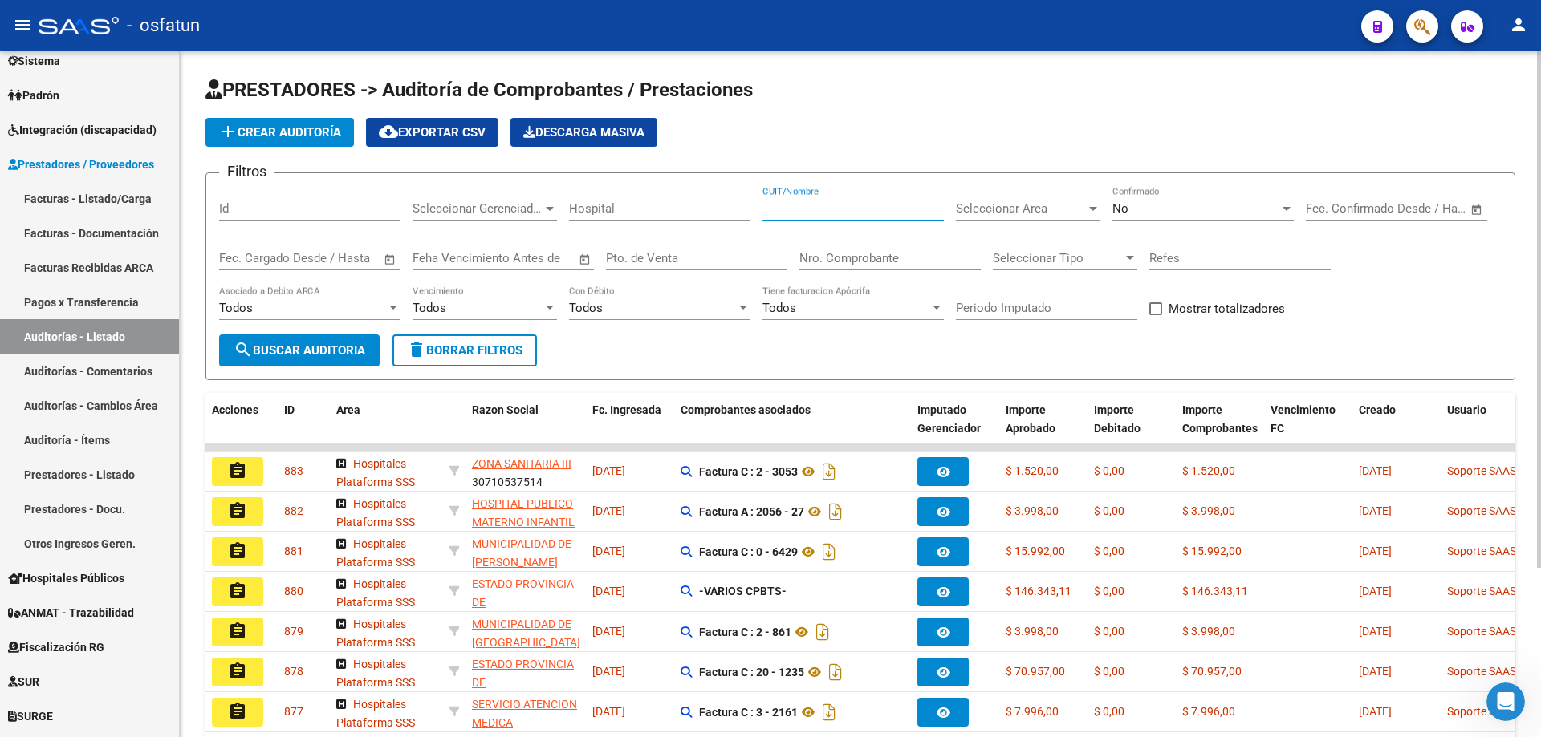
click at [798, 208] on input "CUIT/Nombre" at bounding box center [852, 208] width 181 height 14
paste input "23304474874"
type input "23304474874"
click at [279, 349] on span "search Buscar Auditoria" at bounding box center [299, 350] width 132 height 14
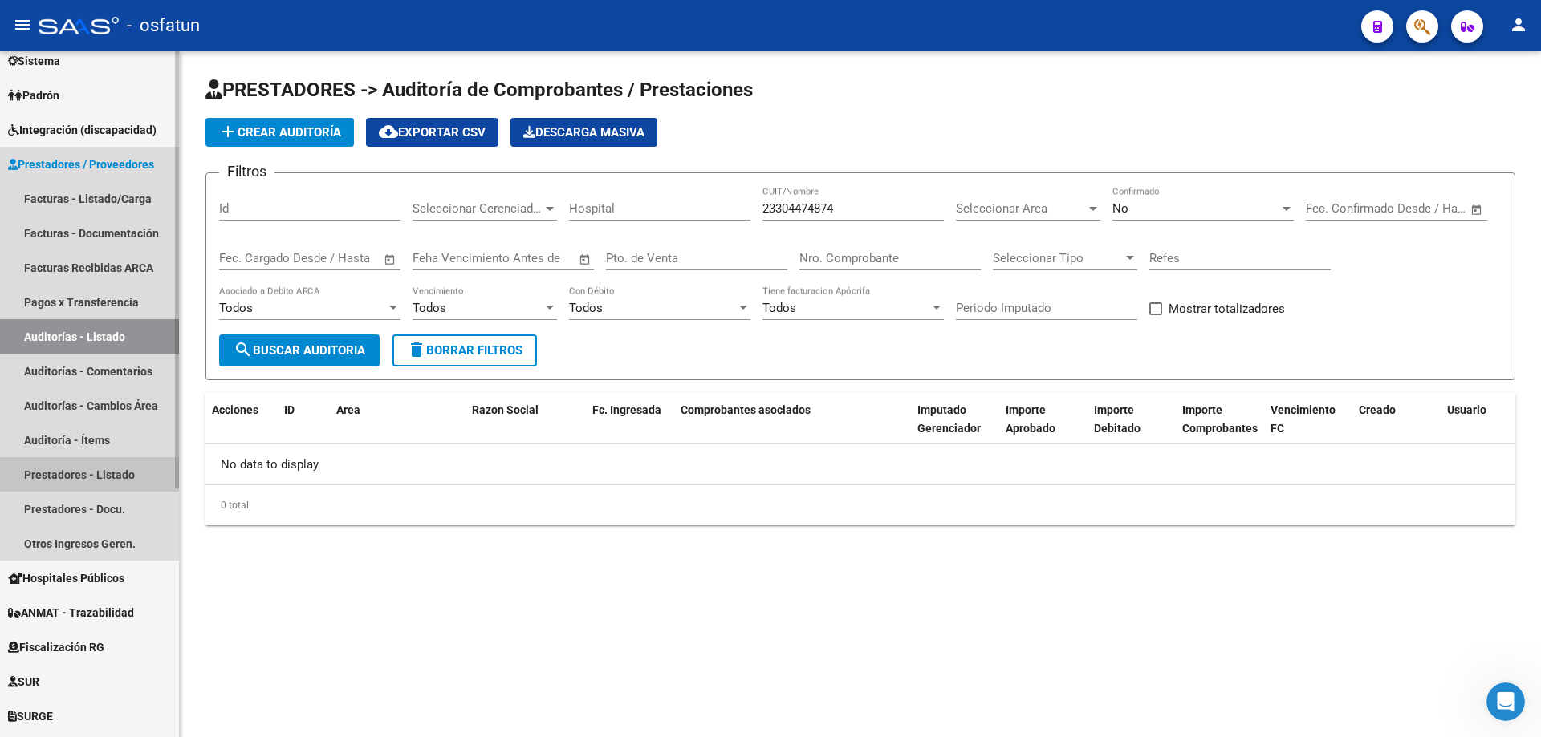
click at [125, 476] on link "Prestadores - Listado" at bounding box center [89, 474] width 179 height 35
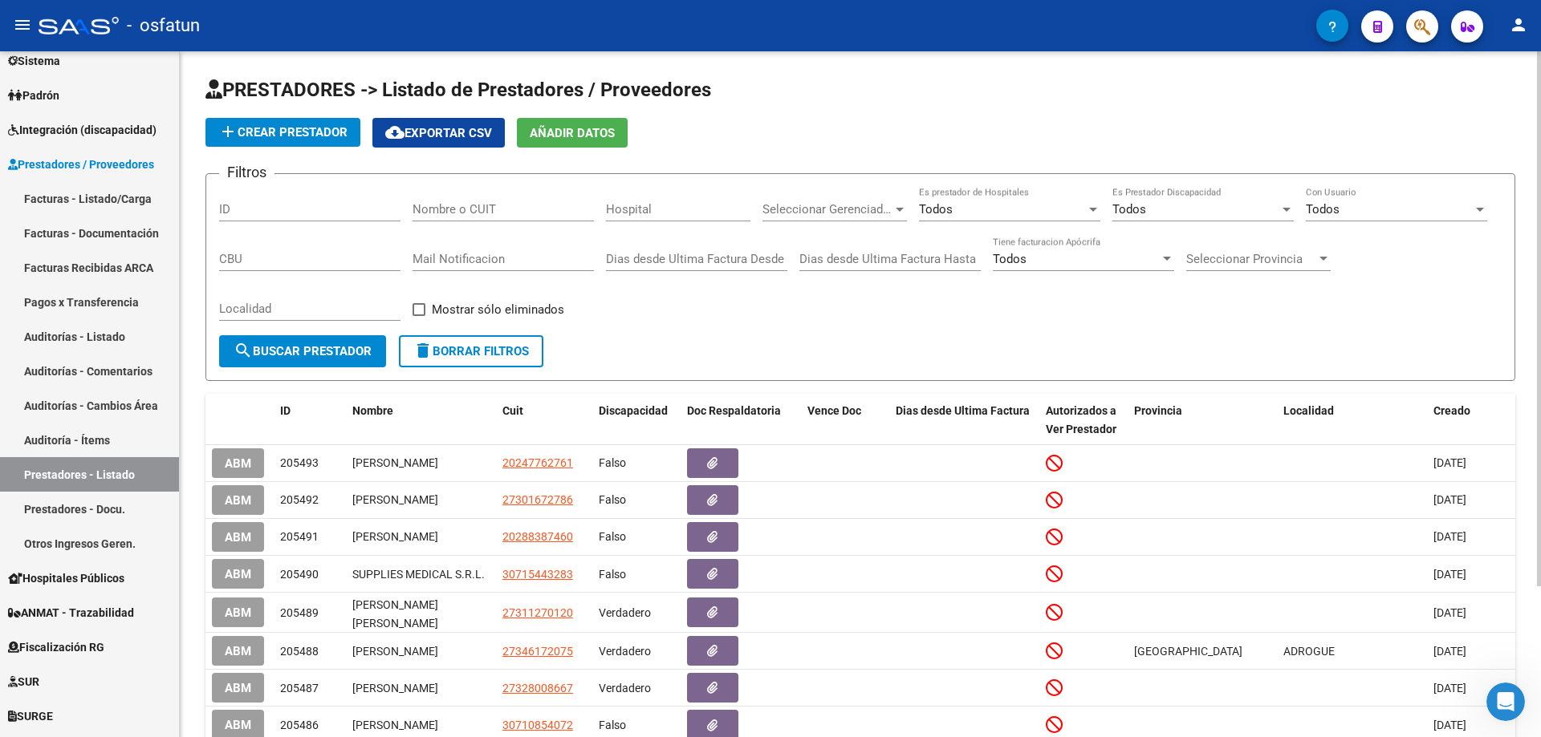
click at [526, 220] on div "Nombre o CUIT" at bounding box center [502, 204] width 181 height 35
click at [525, 213] on input "Nombre o CUIT" at bounding box center [502, 209] width 181 height 14
paste input "23304474874"
type input "23304474874"
click at [327, 347] on span "search Buscar Prestador" at bounding box center [302, 351] width 138 height 14
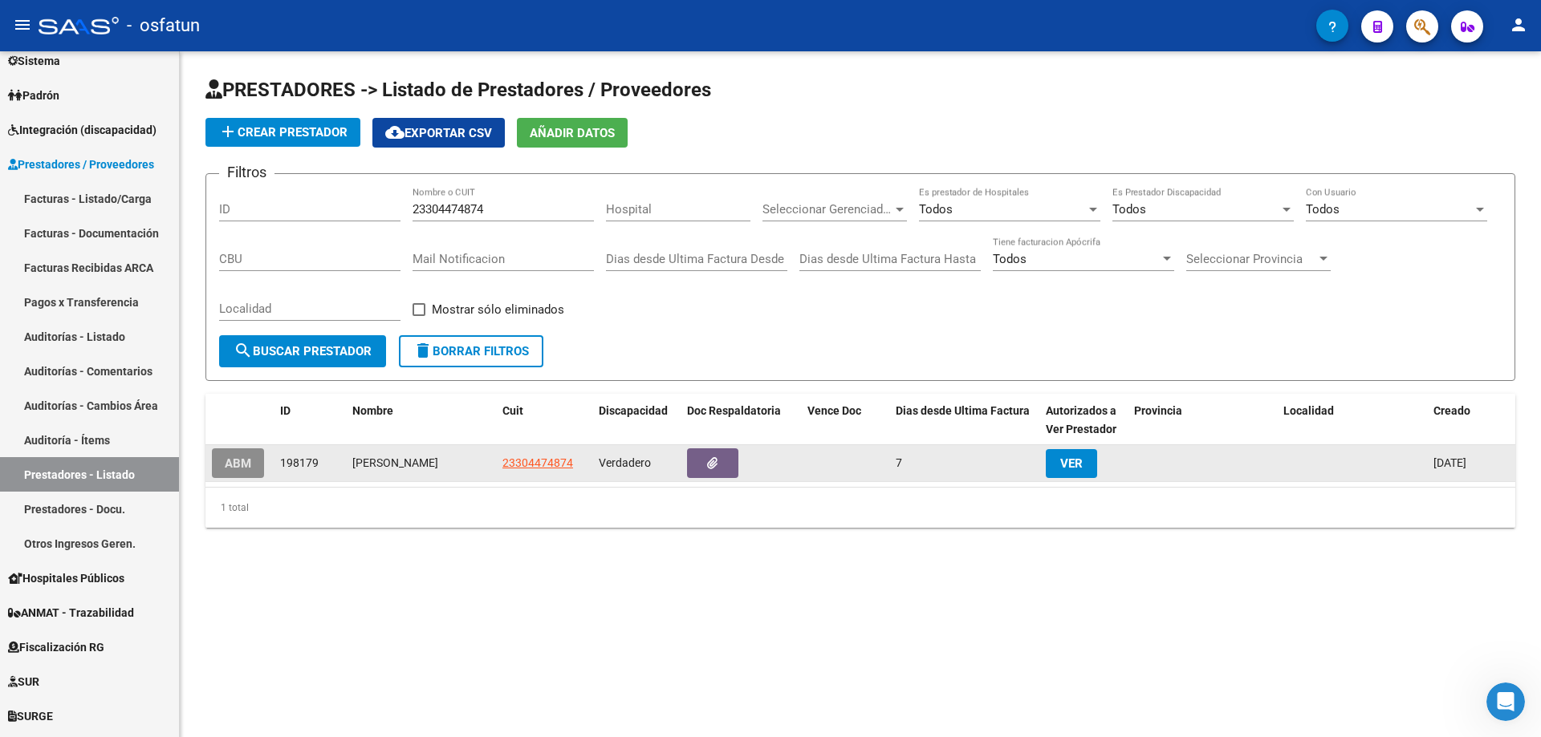
click at [236, 469] on span "ABM" at bounding box center [238, 464] width 26 height 14
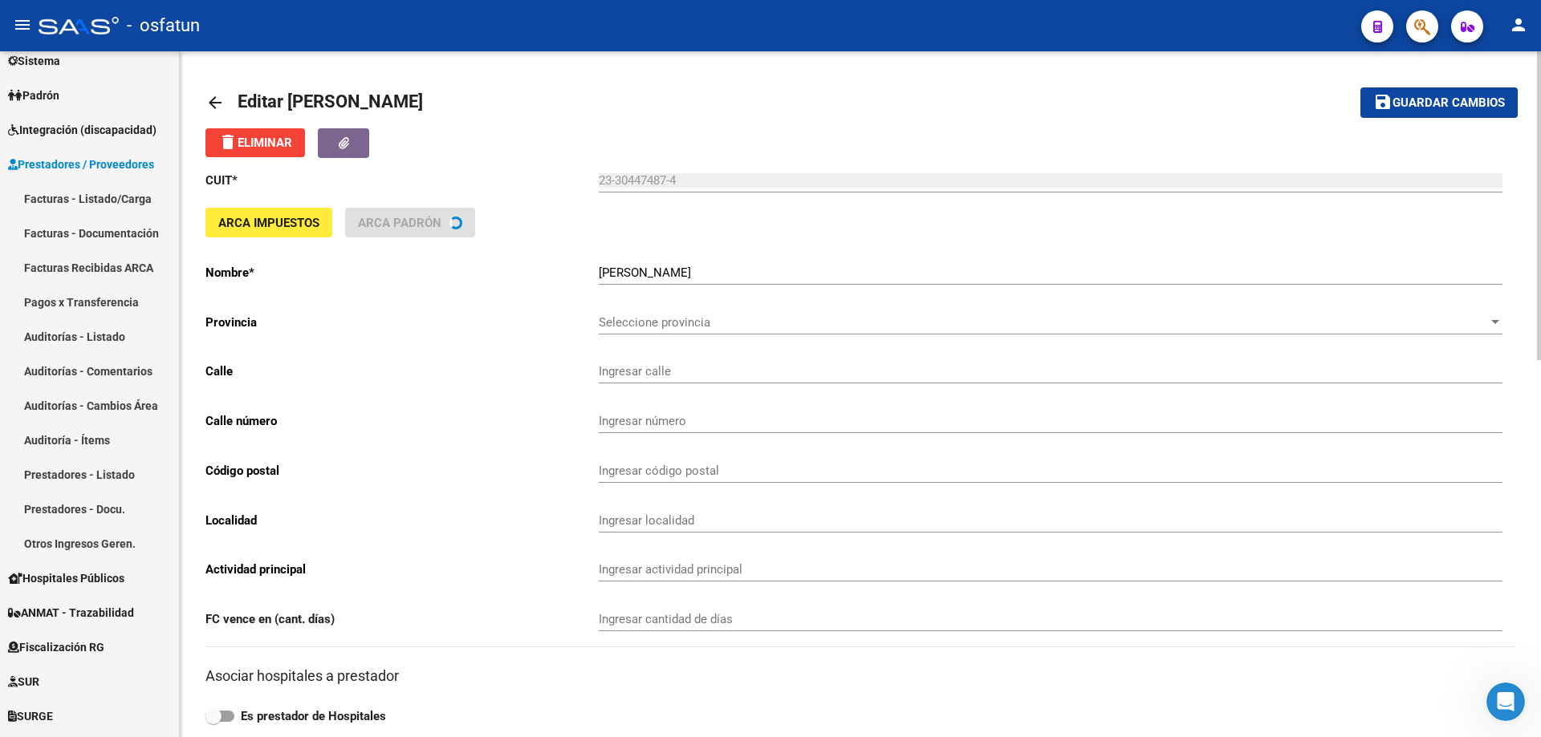
type input "PUEYRREDON"
type input "830"
type input "1718"
type input "SAN ANTONIO DE PADUA"
type input "863200"
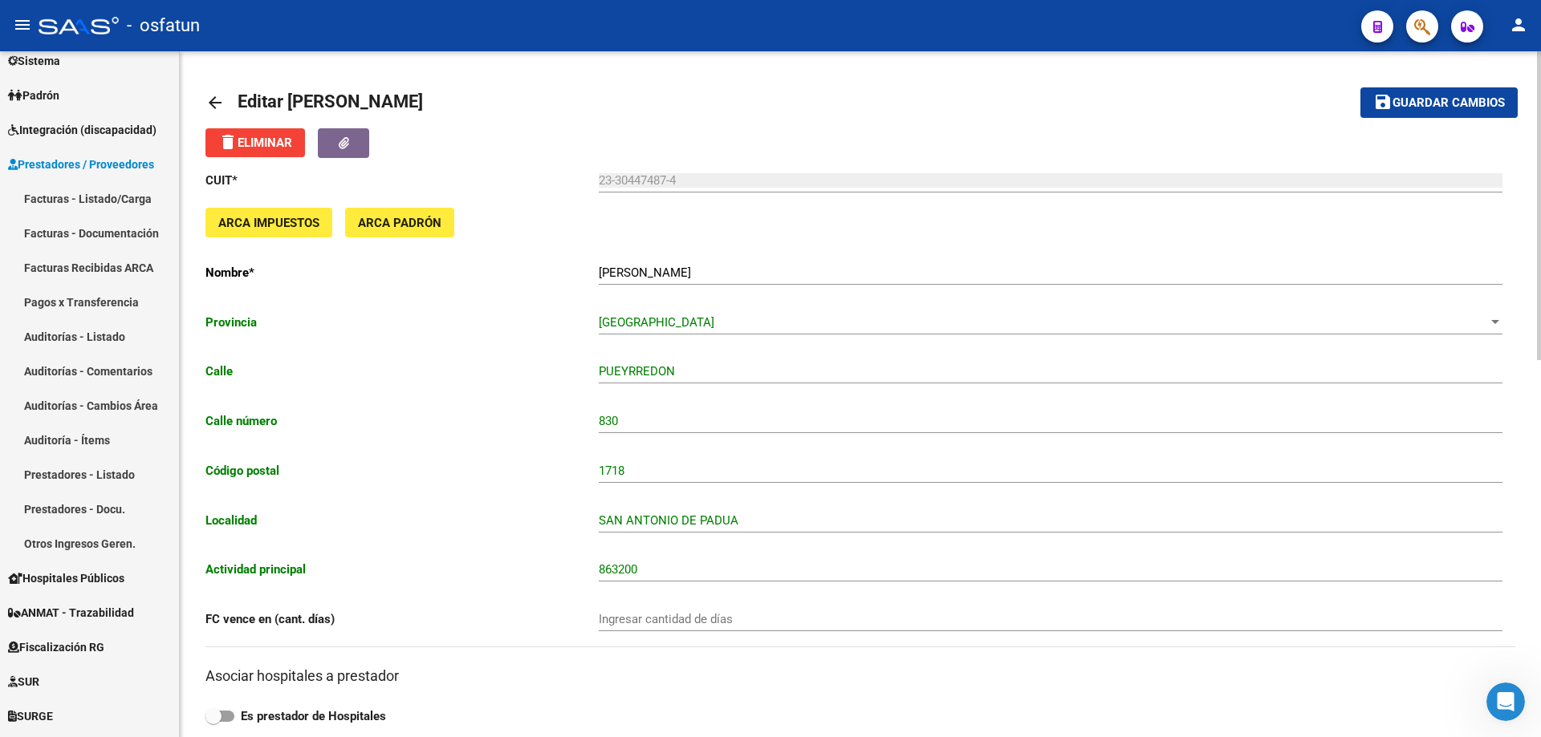
click at [272, 226] on span "ARCA Impuestos" at bounding box center [268, 223] width 101 height 14
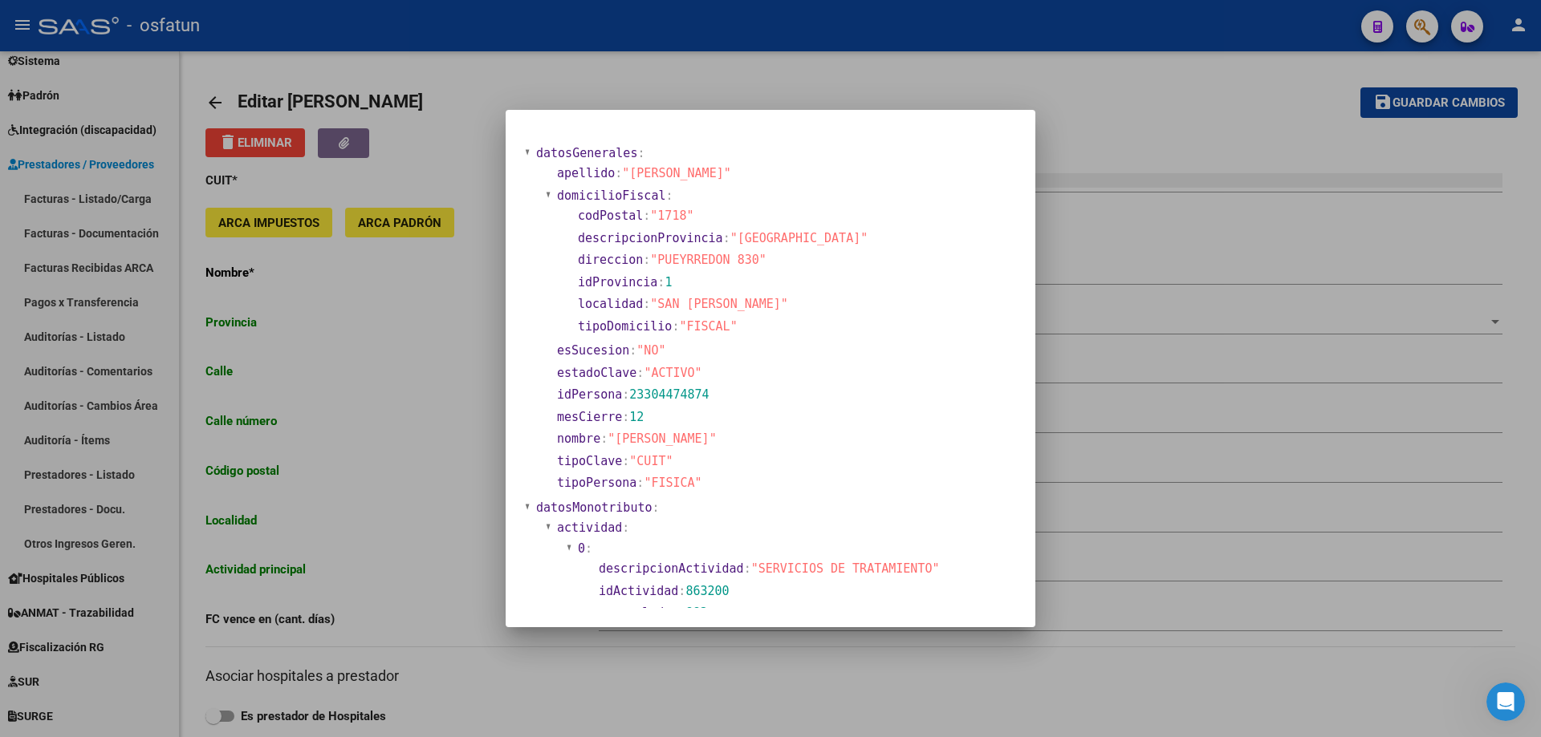
click at [1135, 315] on div at bounding box center [770, 368] width 1541 height 737
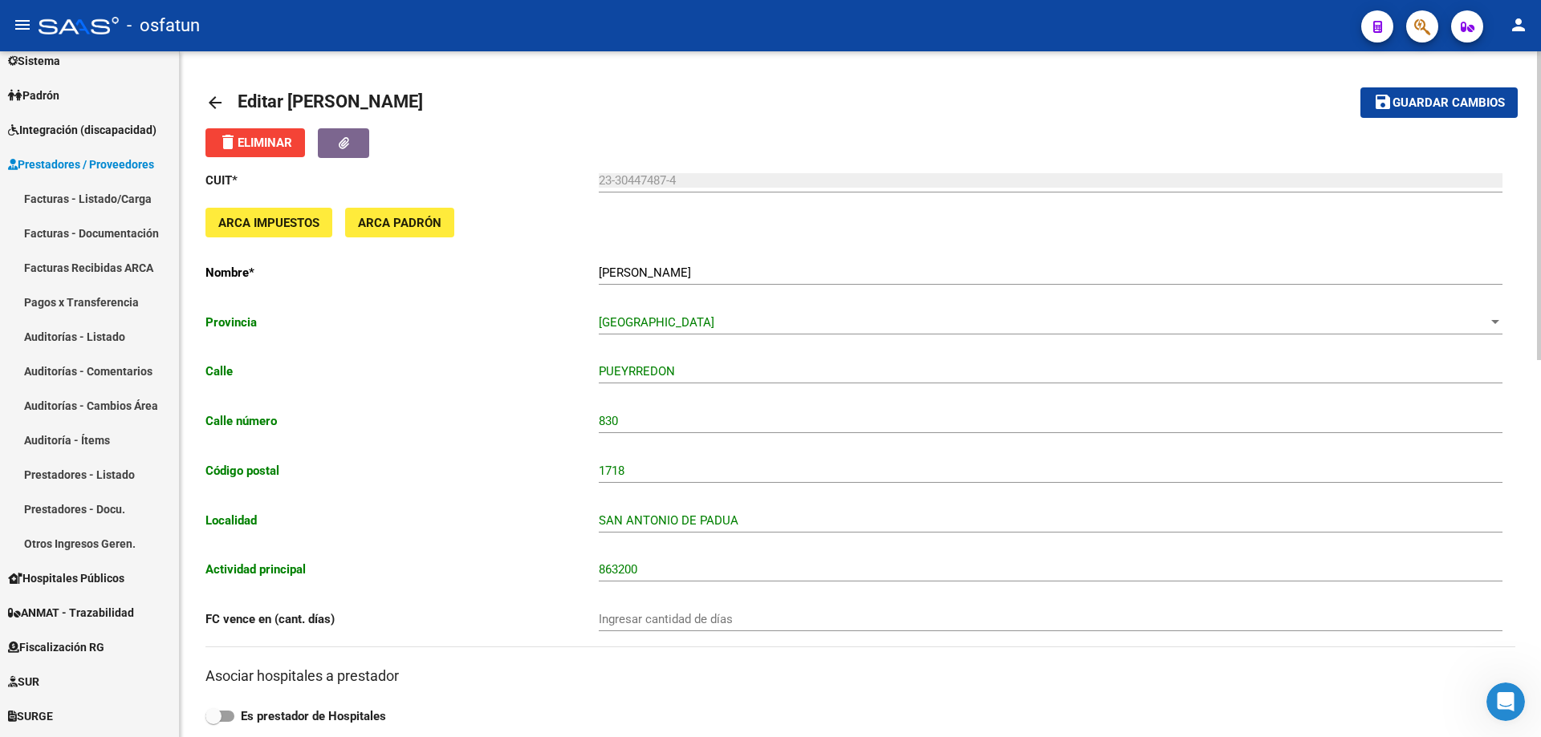
click at [456, 225] on div "ARCA Impuestos ARCA Padrón" at bounding box center [859, 229] width 1309 height 43
click at [448, 225] on button "ARCA Padrón" at bounding box center [399, 223] width 109 height 30
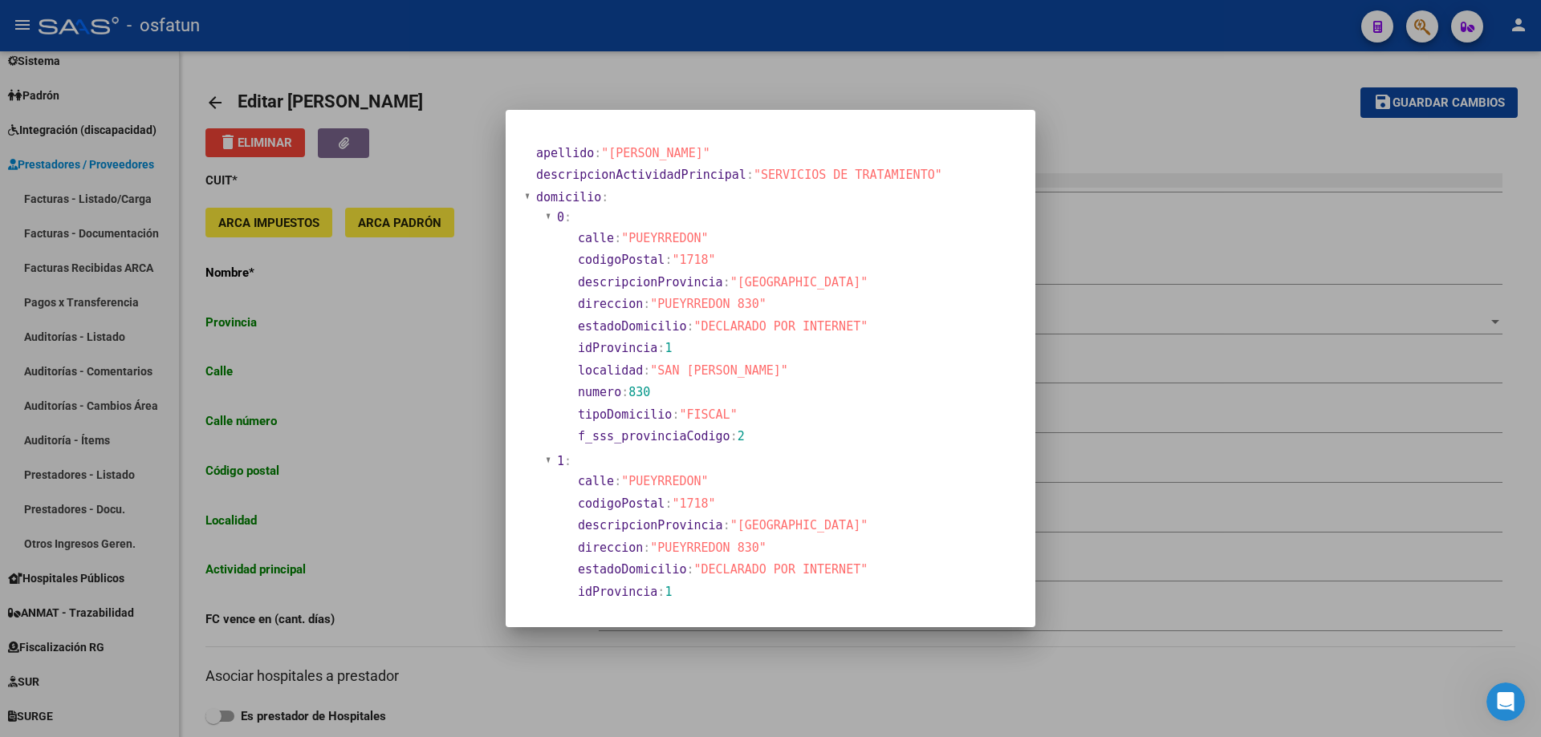
click at [1135, 269] on div at bounding box center [770, 368] width 1541 height 737
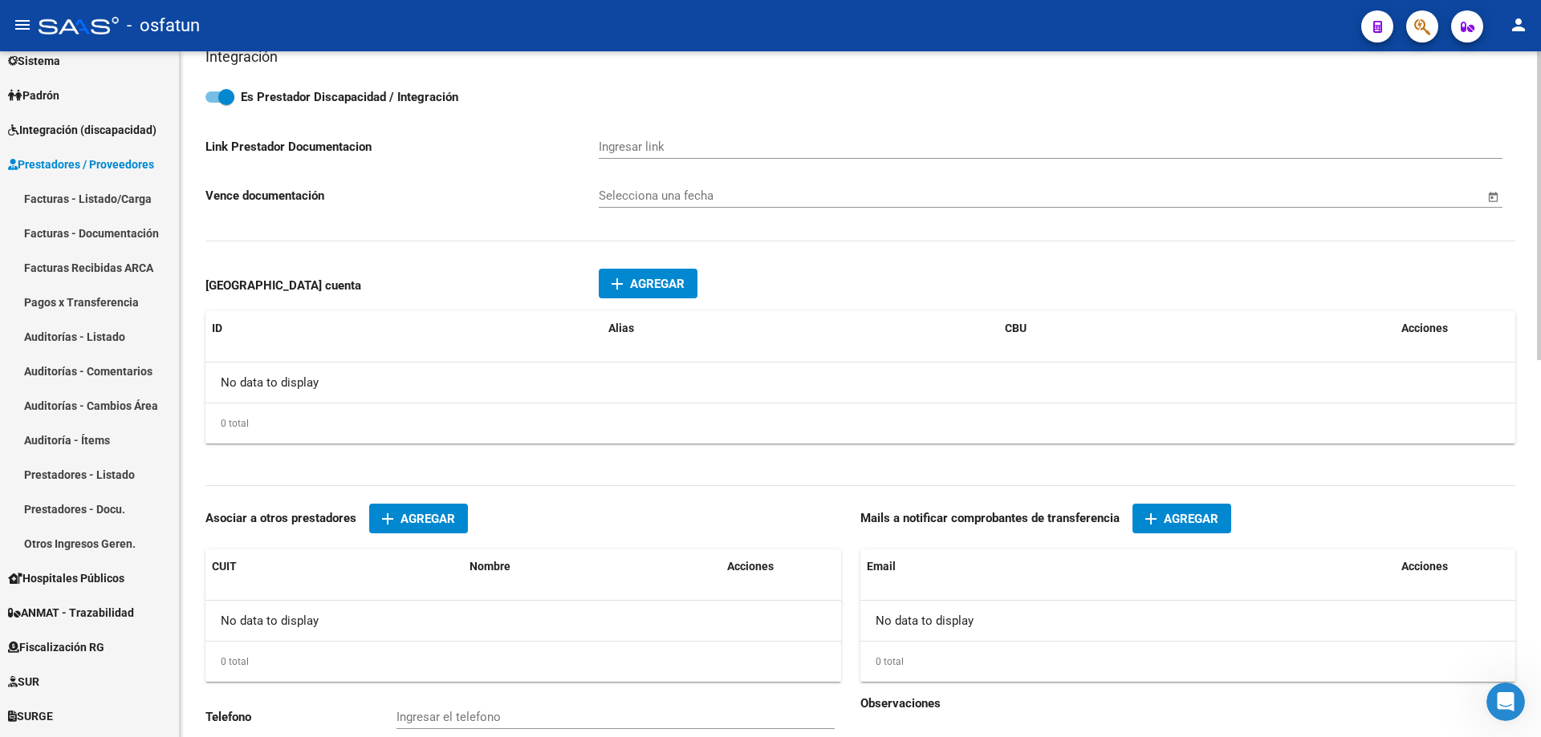
scroll to position [839, 0]
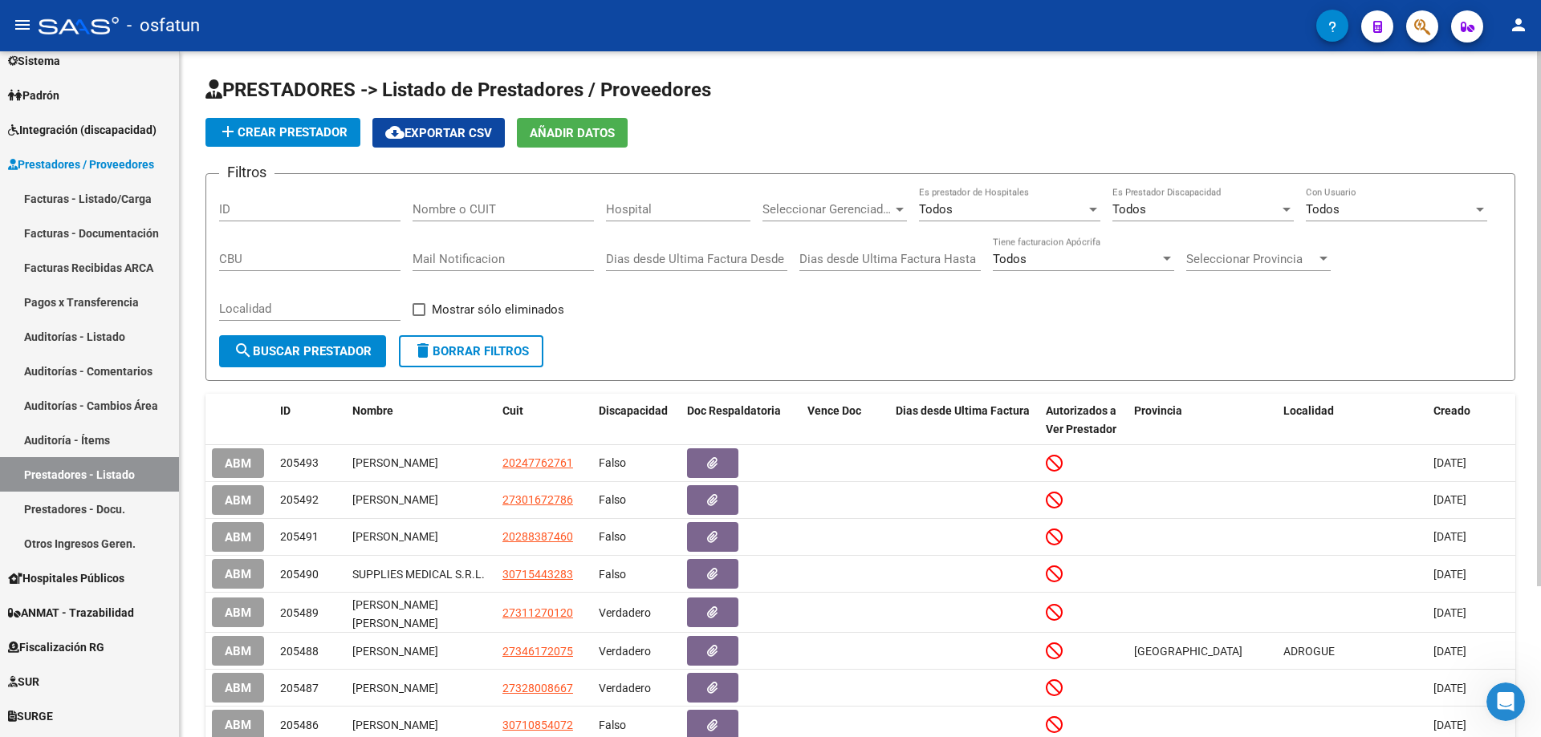
click at [483, 212] on input "Nombre o CUIT" at bounding box center [502, 209] width 181 height 14
paste input "23304474874"
type input "23304474874"
click at [349, 359] on span "search Buscar Prestador" at bounding box center [302, 351] width 138 height 14
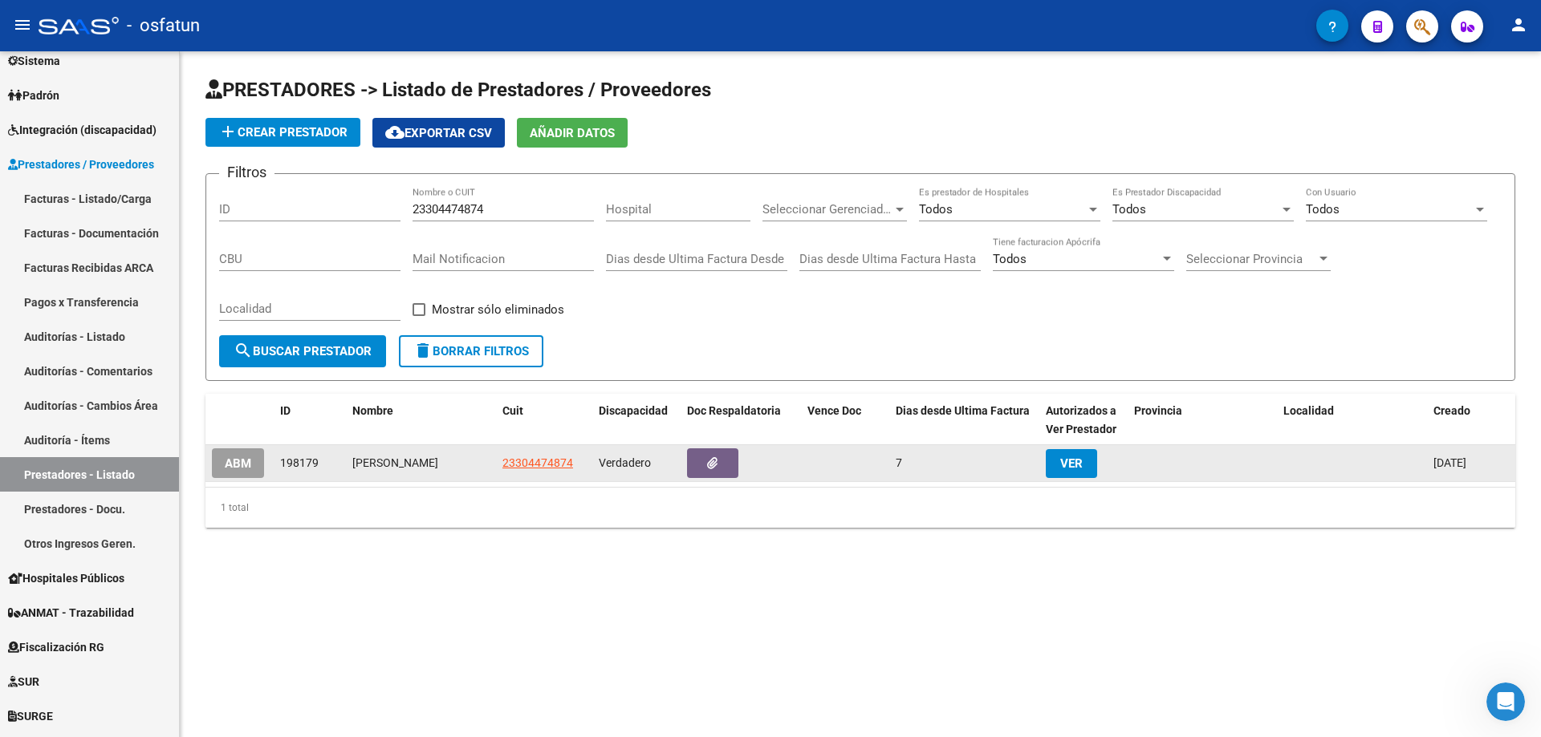
drag, startPoint x: 773, startPoint y: 453, endPoint x: 775, endPoint y: 461, distance: 9.0
drag, startPoint x: 775, startPoint y: 461, endPoint x: 704, endPoint y: 465, distance: 70.7
click at [704, 465] on button "button" at bounding box center [712, 464] width 51 height 30
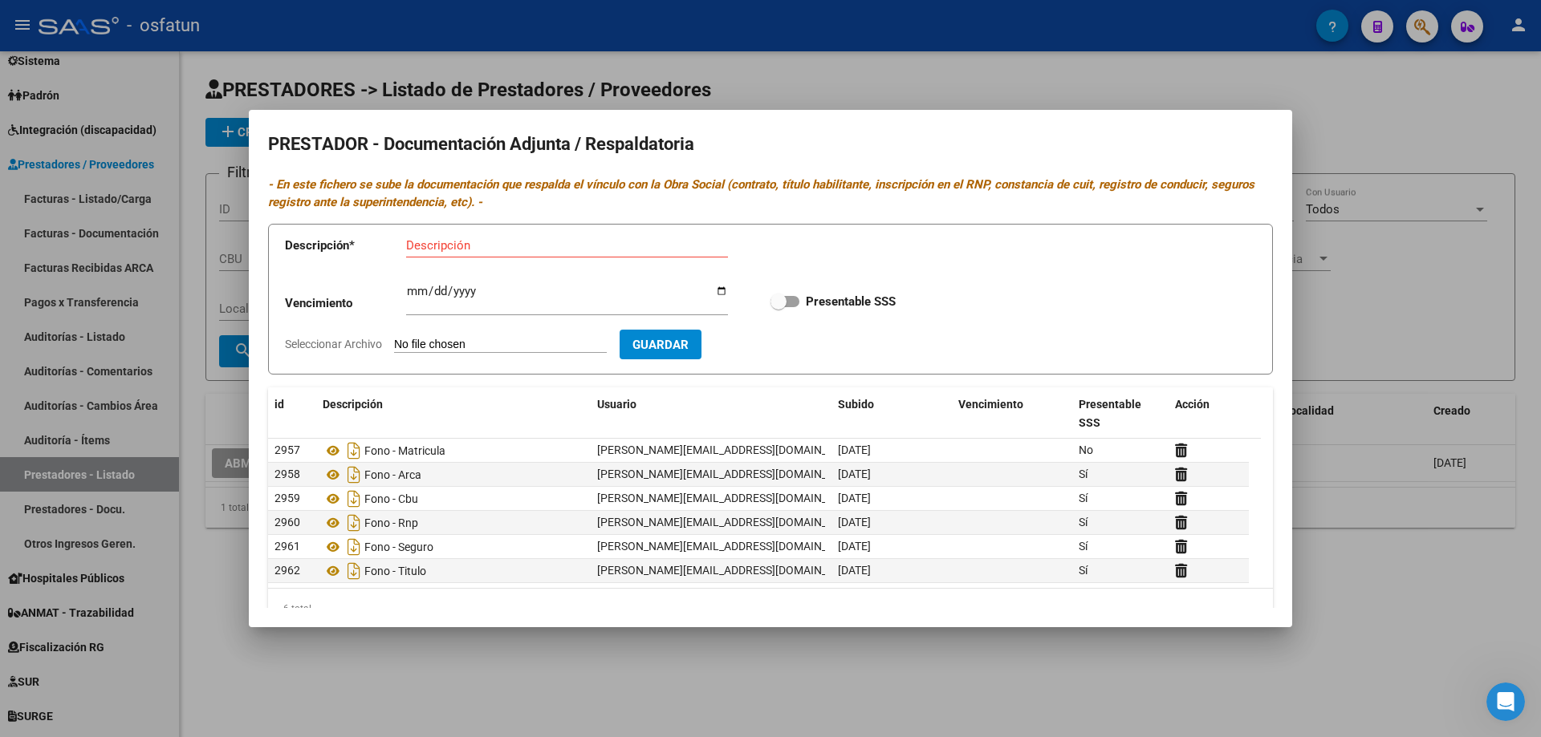
click at [1080, 64] on div at bounding box center [770, 368] width 1541 height 737
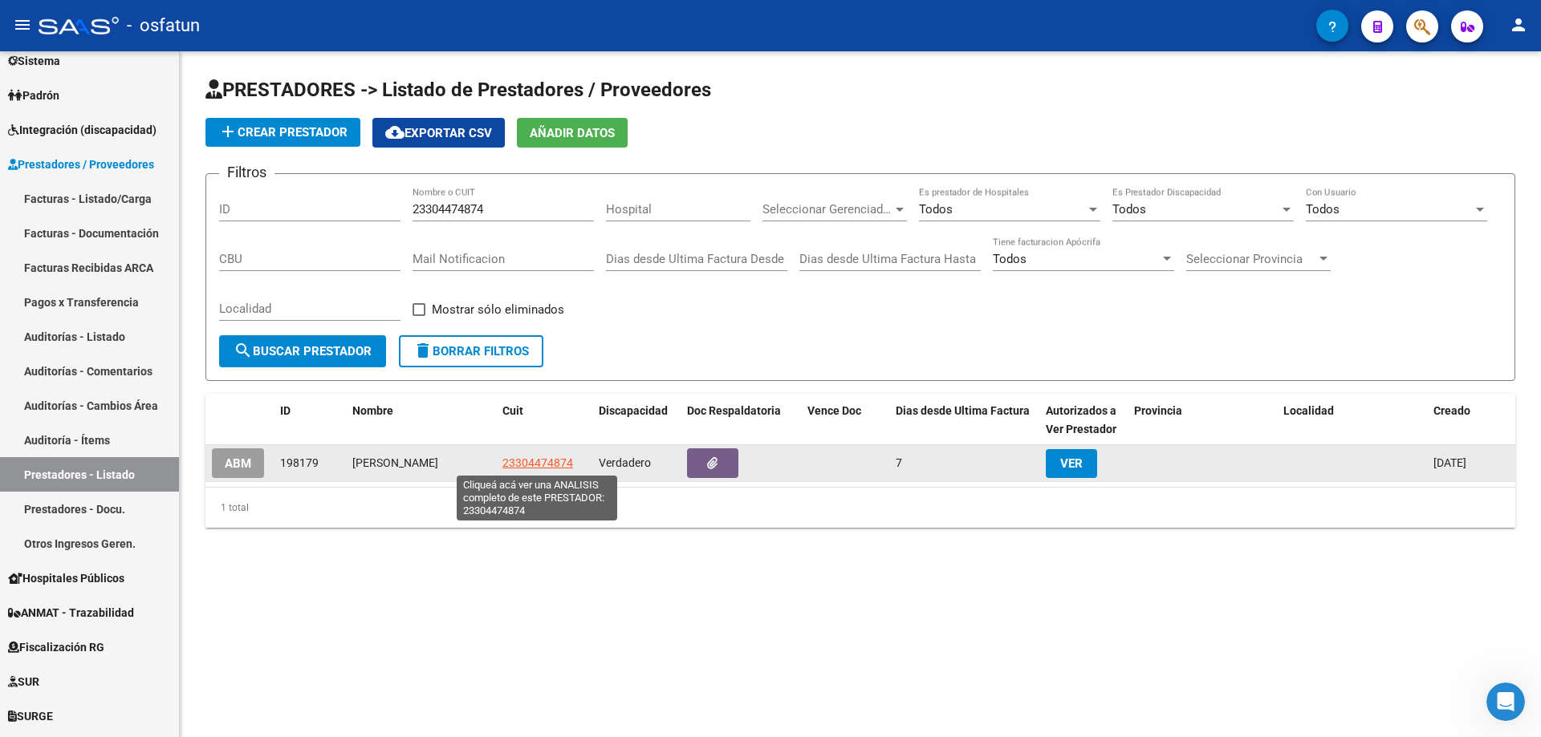
click at [513, 461] on span "23304474874" at bounding box center [537, 463] width 71 height 13
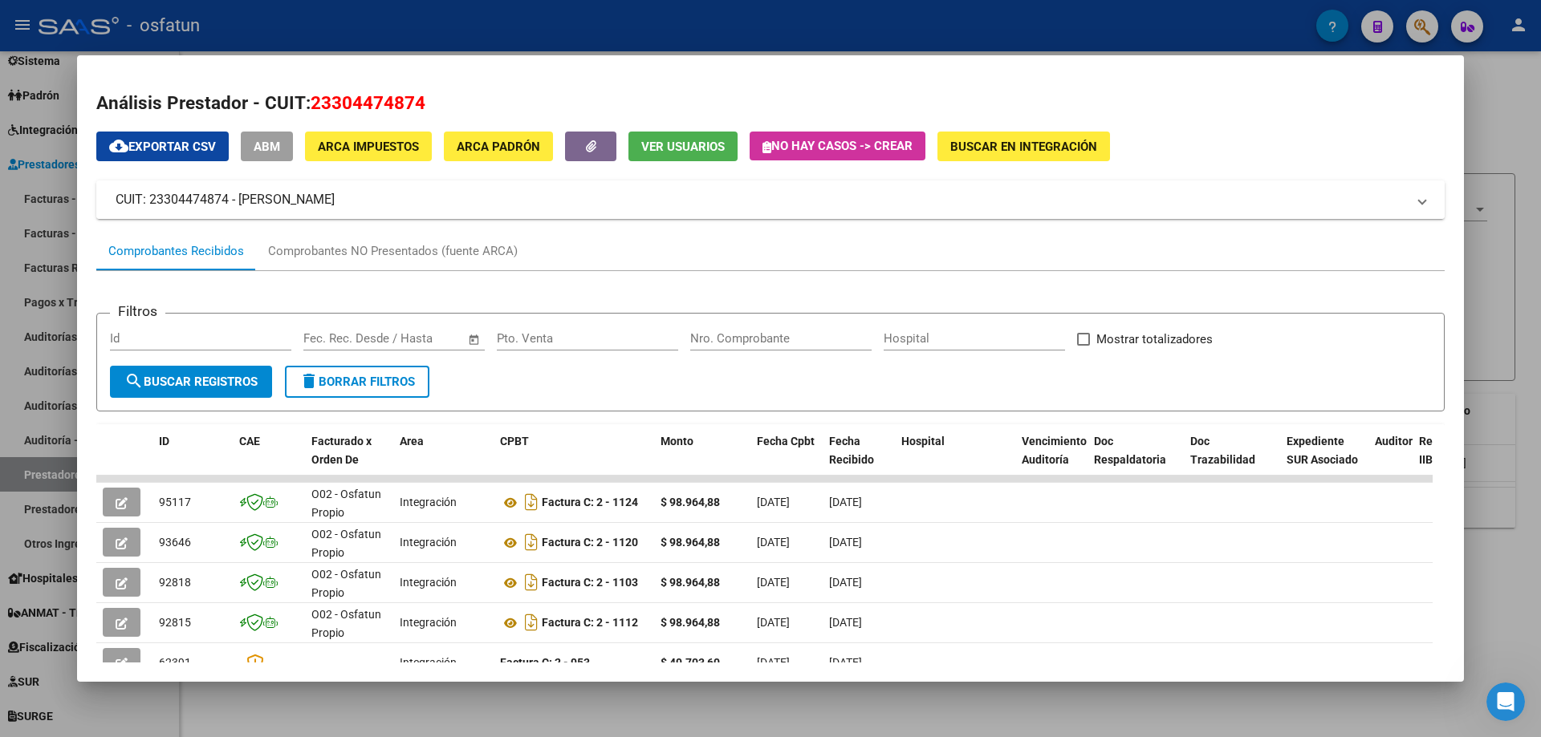
click at [676, 216] on mat-expansion-panel-header "CUIT: 23304474874 - [PERSON_NAME]" at bounding box center [770, 200] width 1348 height 39
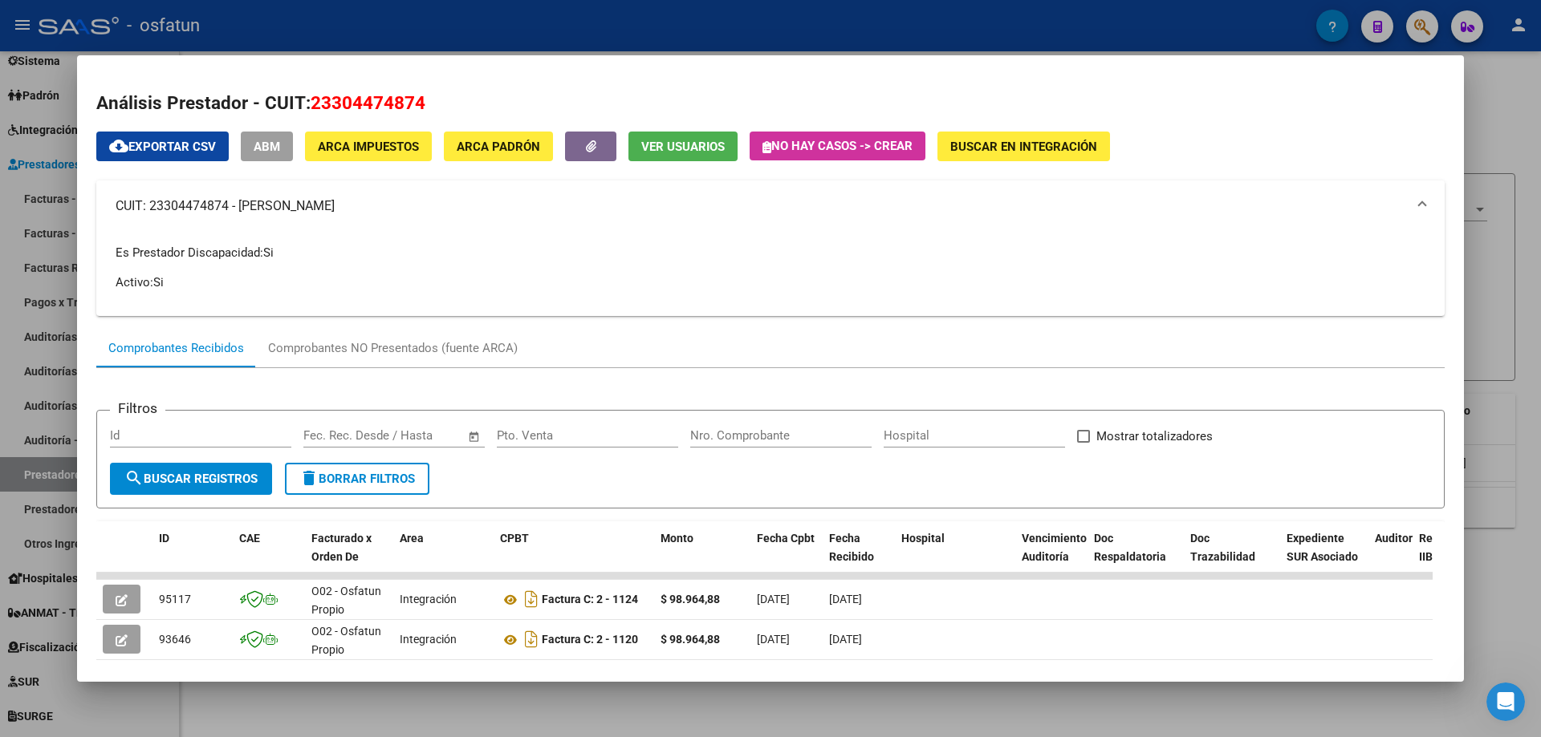
click at [676, 216] on mat-panel-title "CUIT: 23304474874 - [PERSON_NAME]" at bounding box center [761, 206] width 1290 height 19
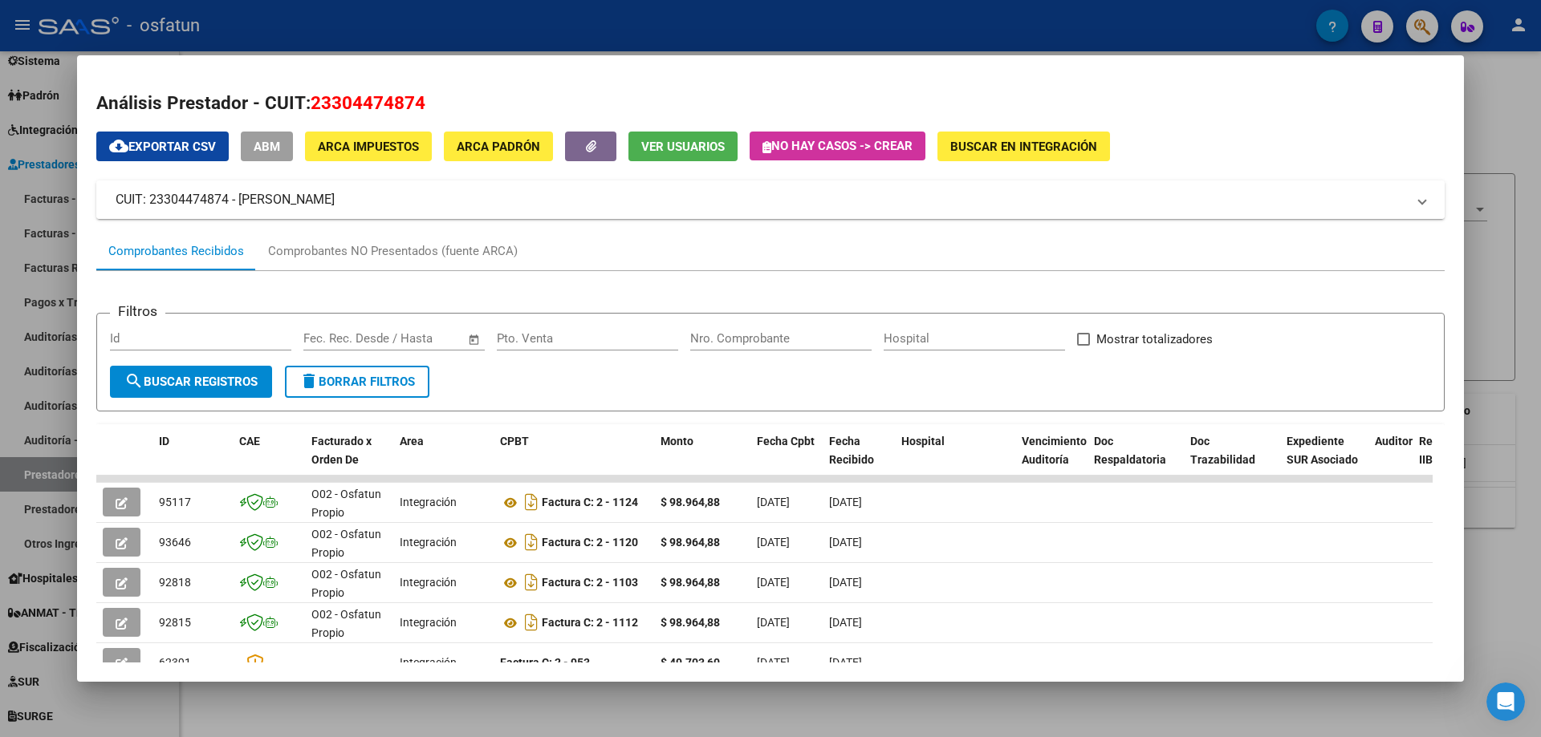
click at [676, 215] on mat-expansion-panel-header "CUIT: 23304474874 - [PERSON_NAME]" at bounding box center [770, 200] width 1348 height 39
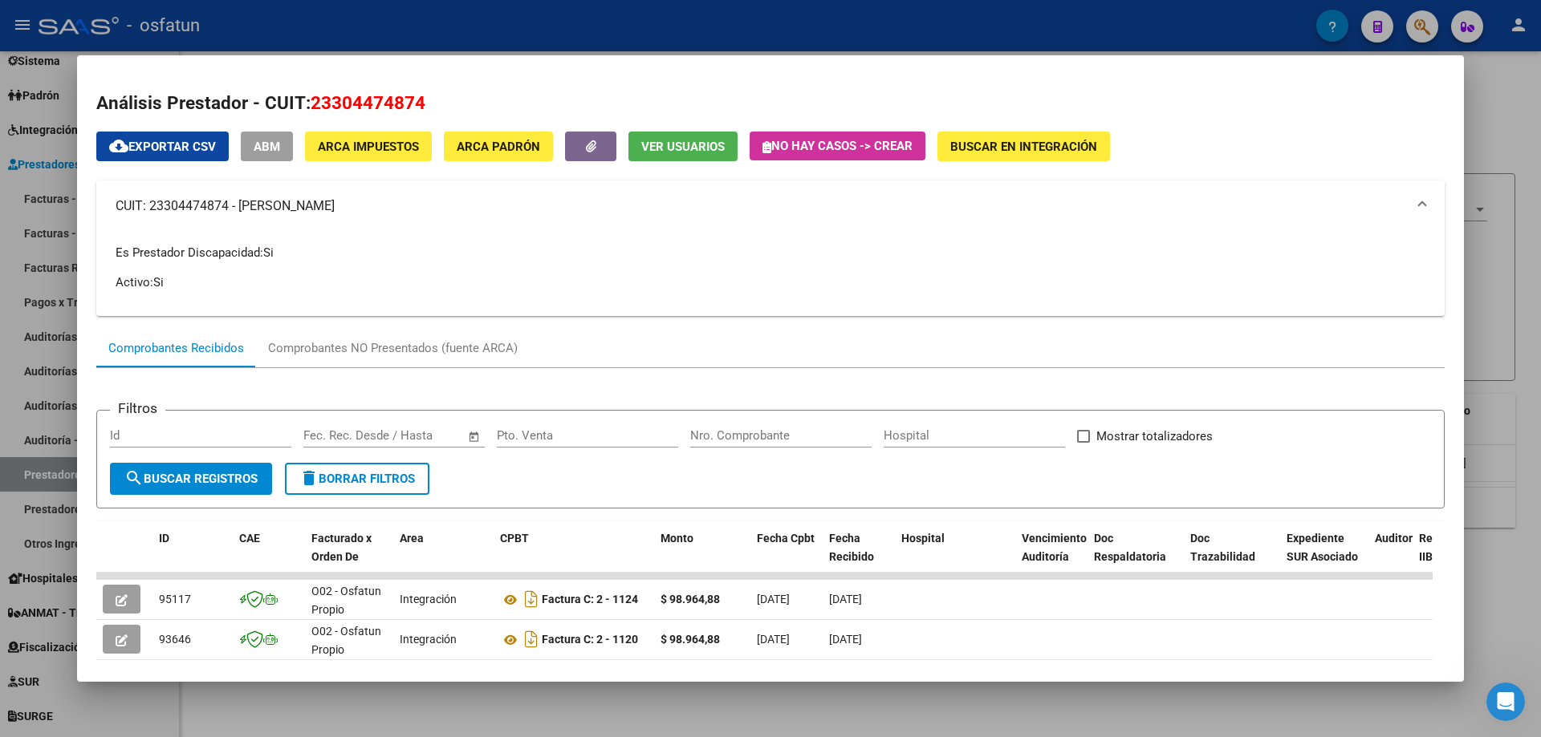
click at [676, 215] on mat-panel-title "CUIT: 23304474874 - [PERSON_NAME]" at bounding box center [761, 206] width 1290 height 19
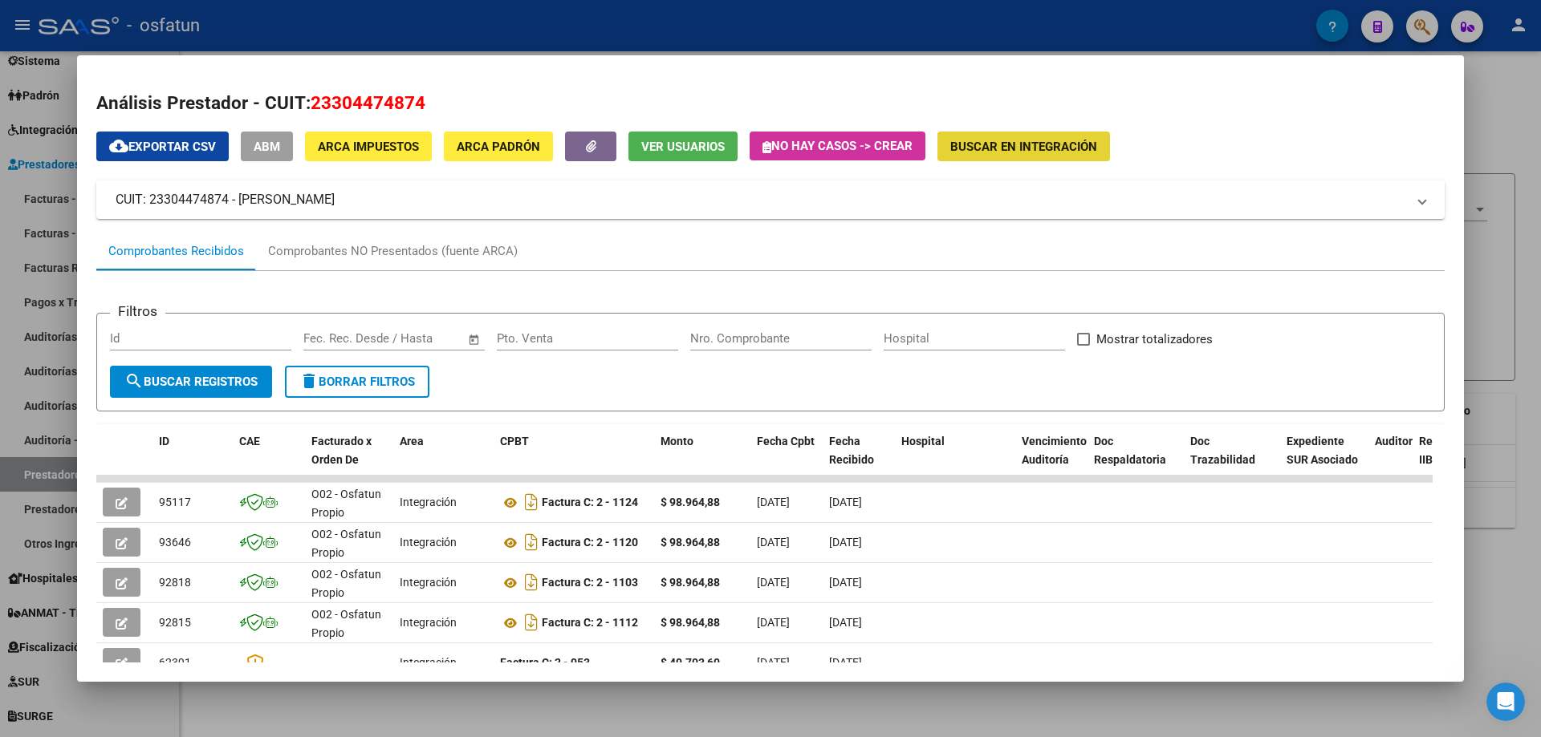
click at [1009, 136] on button "Buscar en Integración" at bounding box center [1023, 147] width 173 height 30
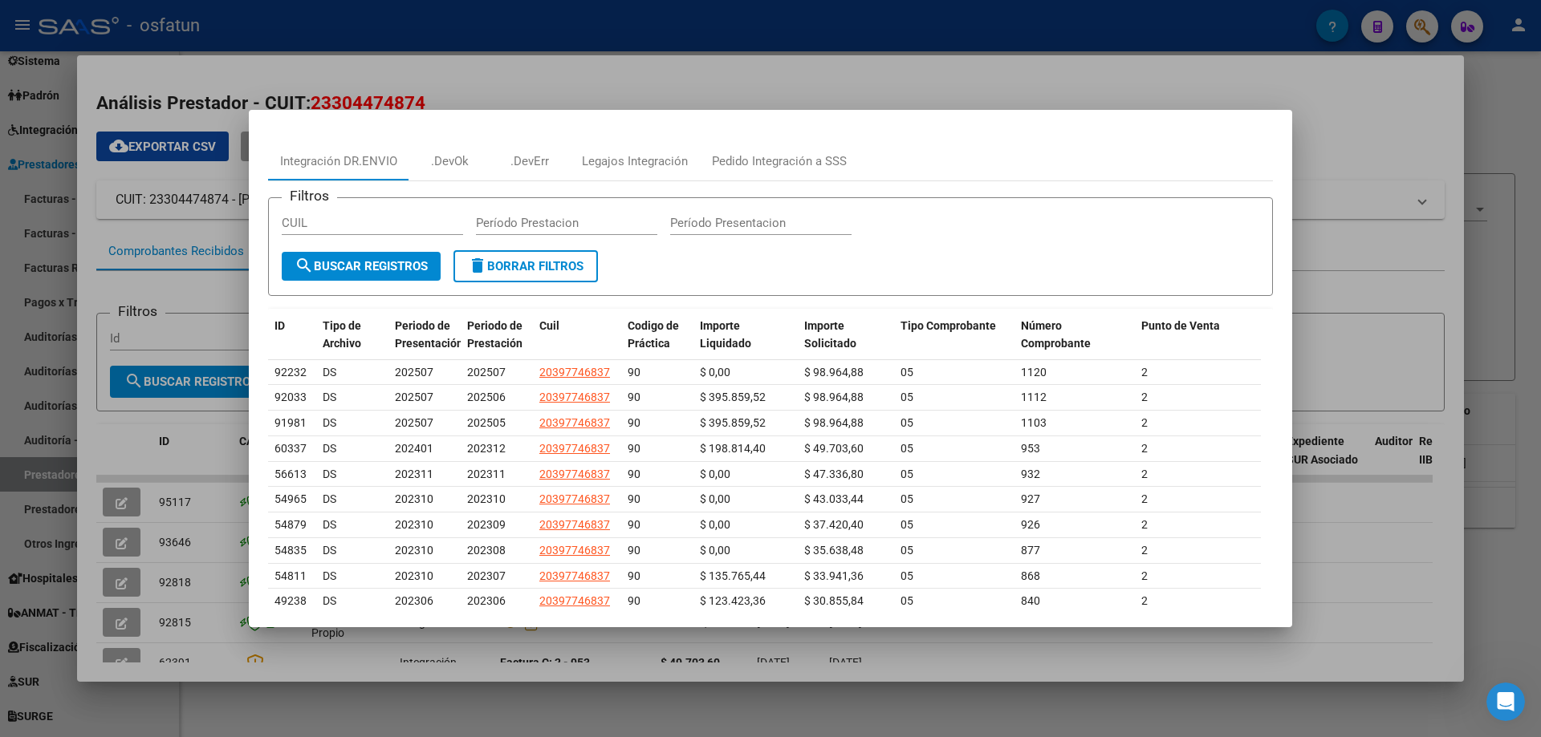
click at [1135, 140] on div at bounding box center [770, 368] width 1541 height 737
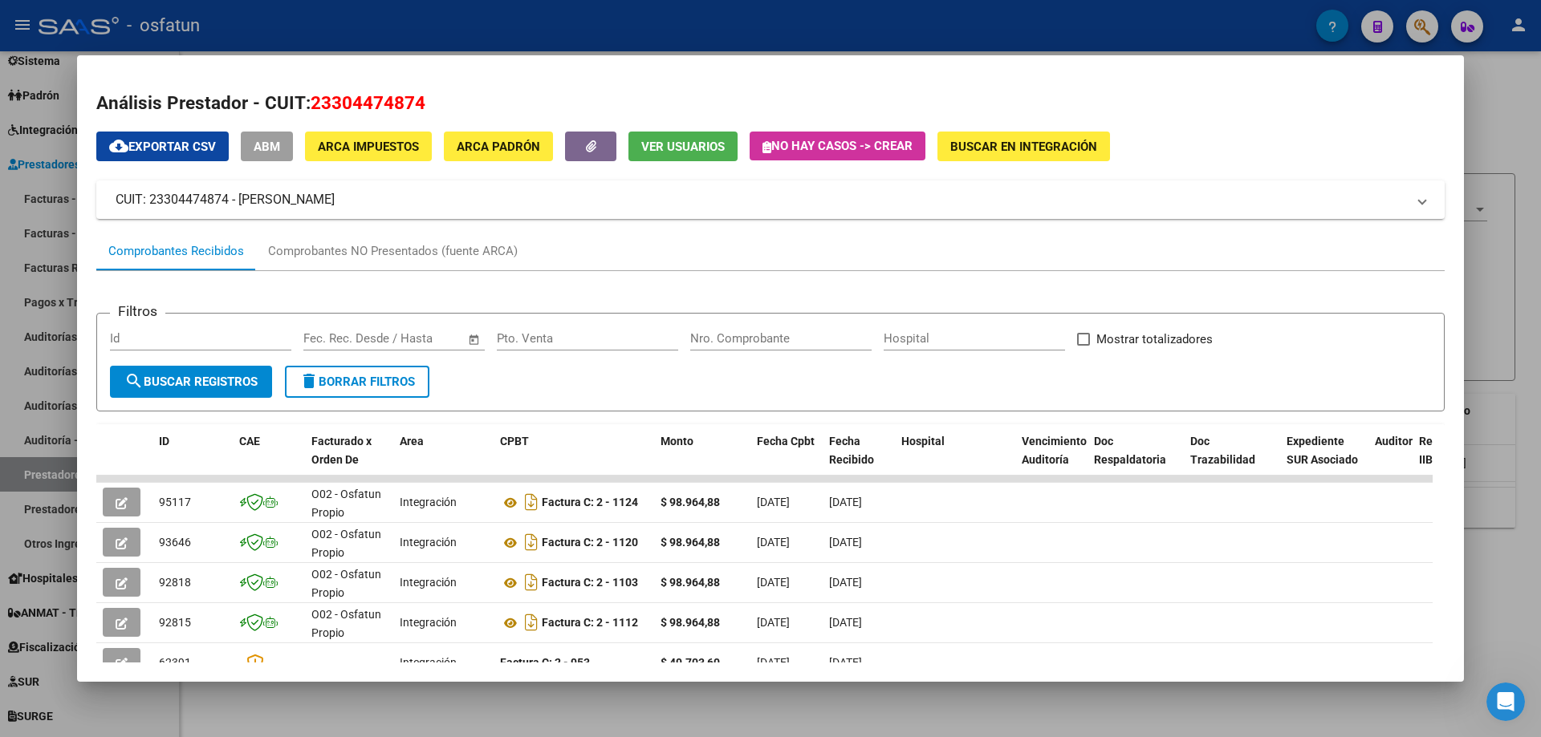
click at [1135, 215] on div at bounding box center [770, 368] width 1541 height 737
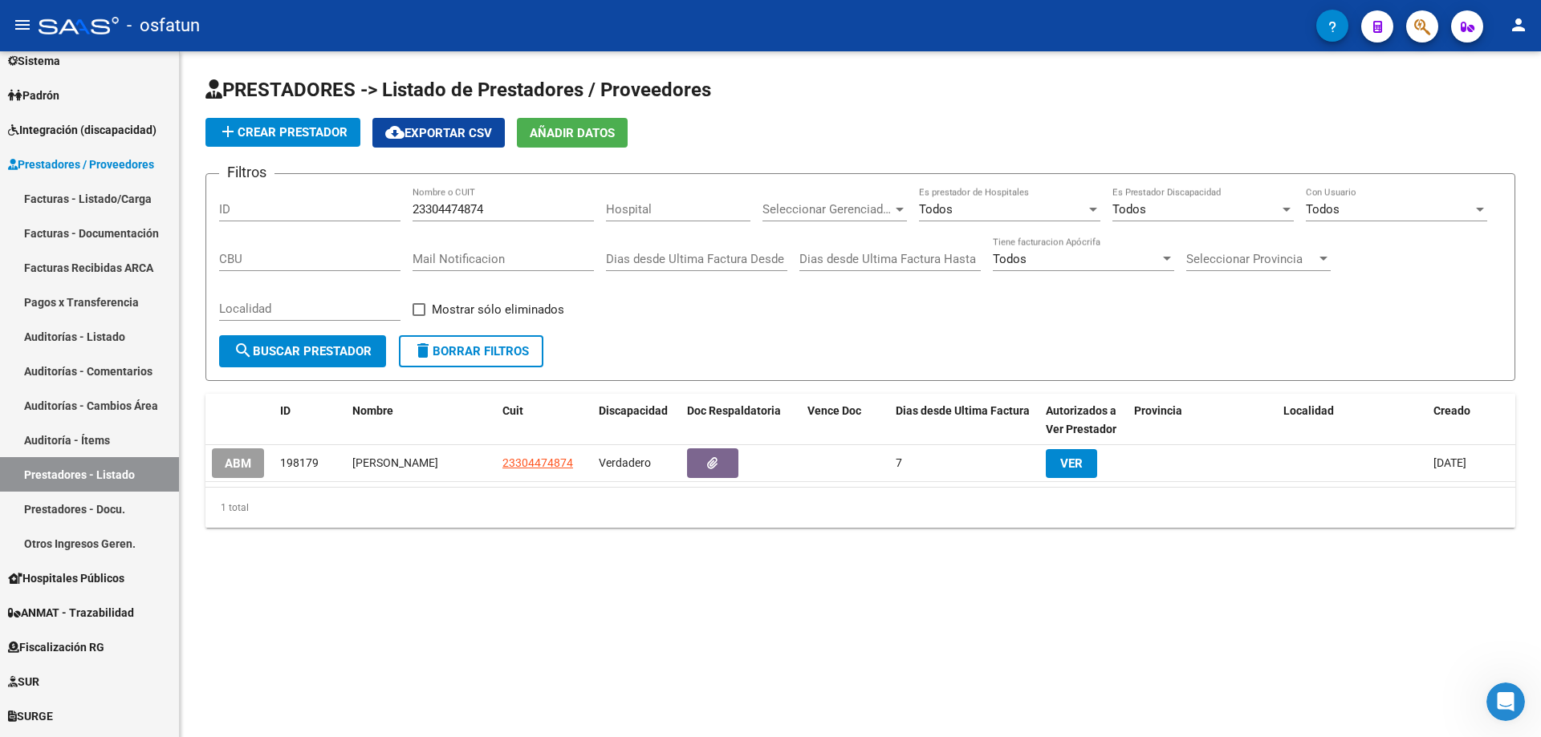
click at [570, 136] on span "Añadir Datos" at bounding box center [572, 133] width 85 height 14
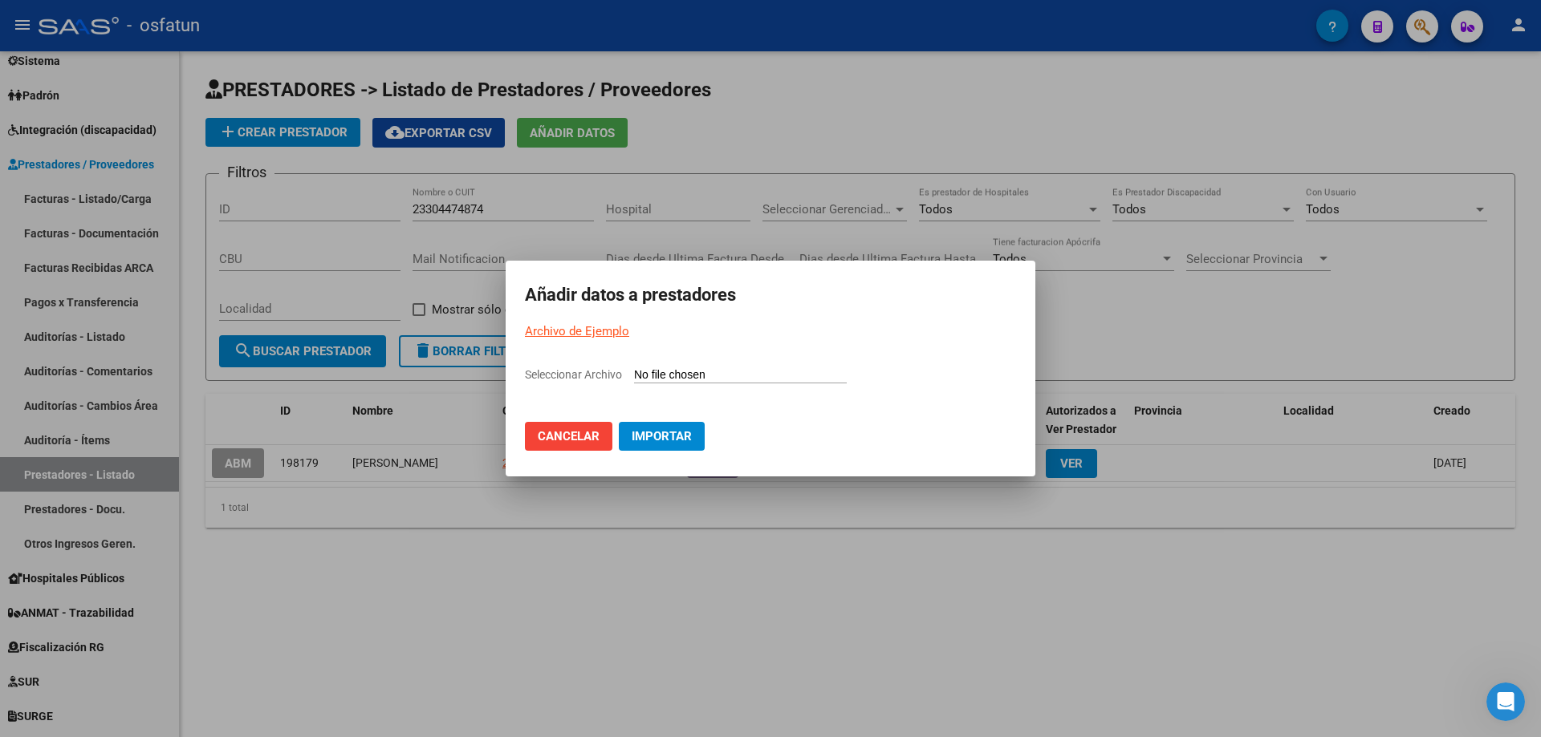
click at [664, 368] on input "Seleccionar Archivo" at bounding box center [740, 375] width 213 height 15
click at [599, 440] on button "Cancelar" at bounding box center [568, 436] width 87 height 29
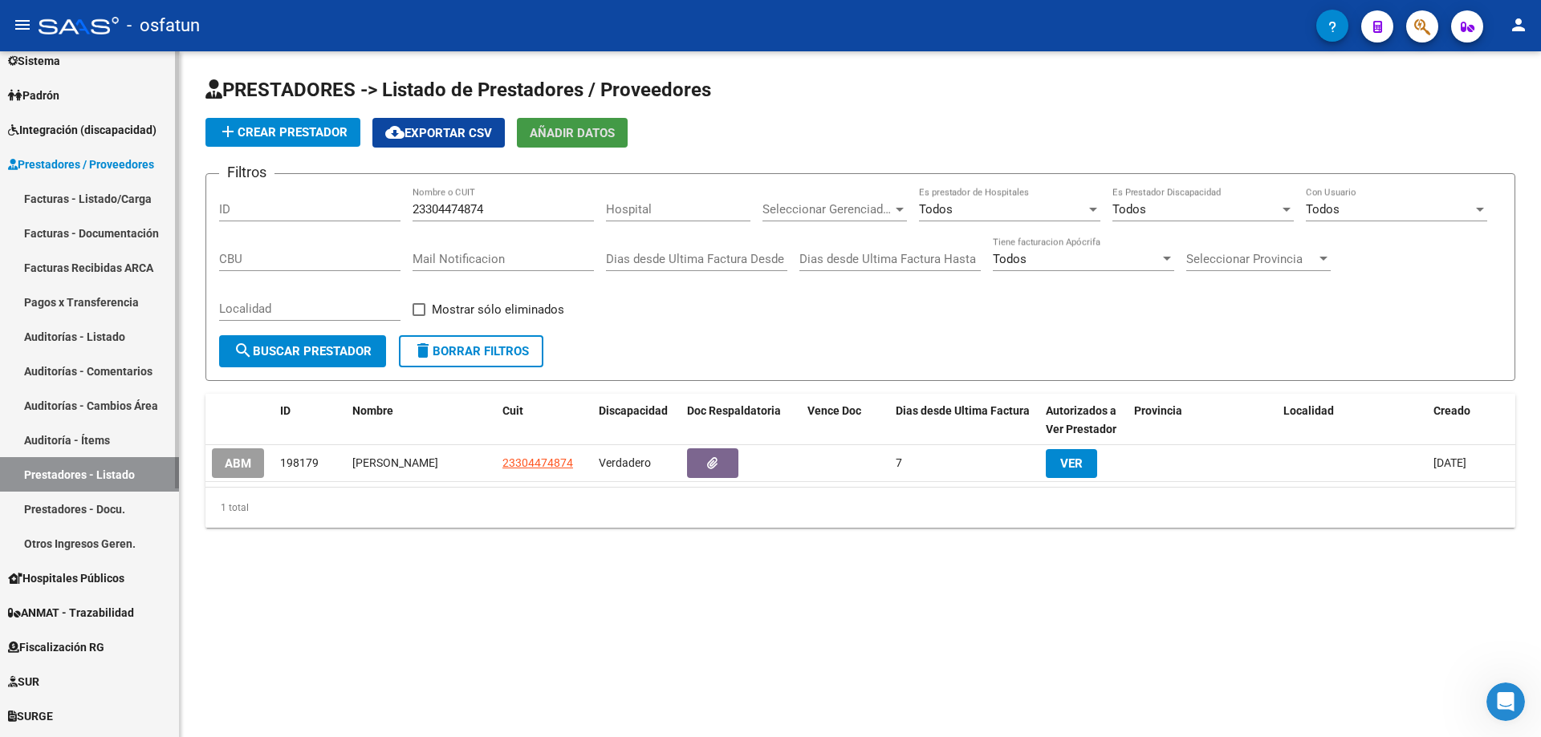
click at [96, 132] on span "Integración (discapacidad)" at bounding box center [82, 130] width 148 height 18
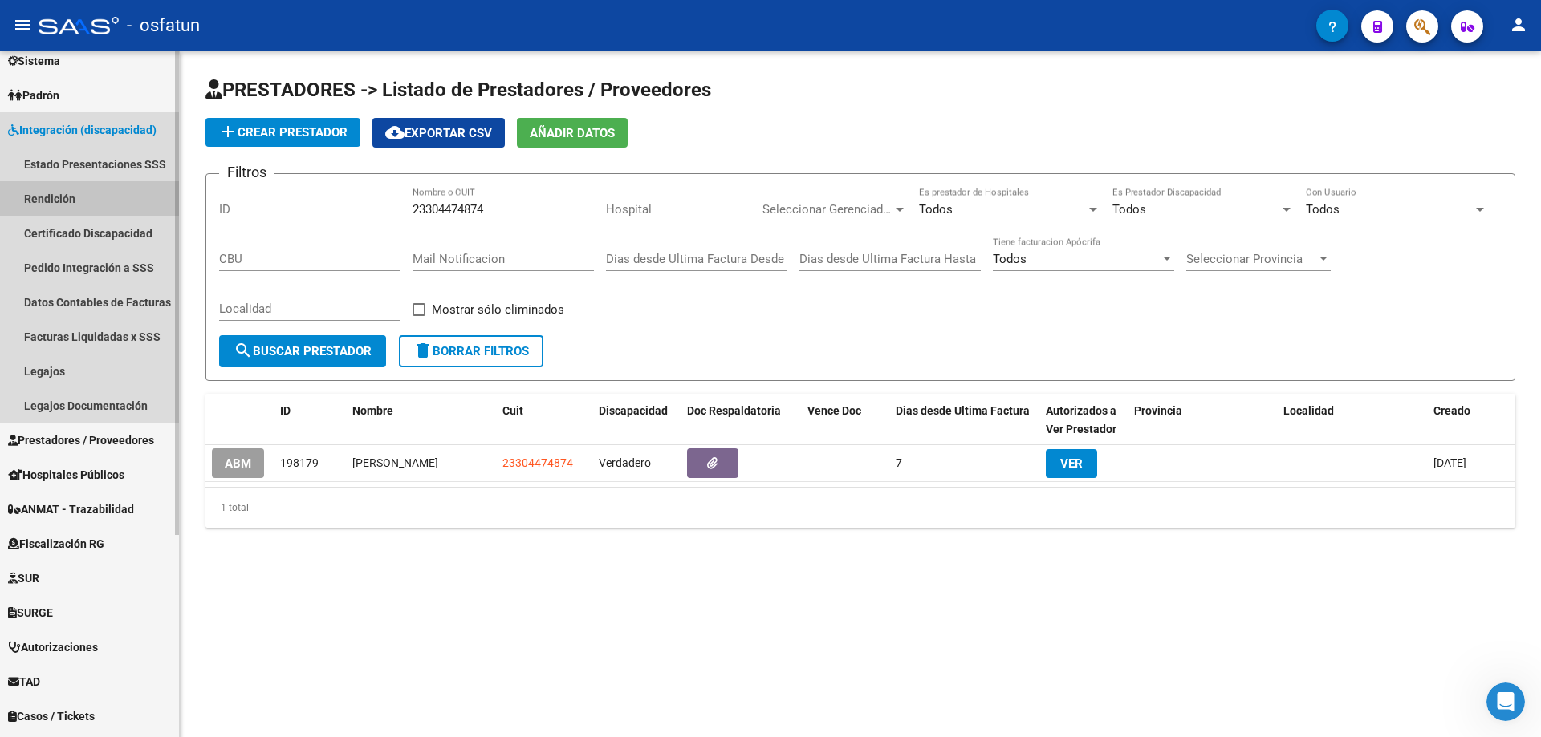
click at [112, 199] on link "Rendición" at bounding box center [89, 198] width 179 height 35
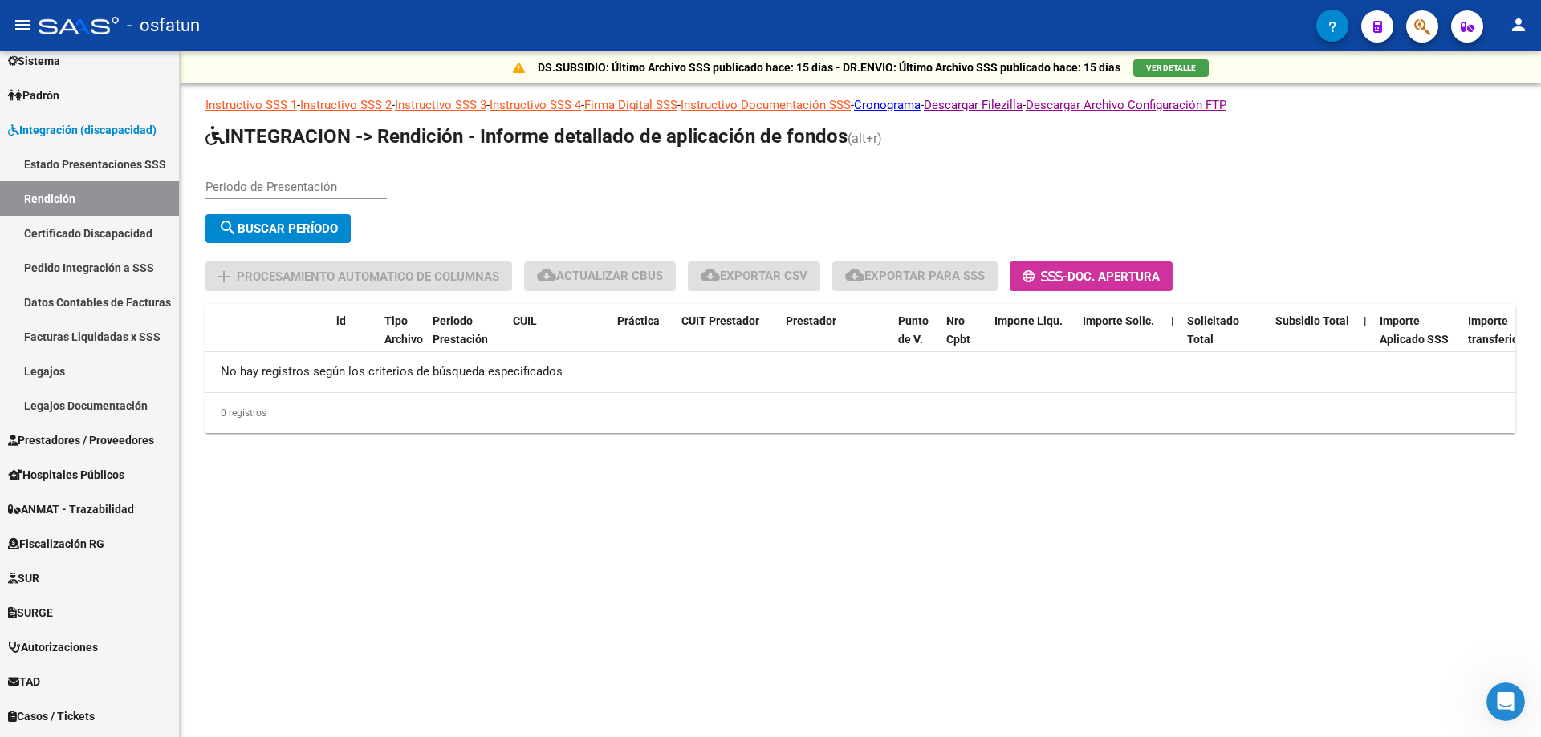
click at [300, 182] on input "Periodo de Presentación" at bounding box center [295, 187] width 181 height 14
type input "202507"
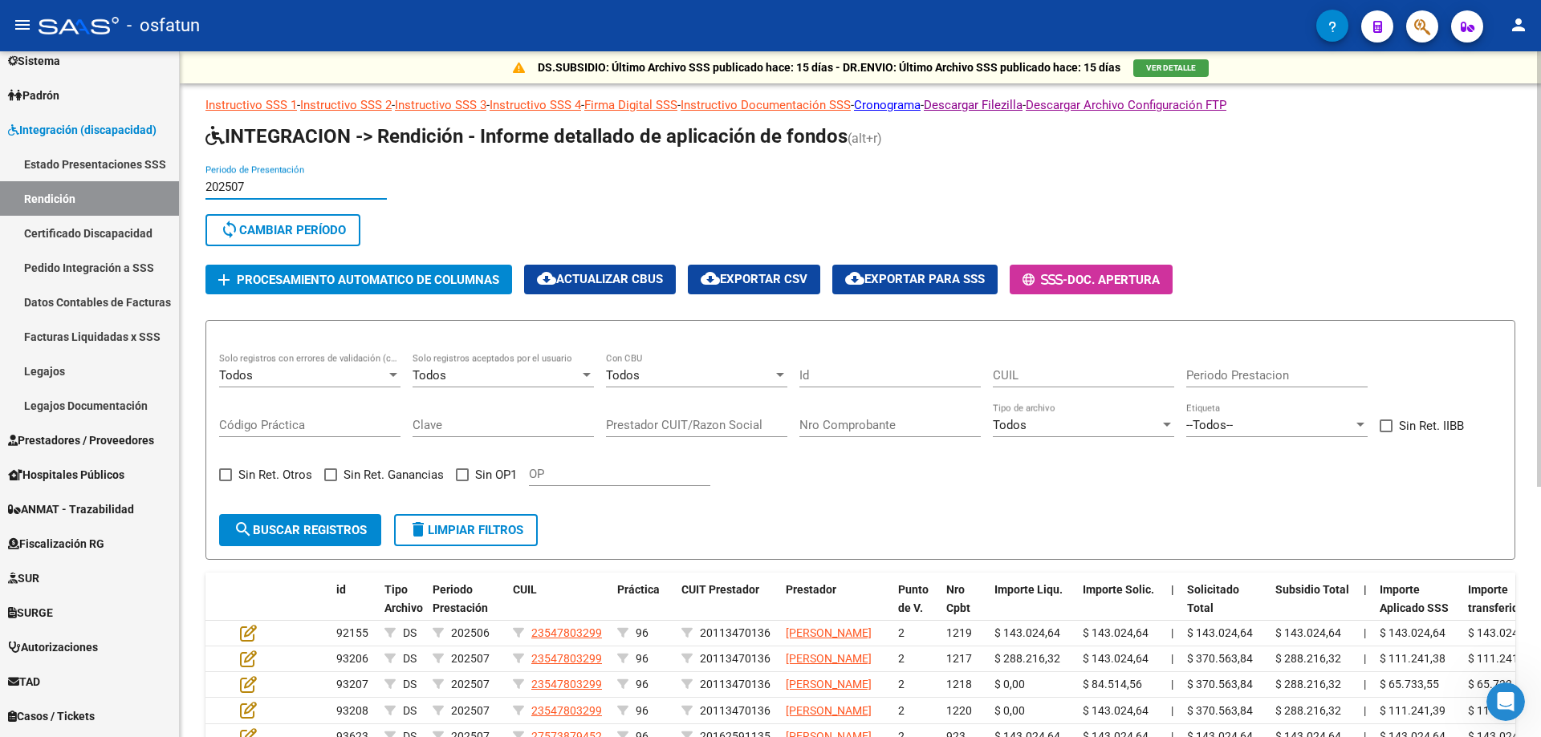
click at [706, 418] on input "Prestador CUIT/Razon Social" at bounding box center [696, 425] width 181 height 14
paste input "23304474874"
type input "23304474874"
click at [313, 528] on span "search Buscar registros" at bounding box center [299, 530] width 133 height 14
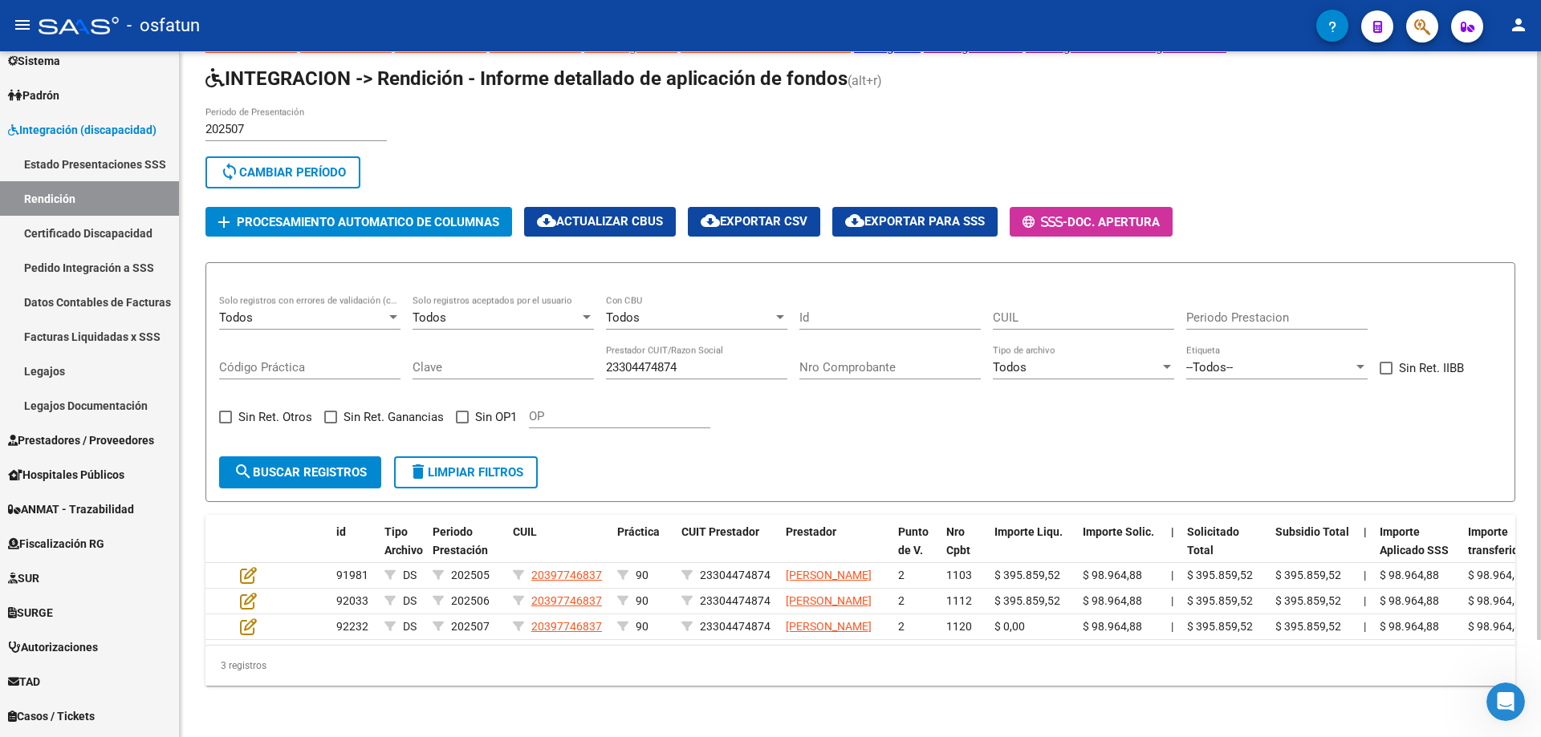
scroll to position [113, 0]
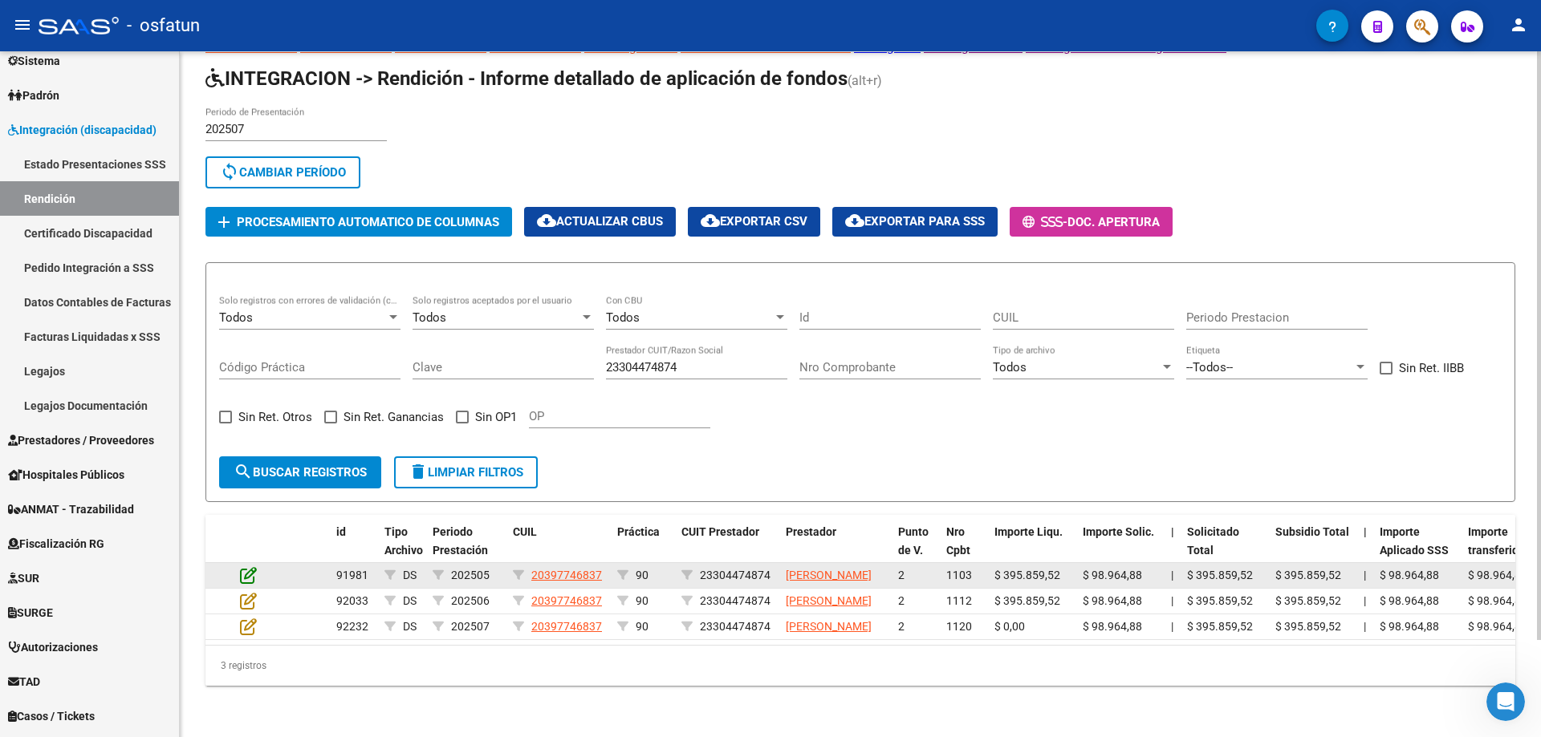
click at [242, 566] on icon at bounding box center [248, 575] width 17 height 18
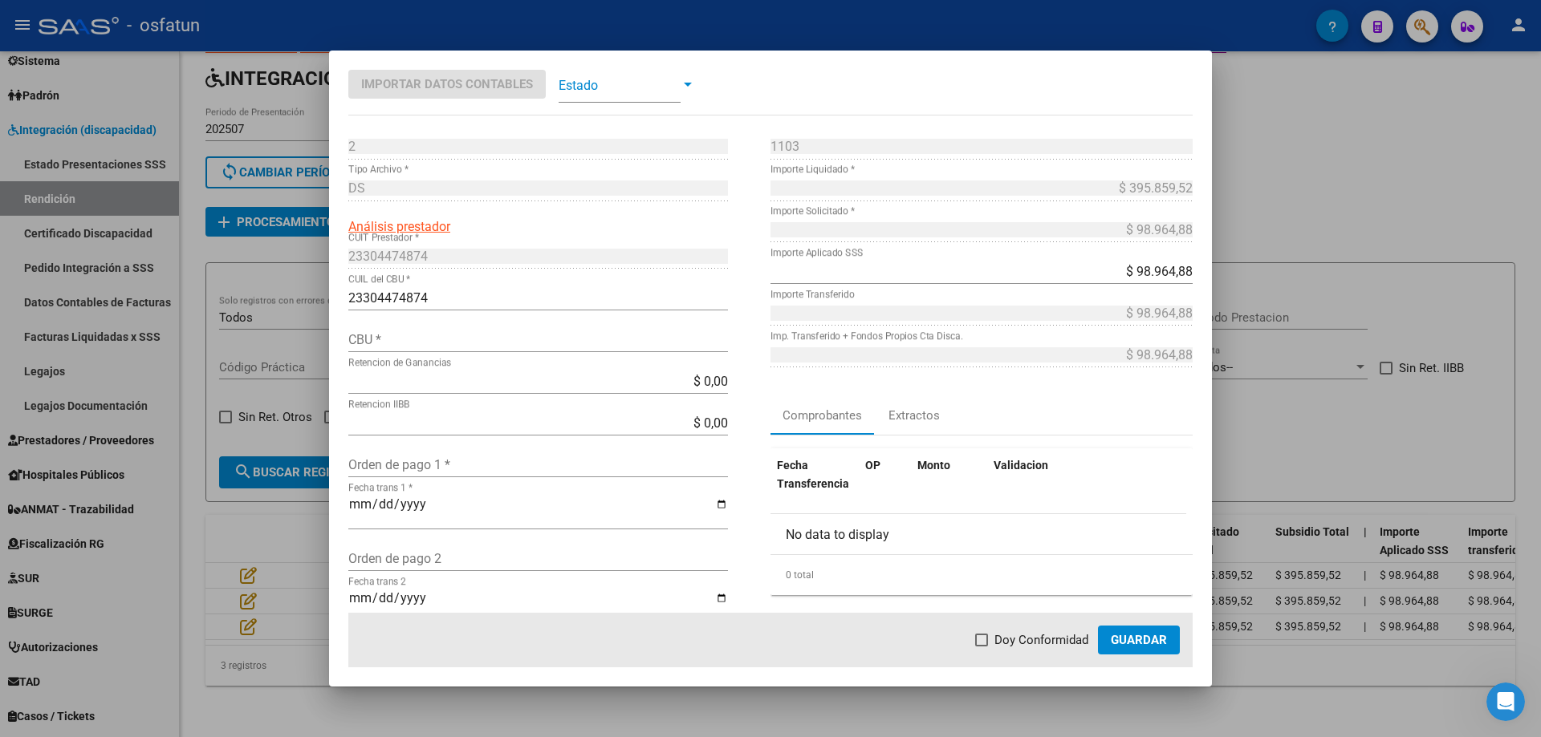
click at [610, 91] on span at bounding box center [619, 85] width 122 height 36
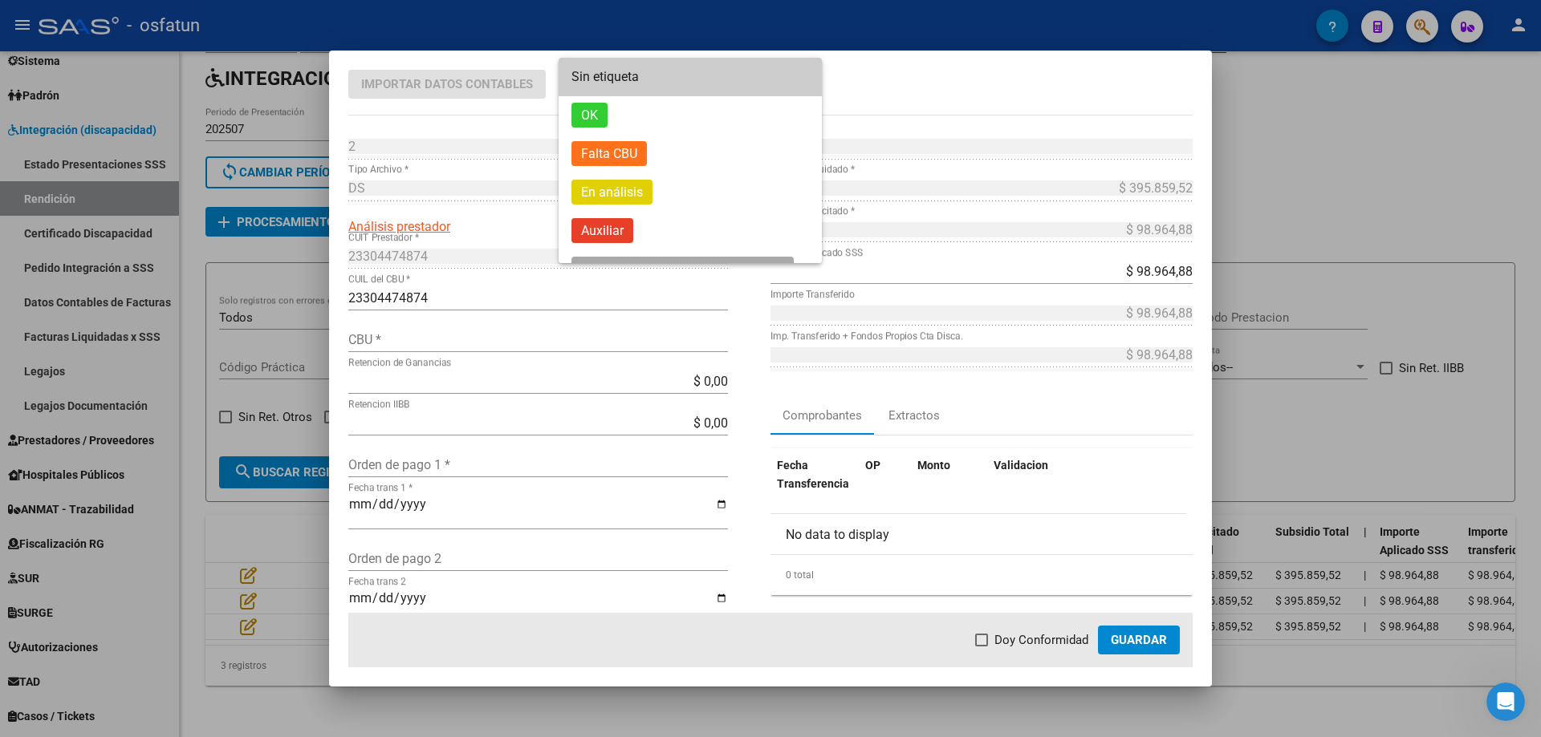
click at [842, 101] on div at bounding box center [770, 368] width 1541 height 737
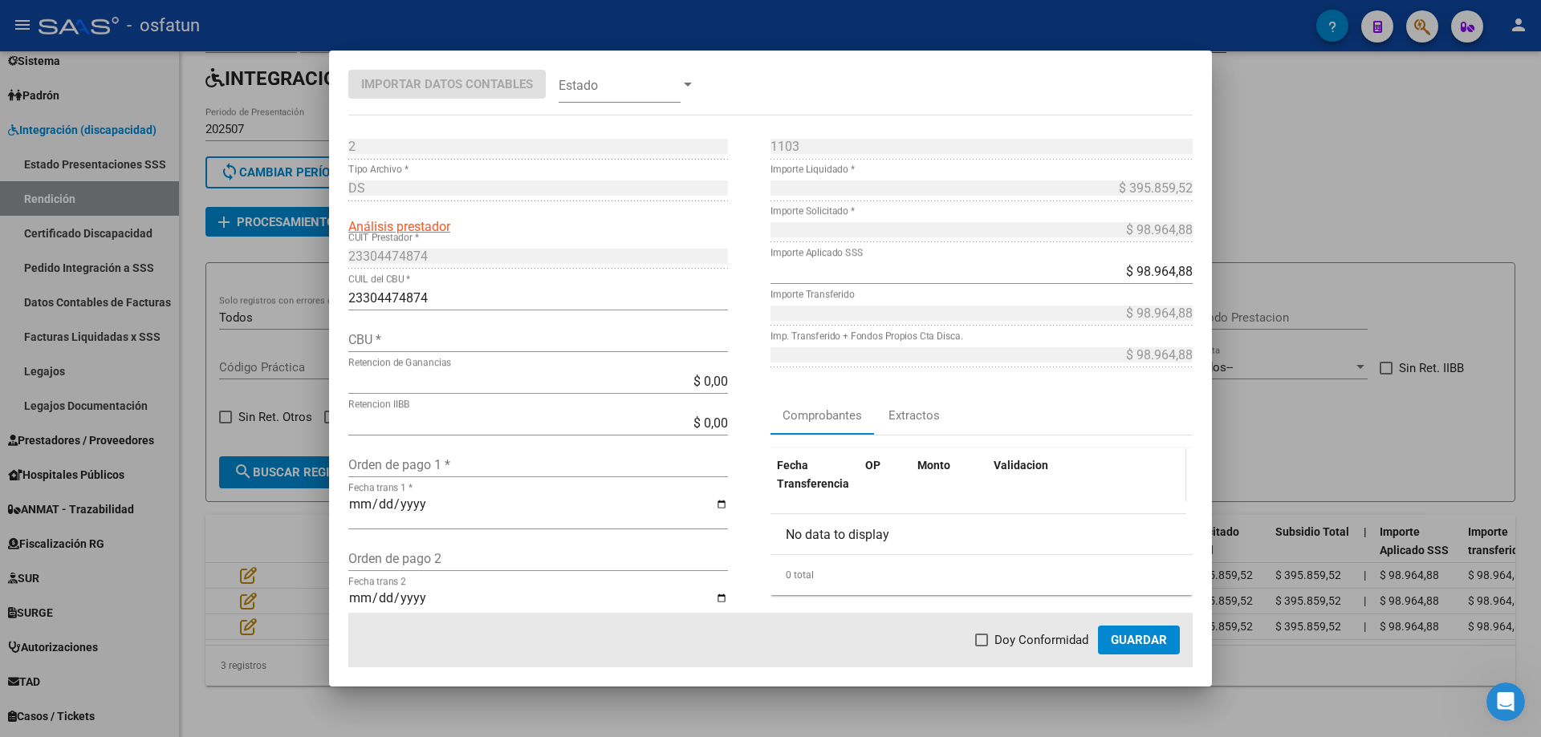
drag, startPoint x: 1076, startPoint y: 476, endPoint x: 1059, endPoint y: 473, distance: 17.0
click at [1076, 476] on datatable-header-cell "Validacion" at bounding box center [1086, 475] width 199 height 53
click at [469, 341] on input "CBU *" at bounding box center [538, 339] width 380 height 15
paste input "0720207288000036003372"
type input "0720207288000036003372"
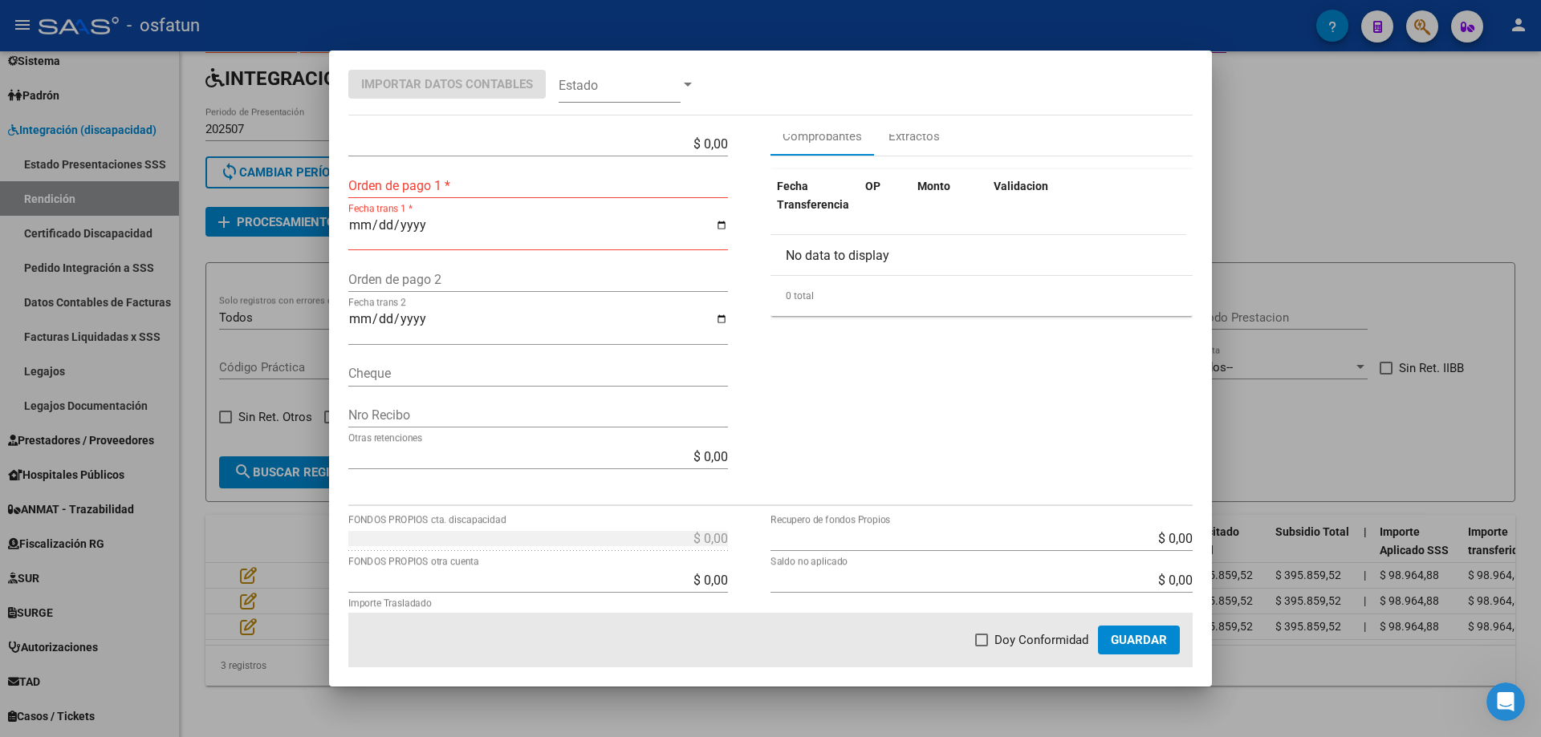
scroll to position [0, 0]
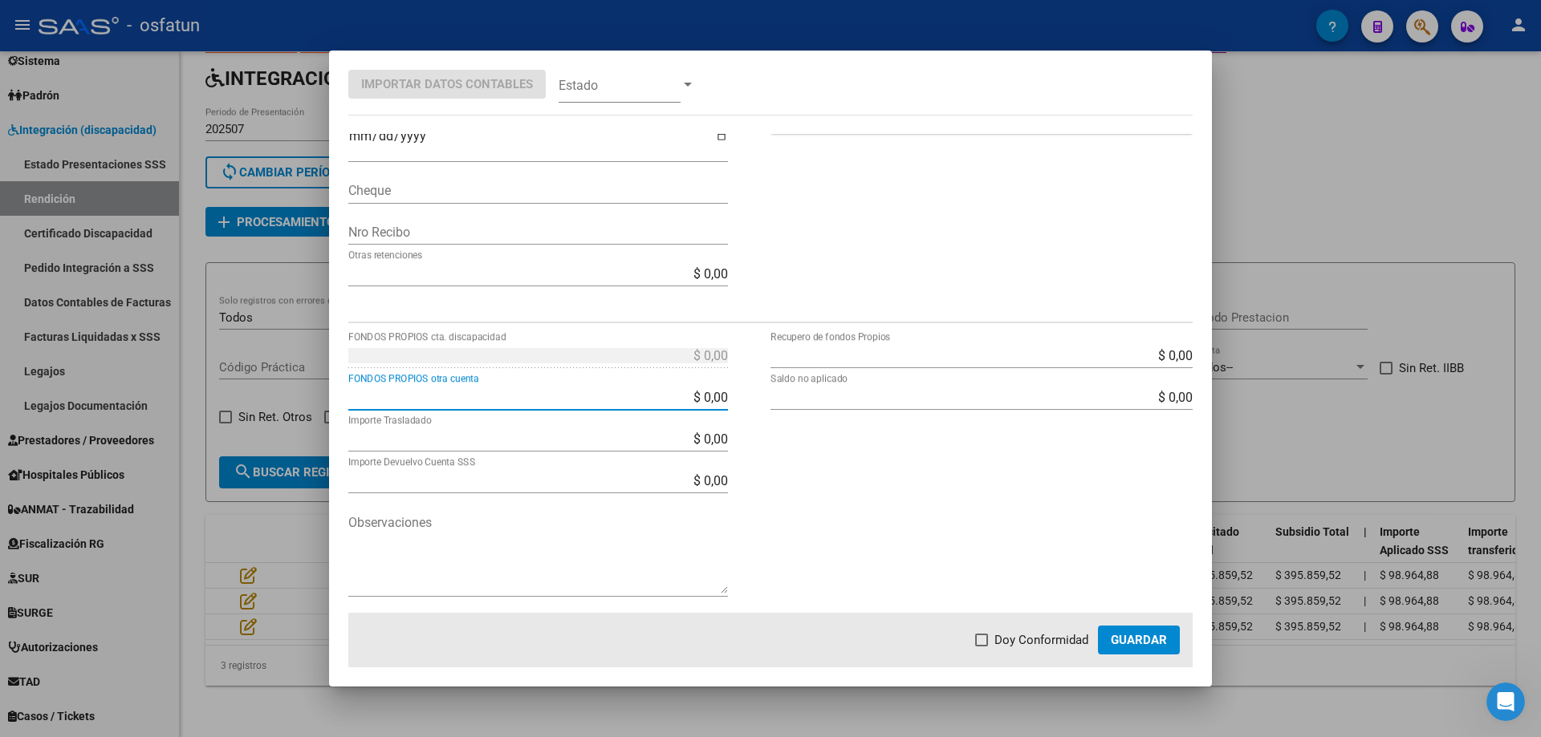
click at [1135, 635] on span "Guardar" at bounding box center [1138, 640] width 56 height 14
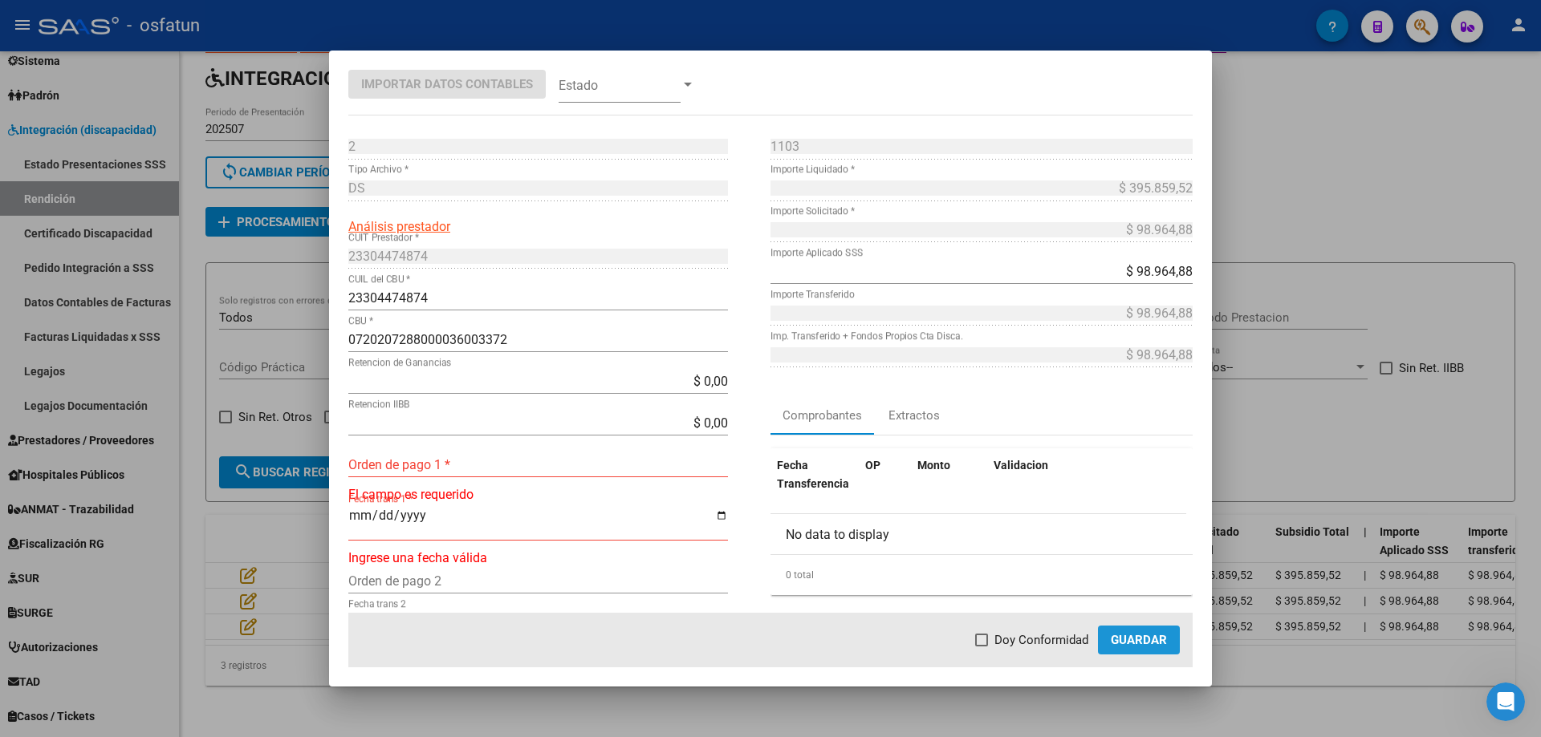
click at [1135, 633] on span "Guardar" at bounding box center [1138, 640] width 56 height 14
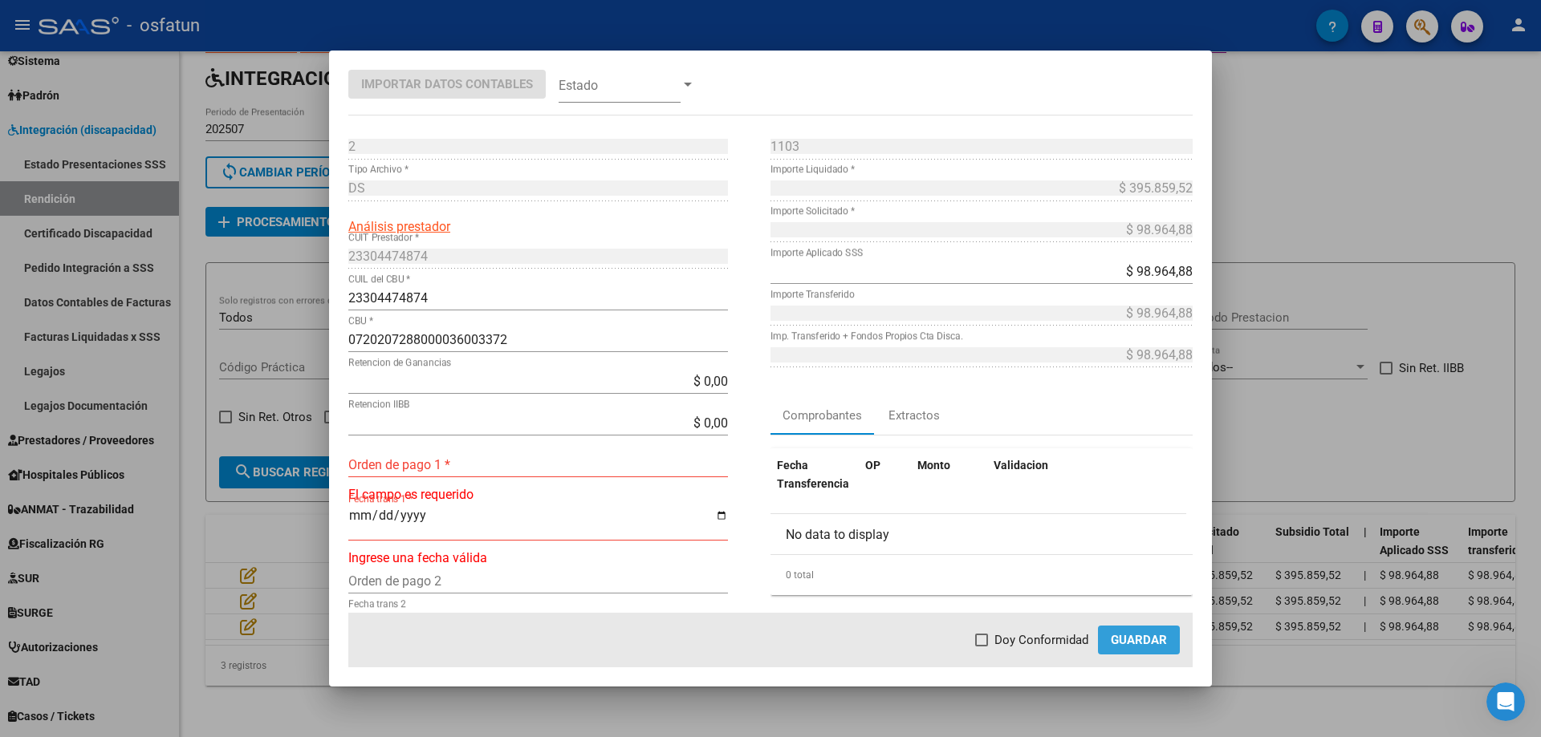
click at [1135, 633] on span "Guardar" at bounding box center [1138, 640] width 56 height 14
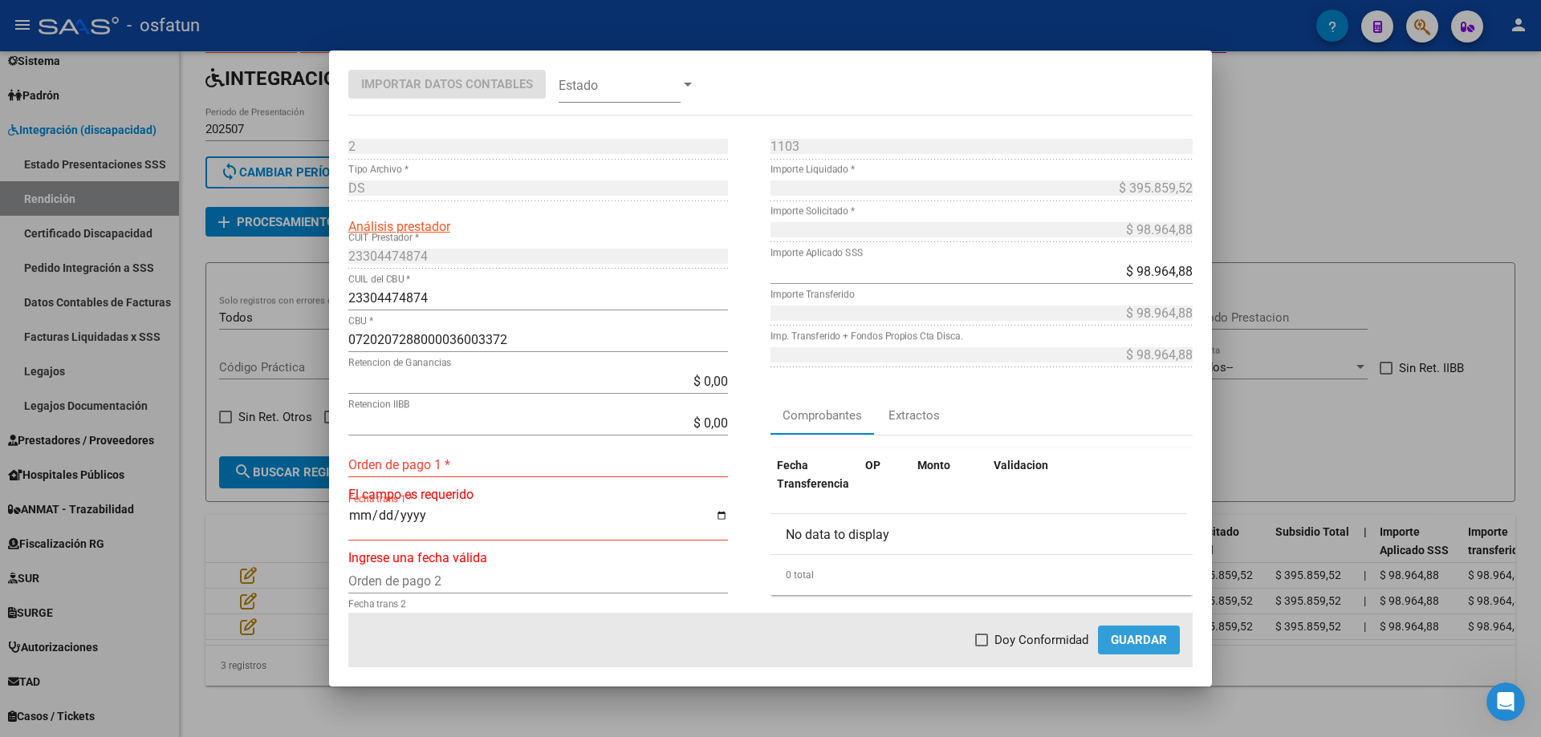
click at [1135, 633] on span "Guardar" at bounding box center [1138, 640] width 56 height 14
click at [1135, 209] on div at bounding box center [770, 368] width 1541 height 737
